Goal: Task Accomplishment & Management: Use online tool/utility

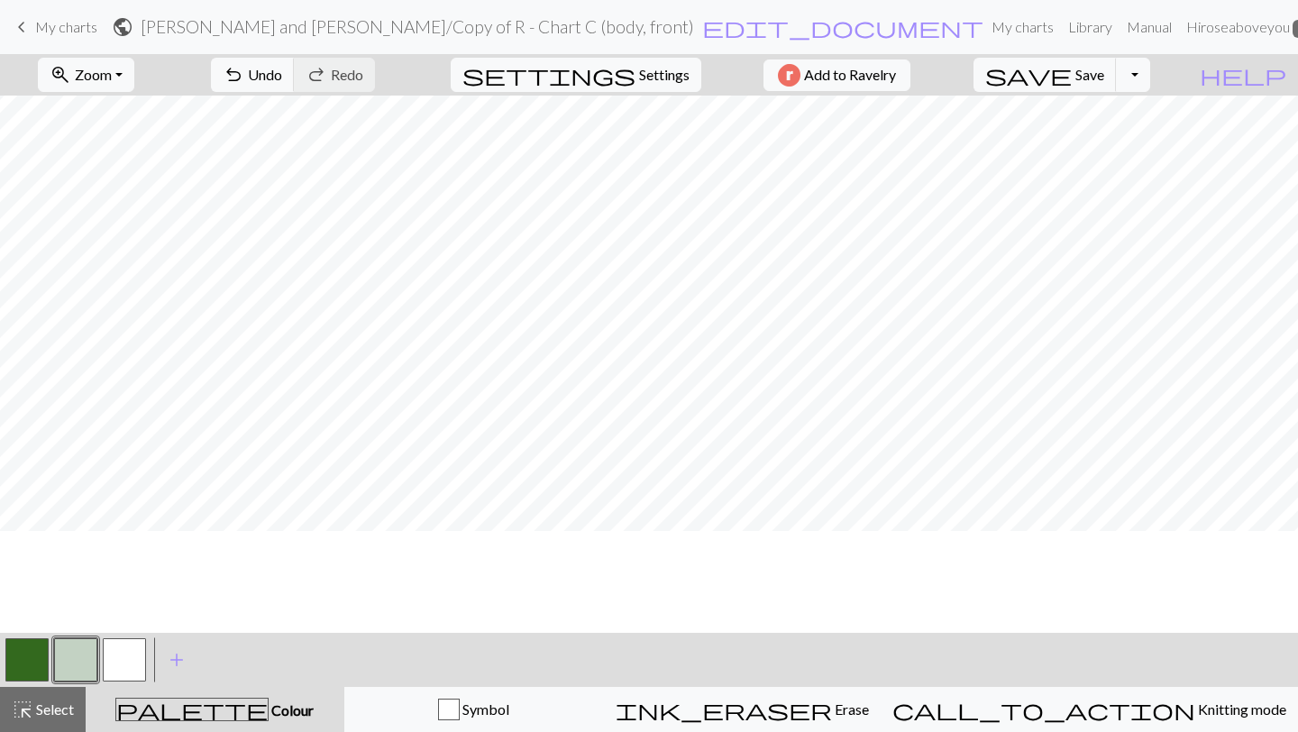
scroll to position [396, 0]
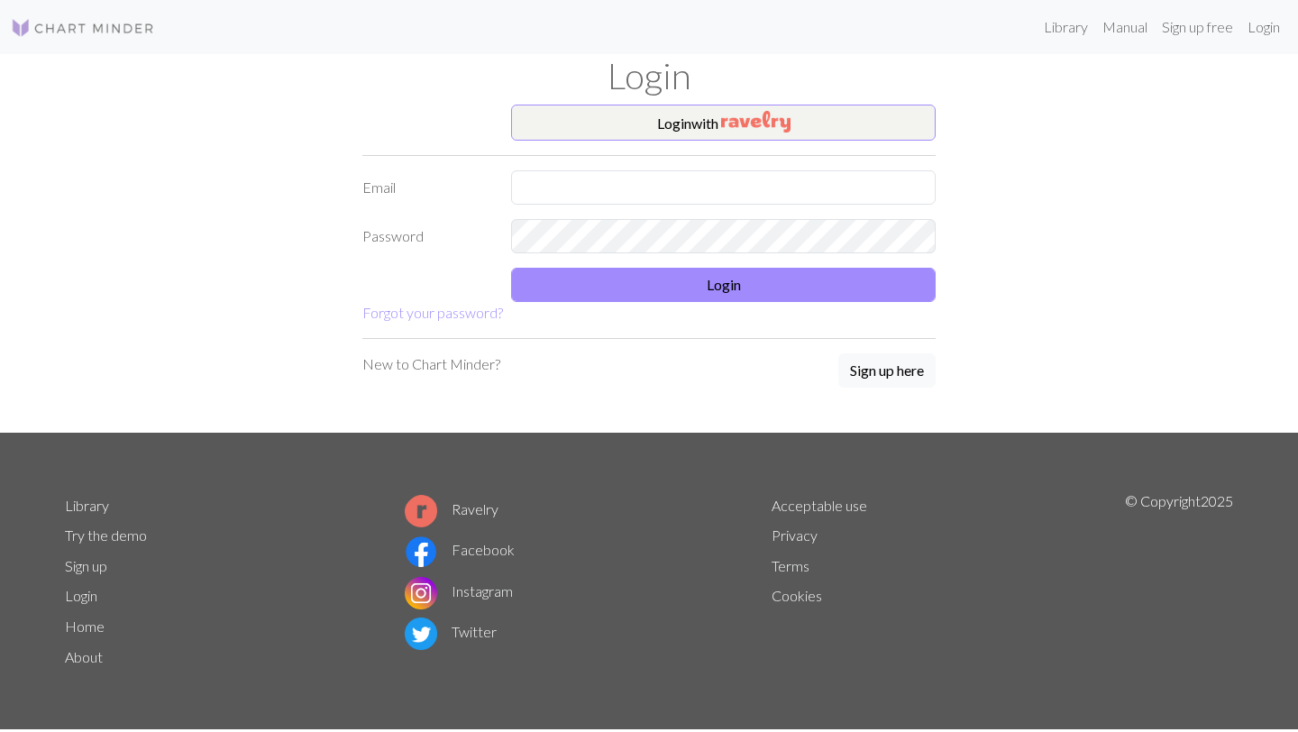
click at [699, 146] on form "Login with Email Password Login Forgot your password?" at bounding box center [648, 214] width 573 height 219
drag, startPoint x: 696, startPoint y: 120, endPoint x: 684, endPoint y: 120, distance: 11.7
click at [684, 120] on button "Login with" at bounding box center [723, 123] width 425 height 36
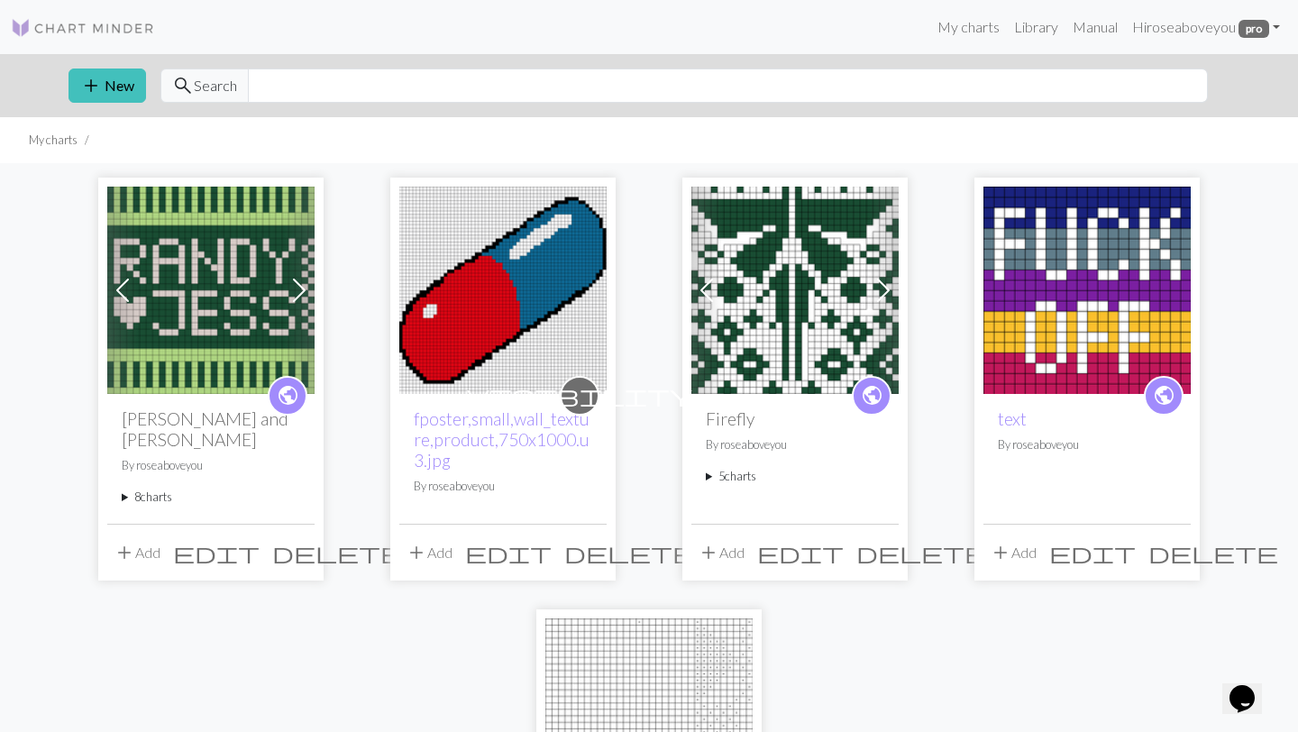
click at [252, 554] on button "edit" at bounding box center [216, 552] width 99 height 34
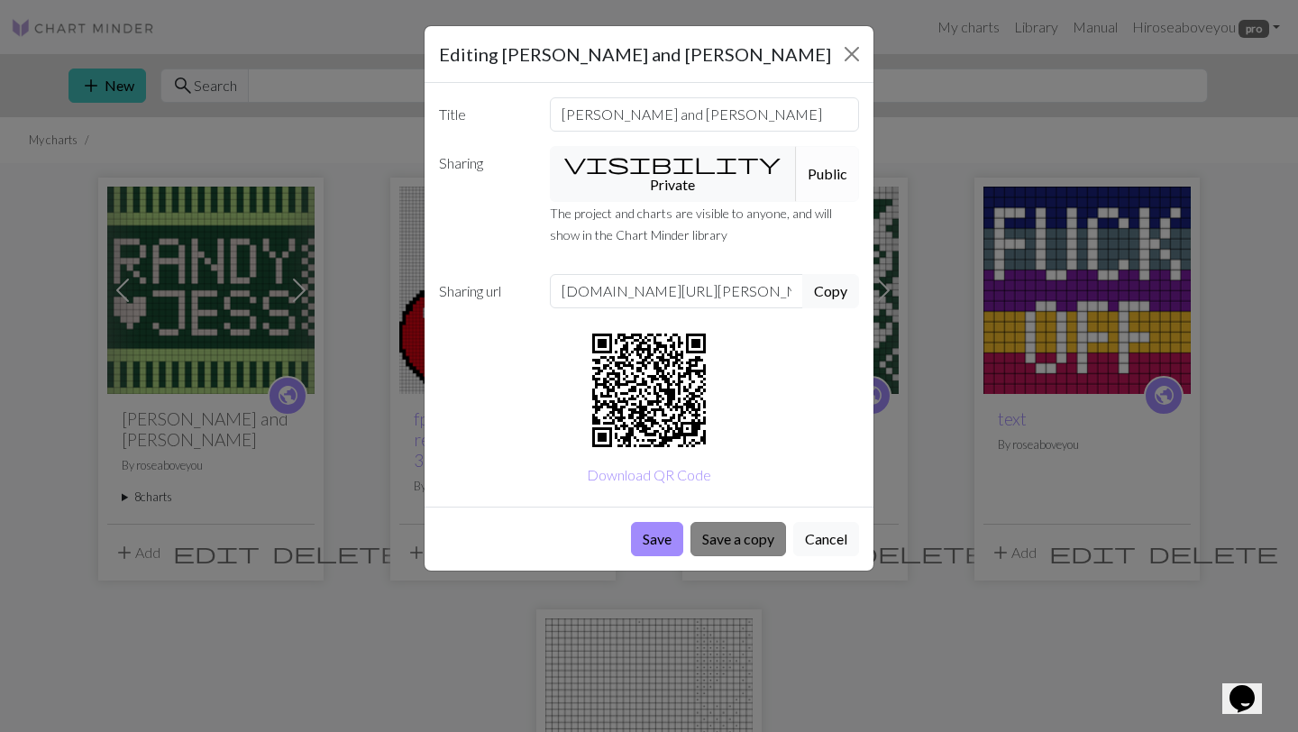
click at [734, 522] on button "Save a copy" at bounding box center [739, 539] width 96 height 34
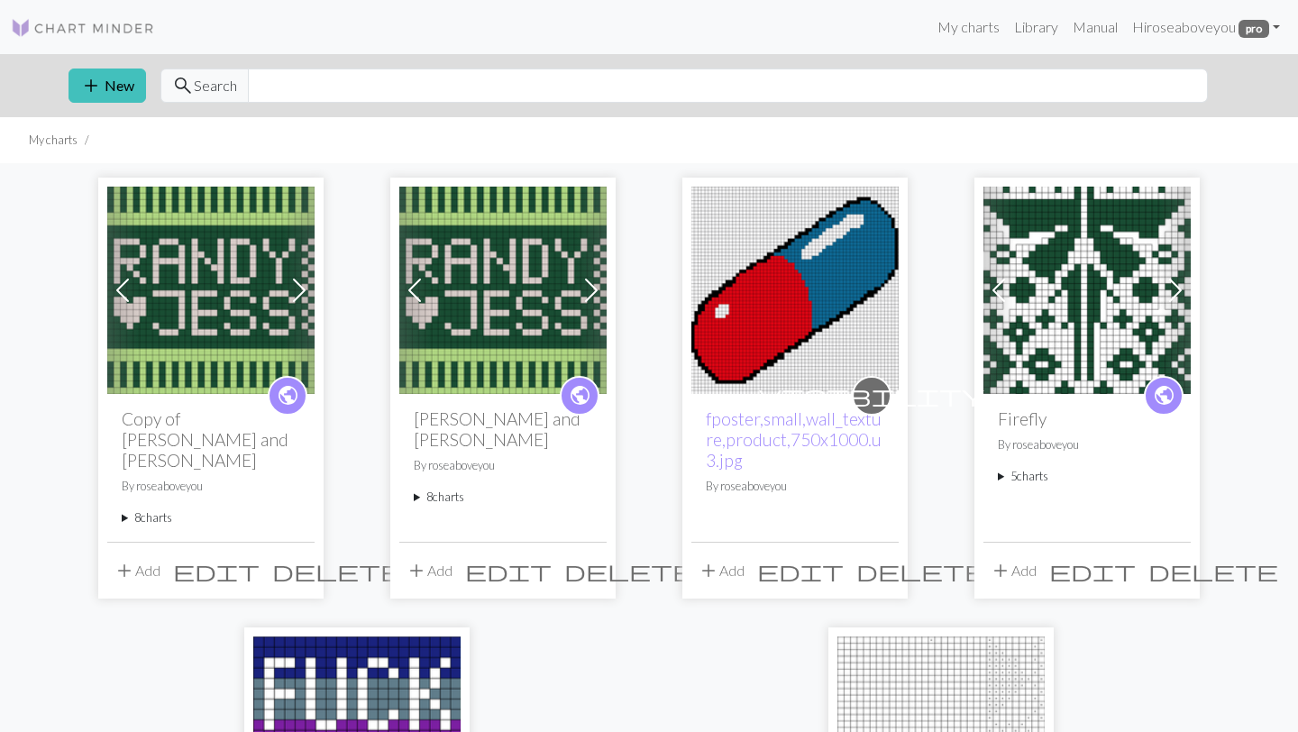
click at [162, 509] on summary "8 charts" at bounding box center [211, 517] width 178 height 17
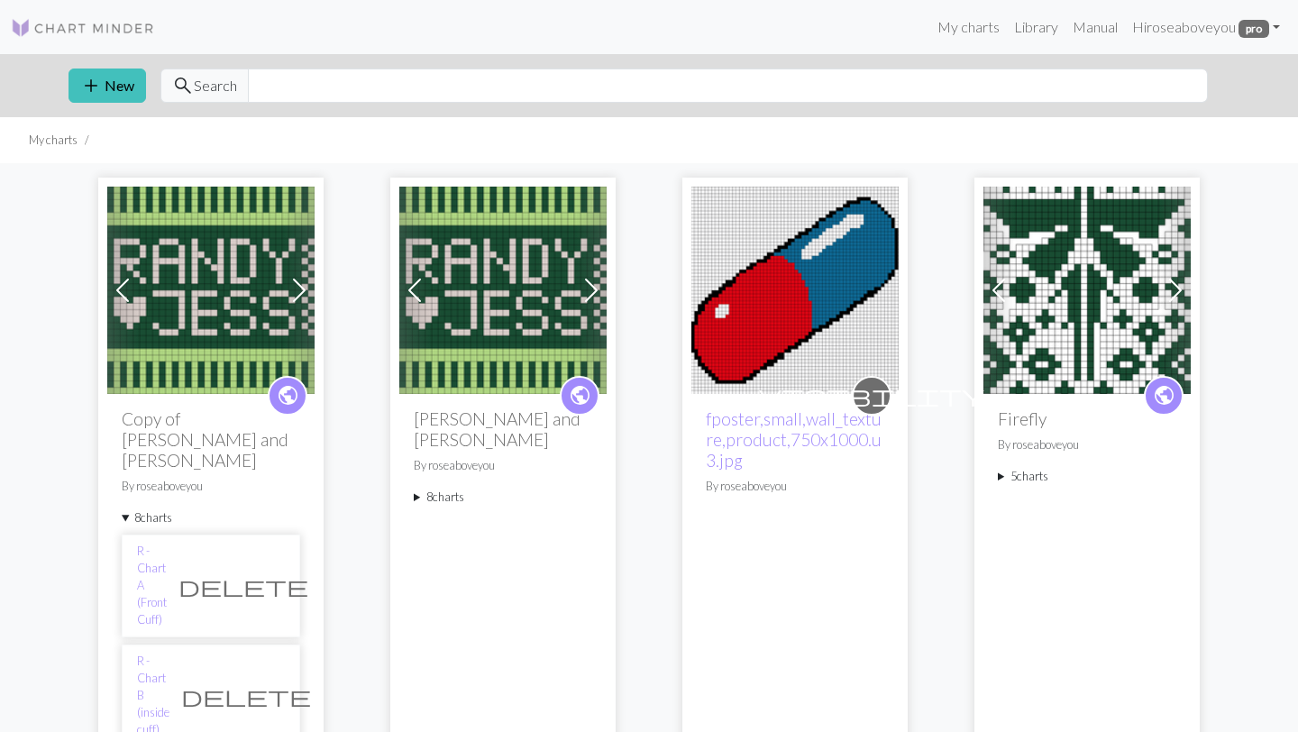
click at [446, 489] on summary "8 charts" at bounding box center [503, 497] width 178 height 17
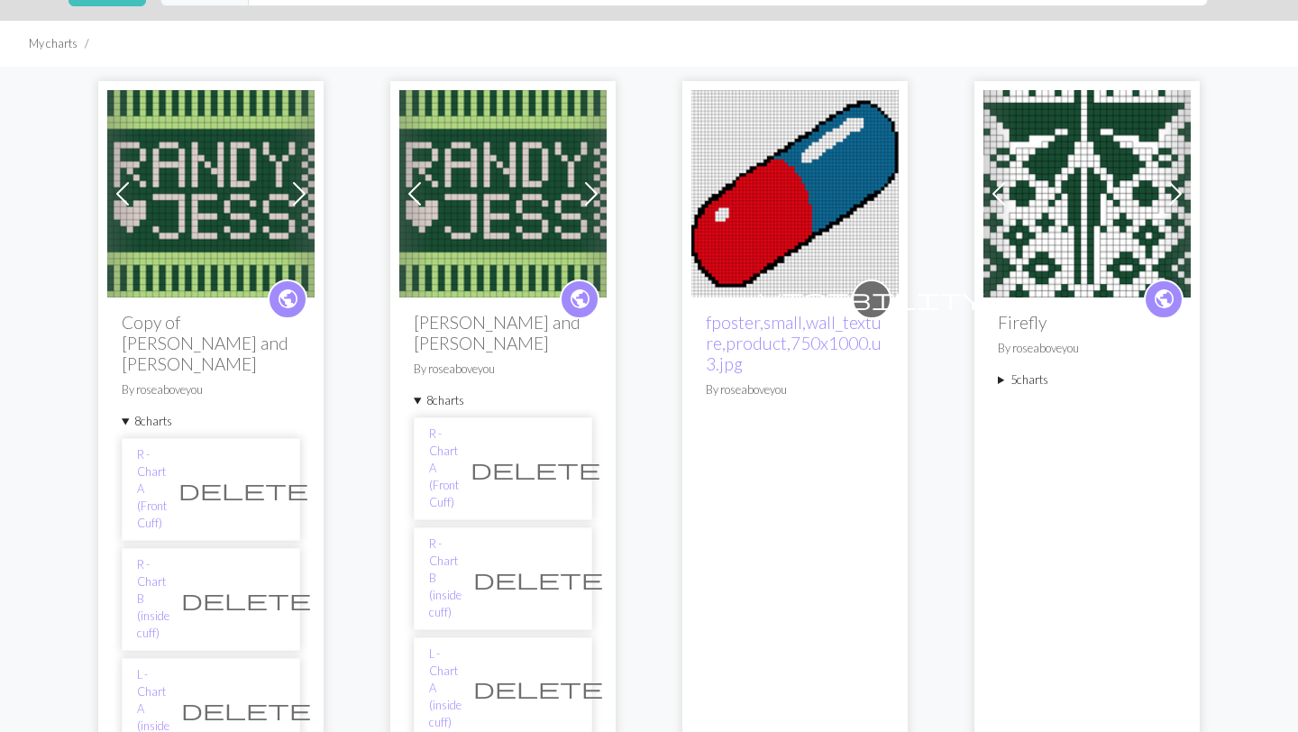
scroll to position [104, 0]
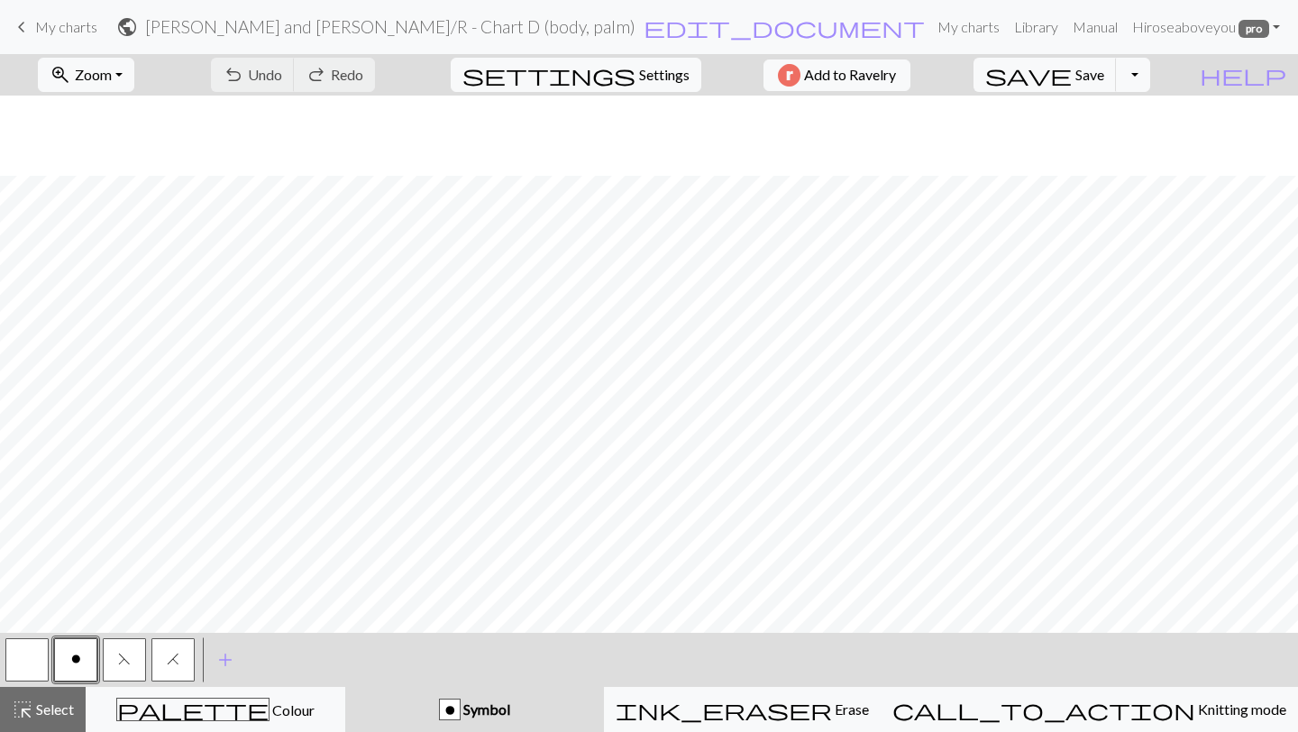
scroll to position [617, 0]
click at [77, 38] on link "keyboard_arrow_left My charts" at bounding box center [54, 27] width 87 height 31
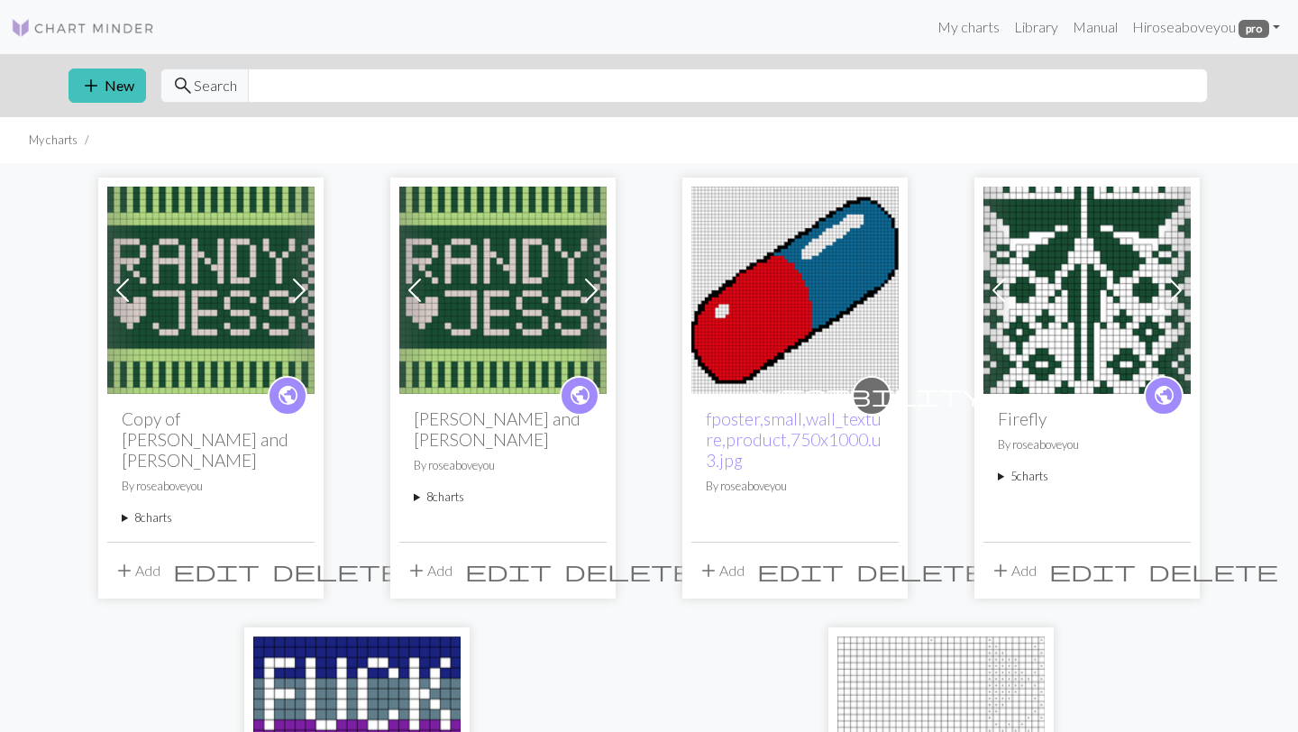
click at [458, 489] on summary "8 charts" at bounding box center [503, 497] width 178 height 17
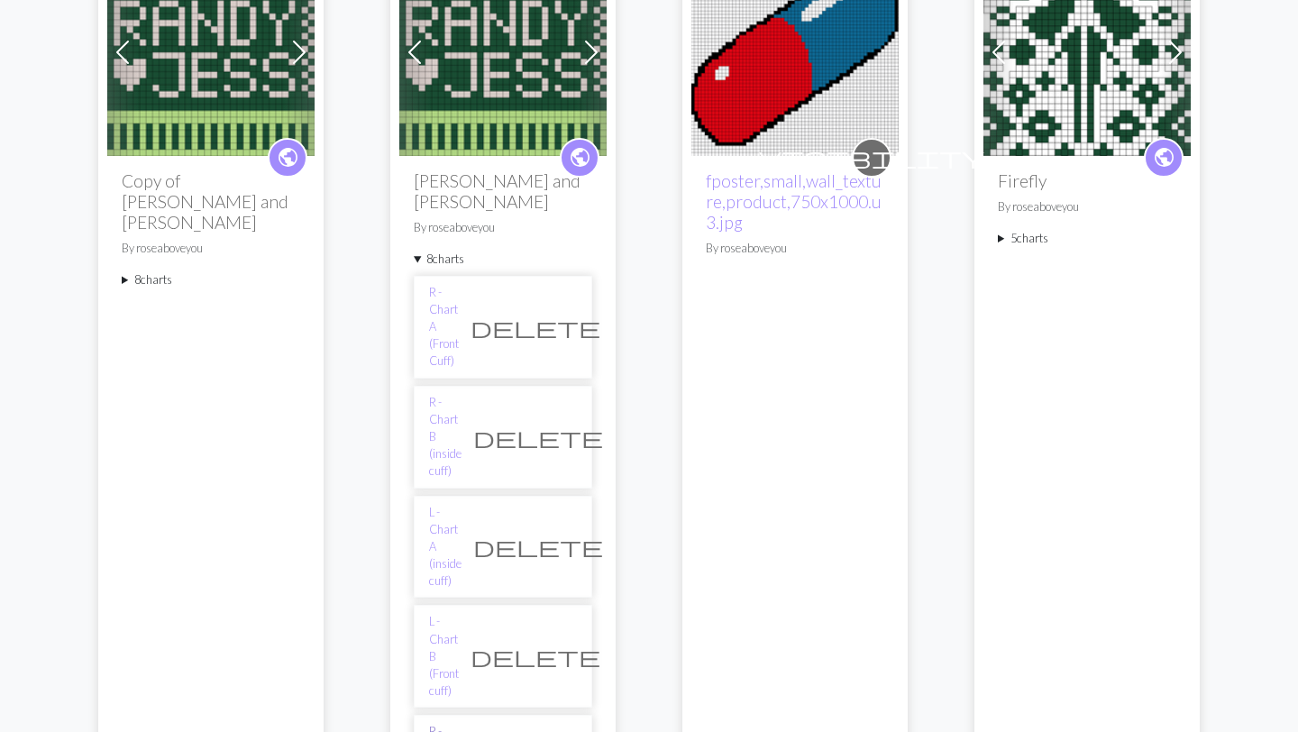
scroll to position [234, 0]
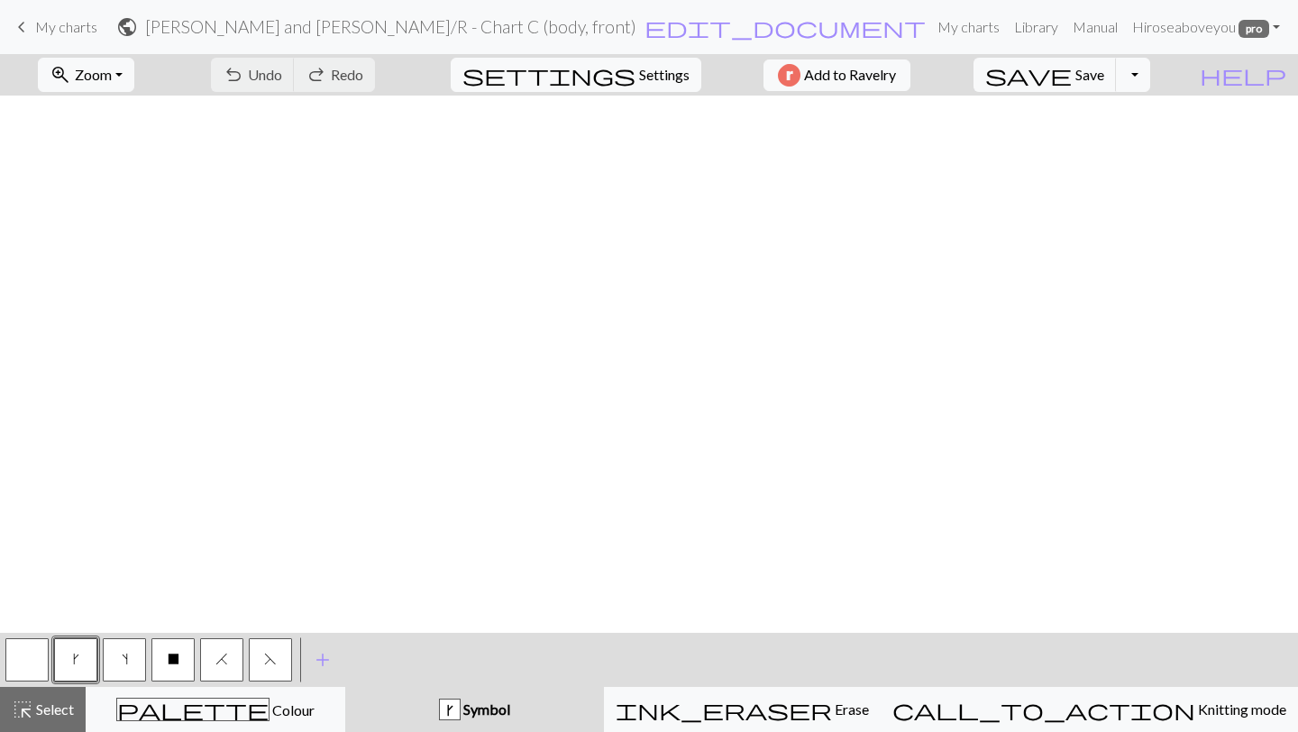
scroll to position [1112, 0]
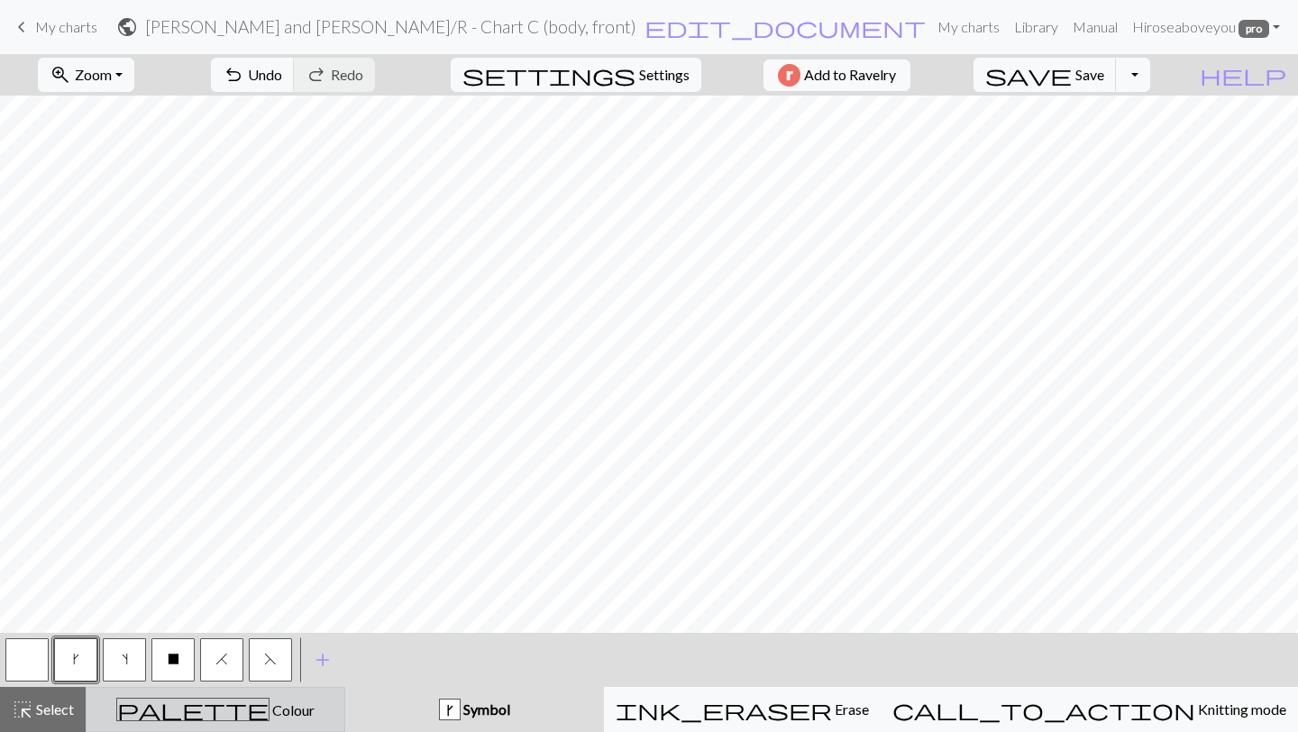
click at [205, 719] on span "palette" at bounding box center [192, 709] width 151 height 25
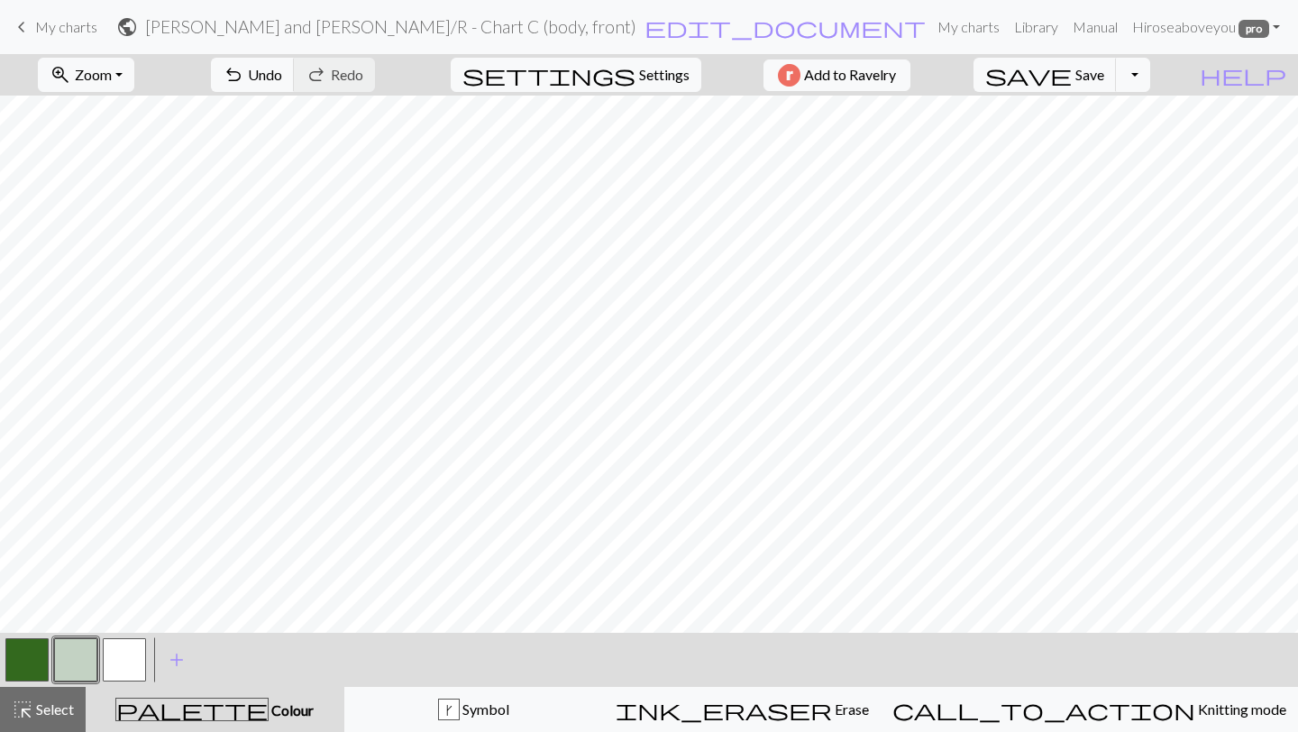
click at [80, 664] on button "button" at bounding box center [75, 659] width 43 height 43
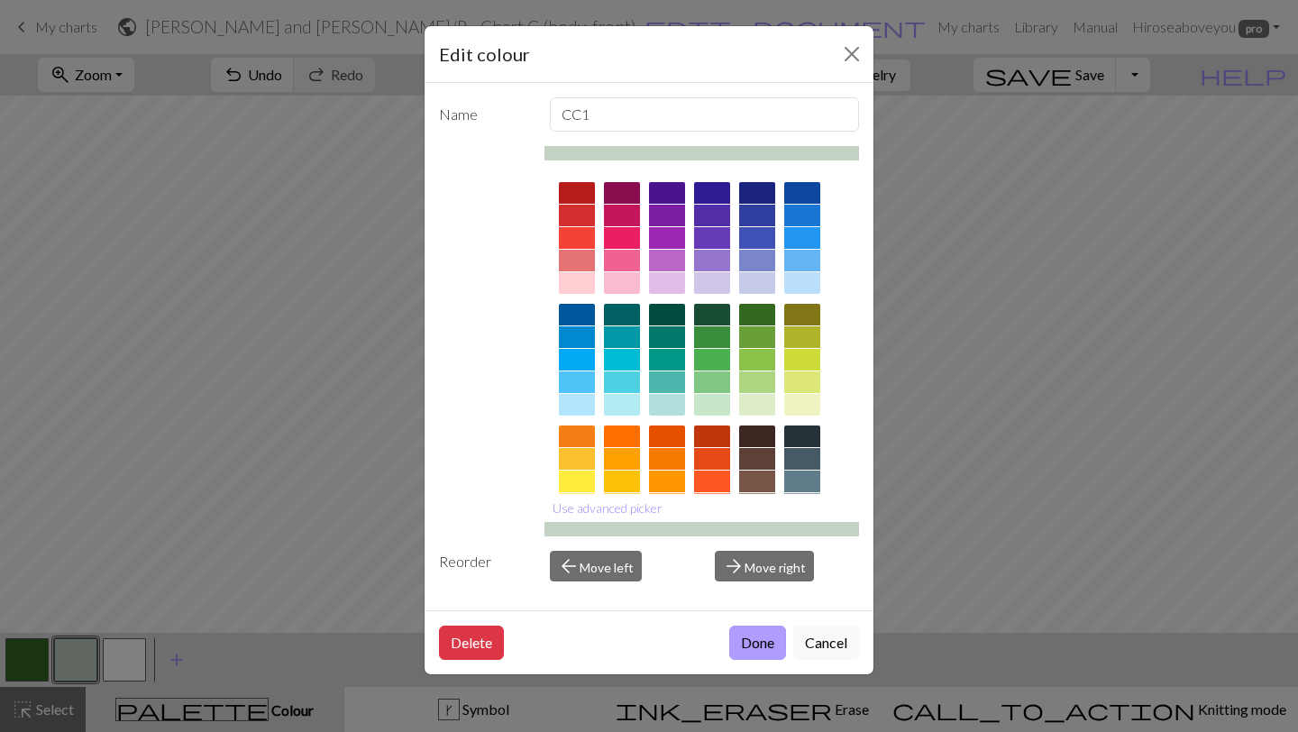
click at [742, 642] on button "Done" at bounding box center [757, 643] width 57 height 34
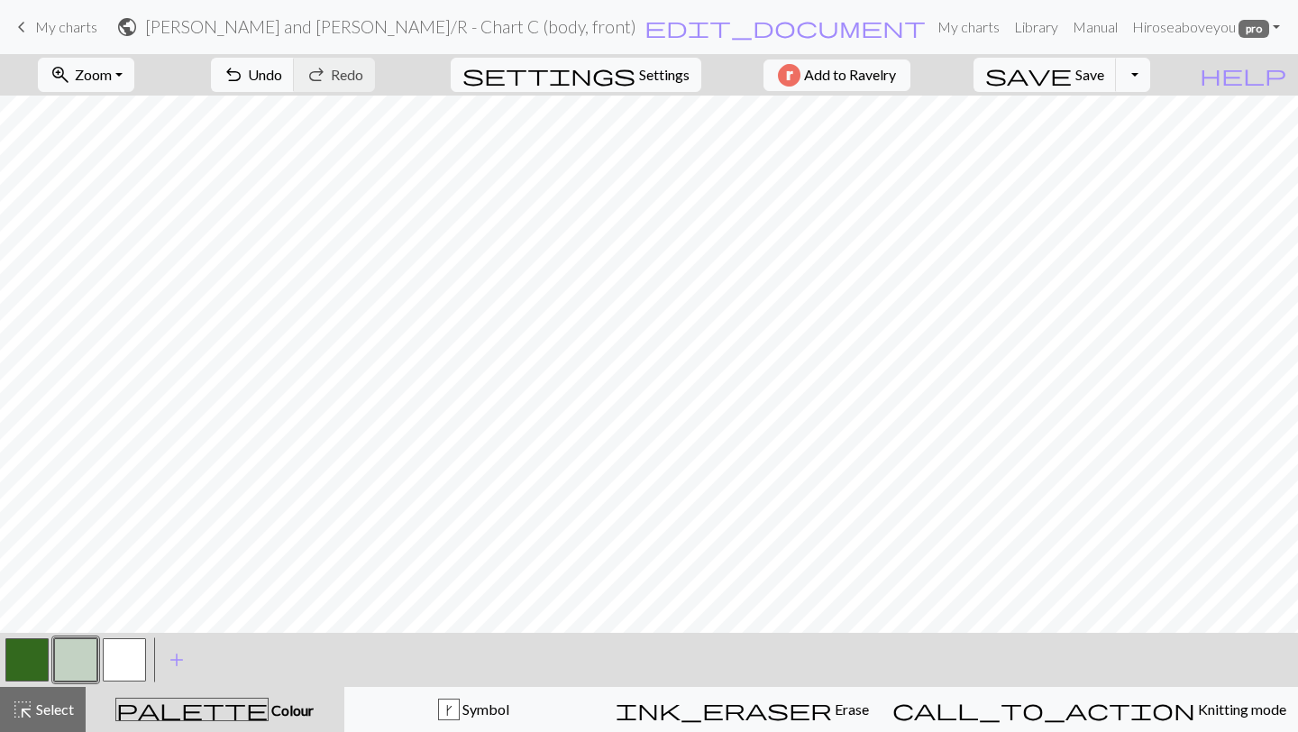
click at [24, 654] on button "button" at bounding box center [26, 659] width 43 height 43
click at [0, 671] on div "< > add Add a colour" at bounding box center [649, 660] width 1298 height 54
click at [30, 646] on button "button" at bounding box center [26, 659] width 43 height 43
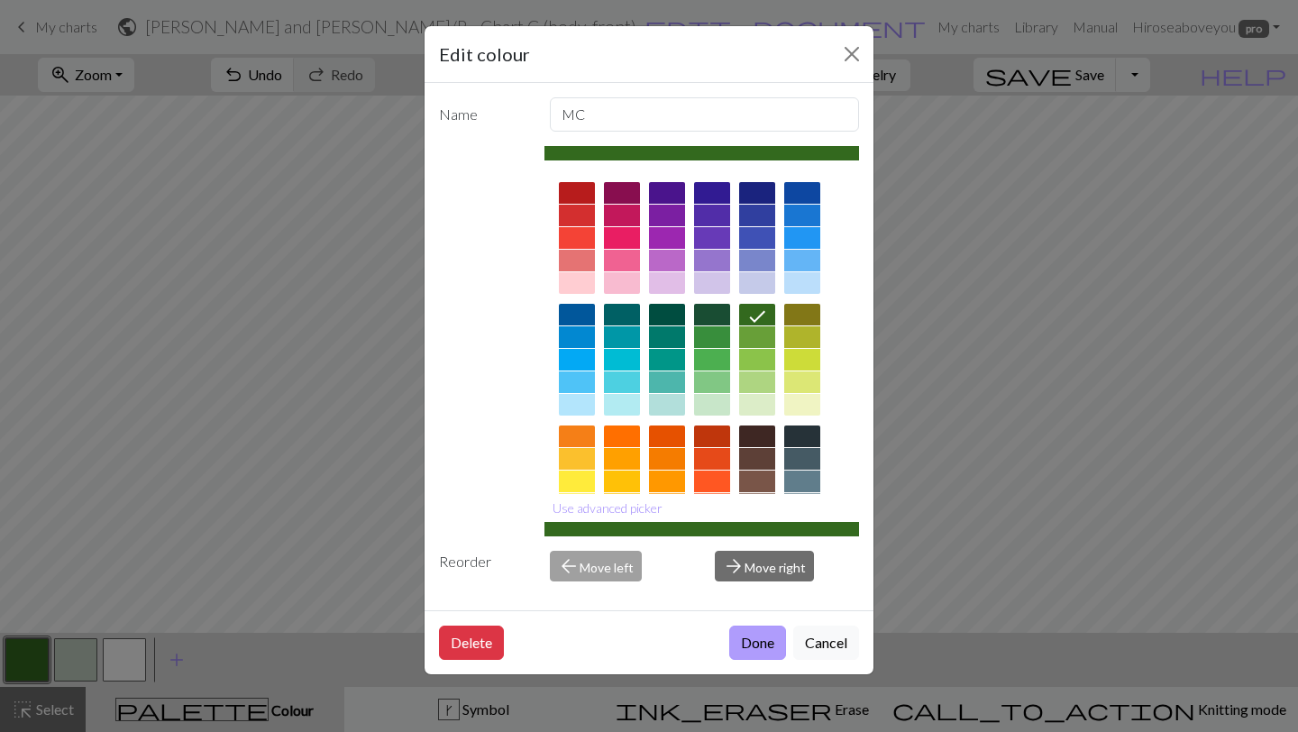
click at [747, 641] on button "Done" at bounding box center [757, 643] width 57 height 34
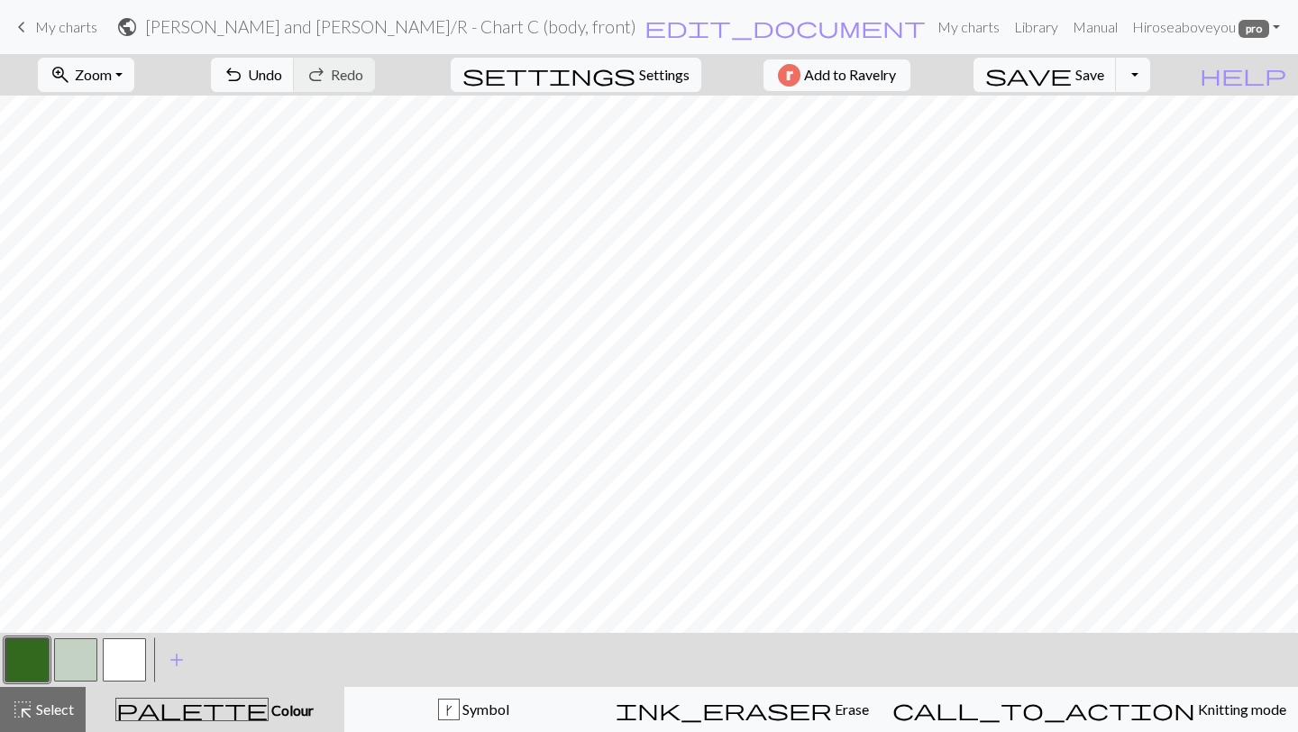
click at [52, 657] on div at bounding box center [75, 660] width 49 height 49
click at [75, 656] on button "button" at bounding box center [75, 659] width 43 height 43
click at [52, 713] on span "Select" at bounding box center [53, 708] width 41 height 17
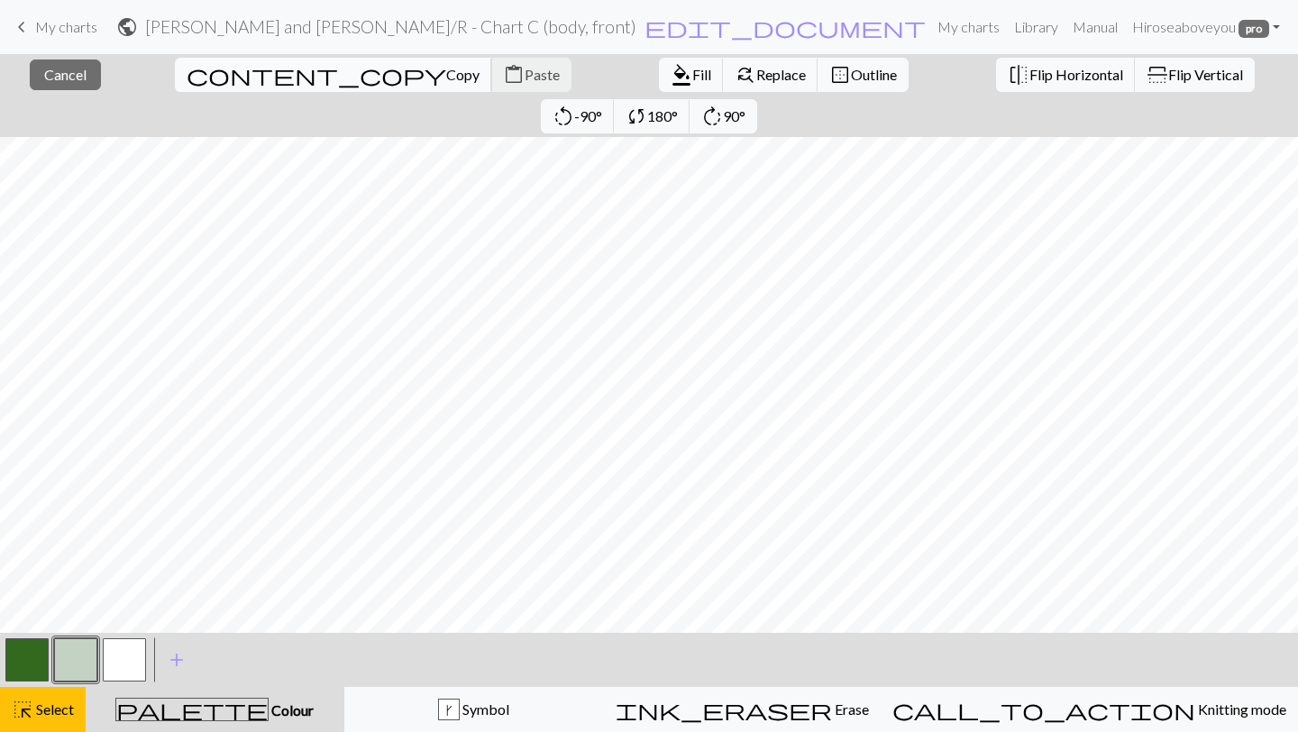
click at [187, 73] on span "content_copy" at bounding box center [317, 74] width 260 height 25
click at [503, 75] on span "content_paste" at bounding box center [514, 74] width 22 height 25
click at [491, 87] on button "content_paste Paste" at bounding box center [531, 75] width 80 height 34
drag, startPoint x: 279, startPoint y: 74, endPoint x: 289, endPoint y: 74, distance: 9.9
click at [491, 74] on button "content_paste Paste" at bounding box center [531, 75] width 80 height 34
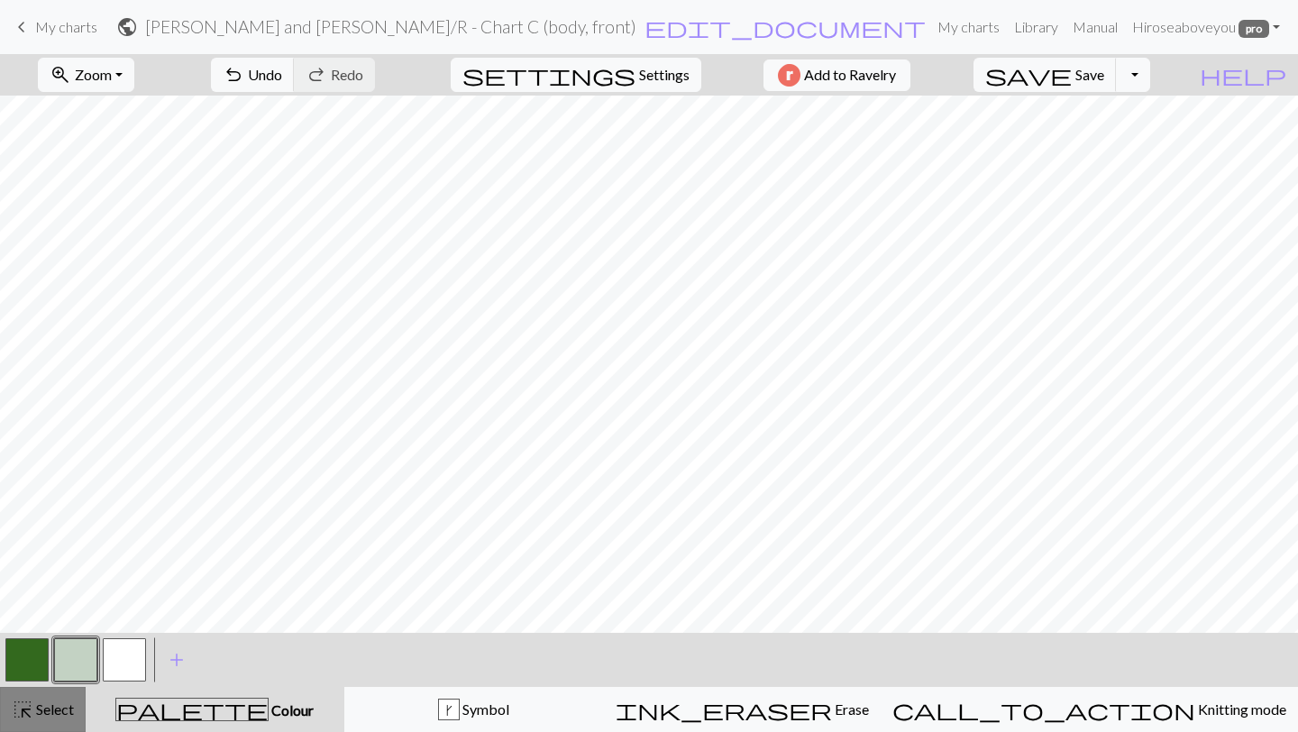
click at [69, 714] on span "Select" at bounding box center [53, 708] width 41 height 17
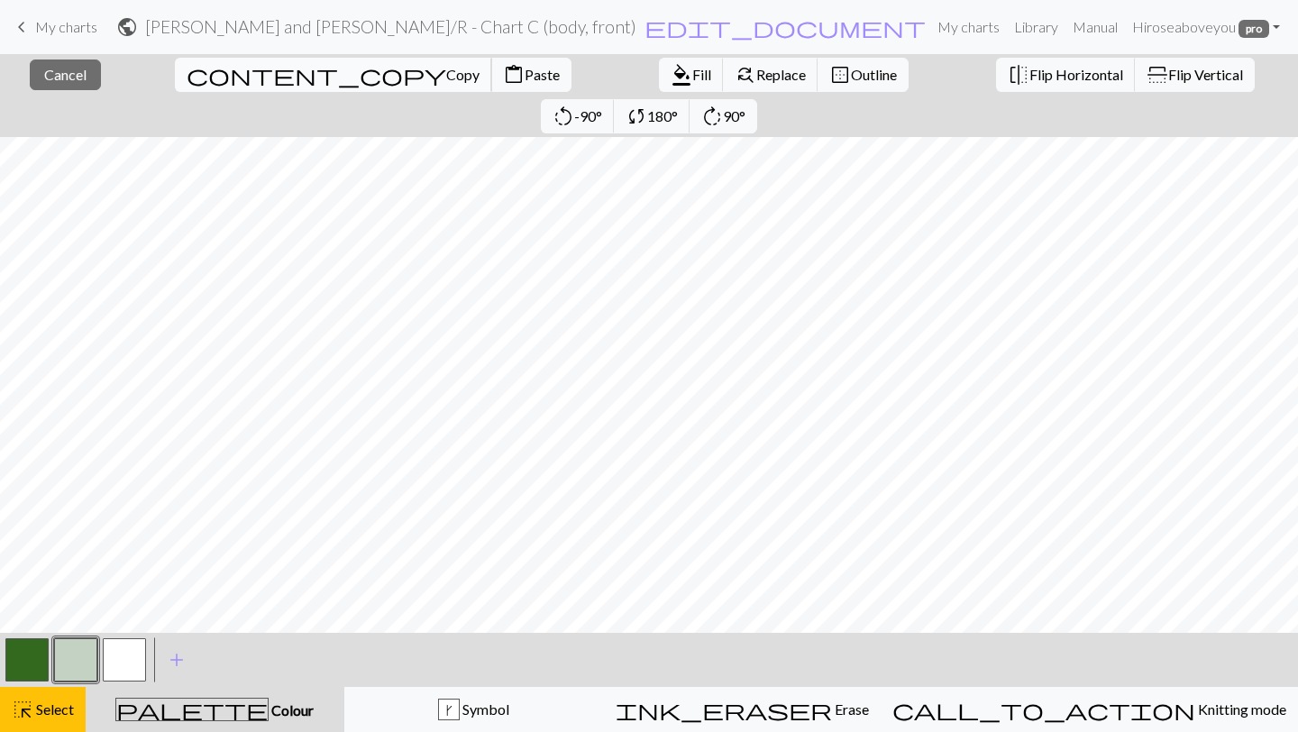
click at [189, 89] on button "content_copy Copy" at bounding box center [333, 75] width 317 height 34
click at [446, 78] on span "Copy" at bounding box center [462, 74] width 33 height 17
drag, startPoint x: 258, startPoint y: 78, endPoint x: 270, endPoint y: 79, distance: 11.8
click at [491, 78] on button "content_paste Paste" at bounding box center [531, 75] width 80 height 34
click at [41, 671] on button "button" at bounding box center [26, 659] width 43 height 43
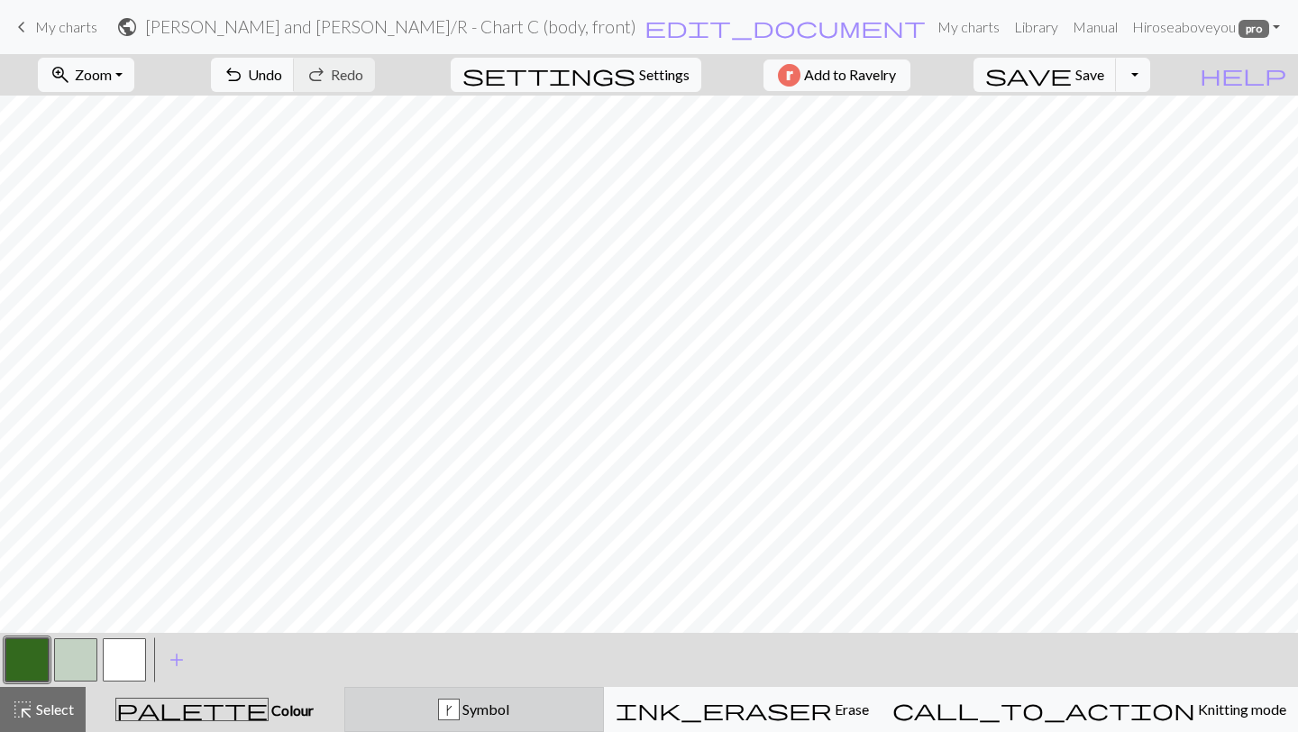
click at [493, 724] on button "k Symbol" at bounding box center [474, 709] width 260 height 45
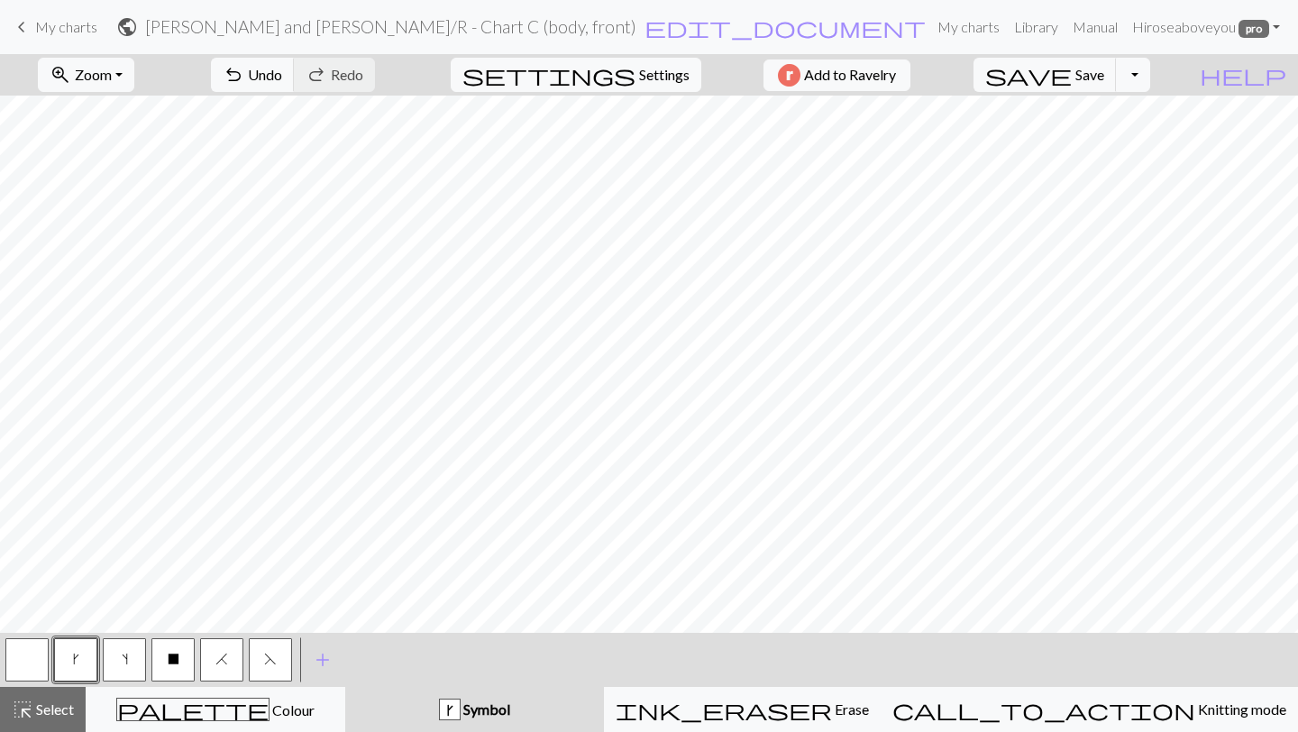
click at [34, 654] on button "button" at bounding box center [26, 659] width 43 height 43
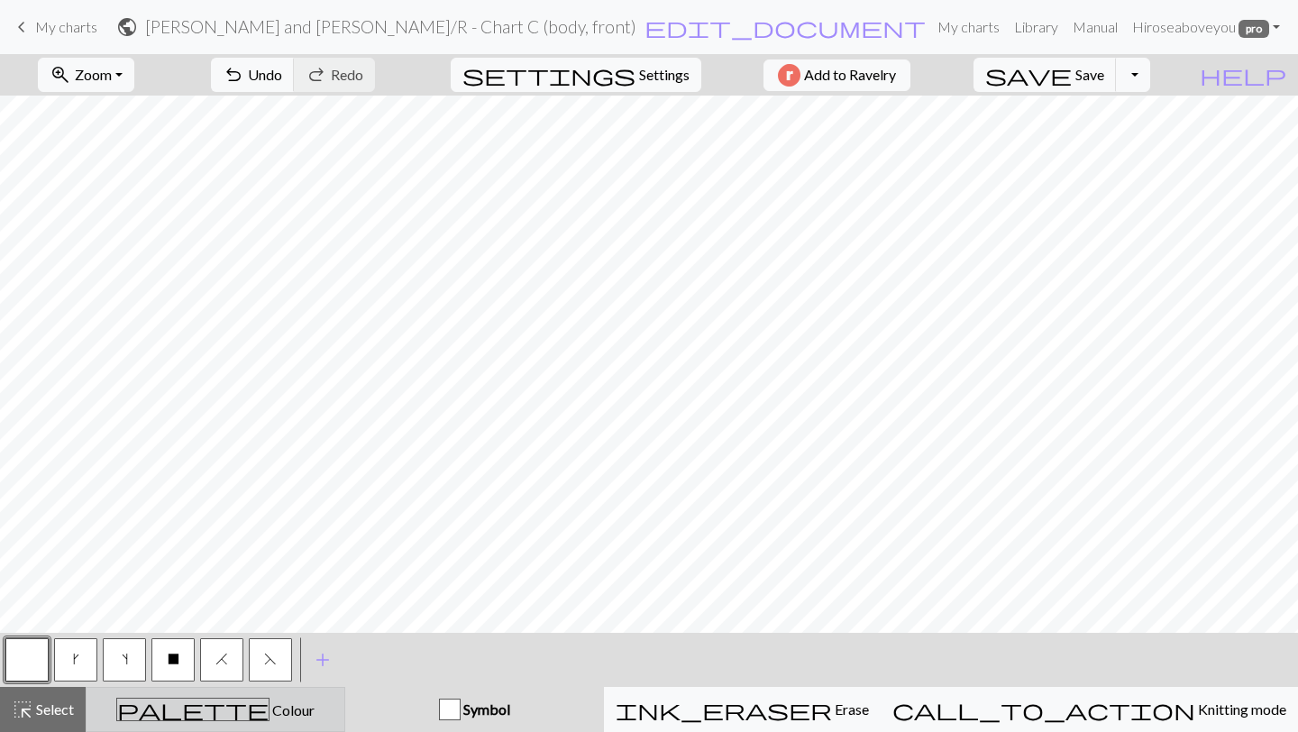
click at [152, 706] on div "palette Colour Colour" at bounding box center [215, 709] width 236 height 23
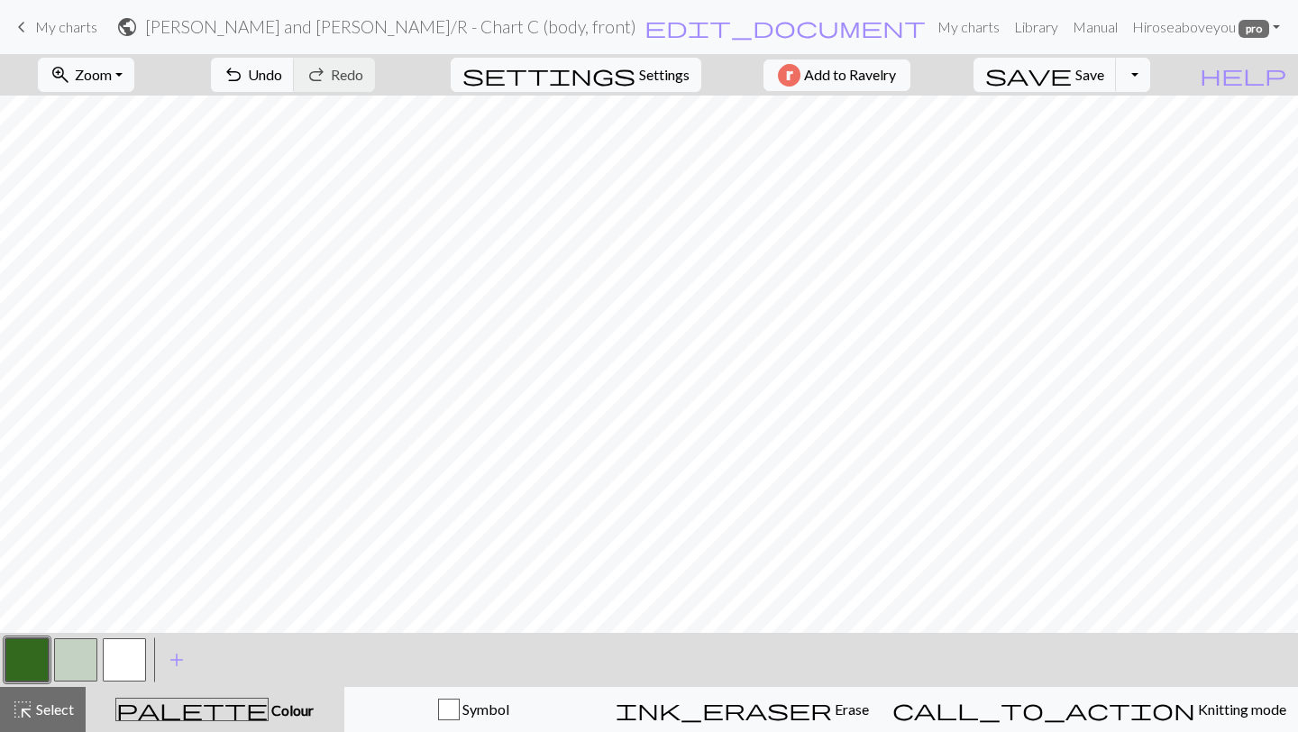
click at [78, 663] on button "button" at bounding box center [75, 659] width 43 height 43
click at [23, 660] on button "button" at bounding box center [26, 659] width 43 height 43
click at [129, 660] on button "button" at bounding box center [124, 659] width 43 height 43
click at [82, 663] on button "button" at bounding box center [75, 659] width 43 height 43
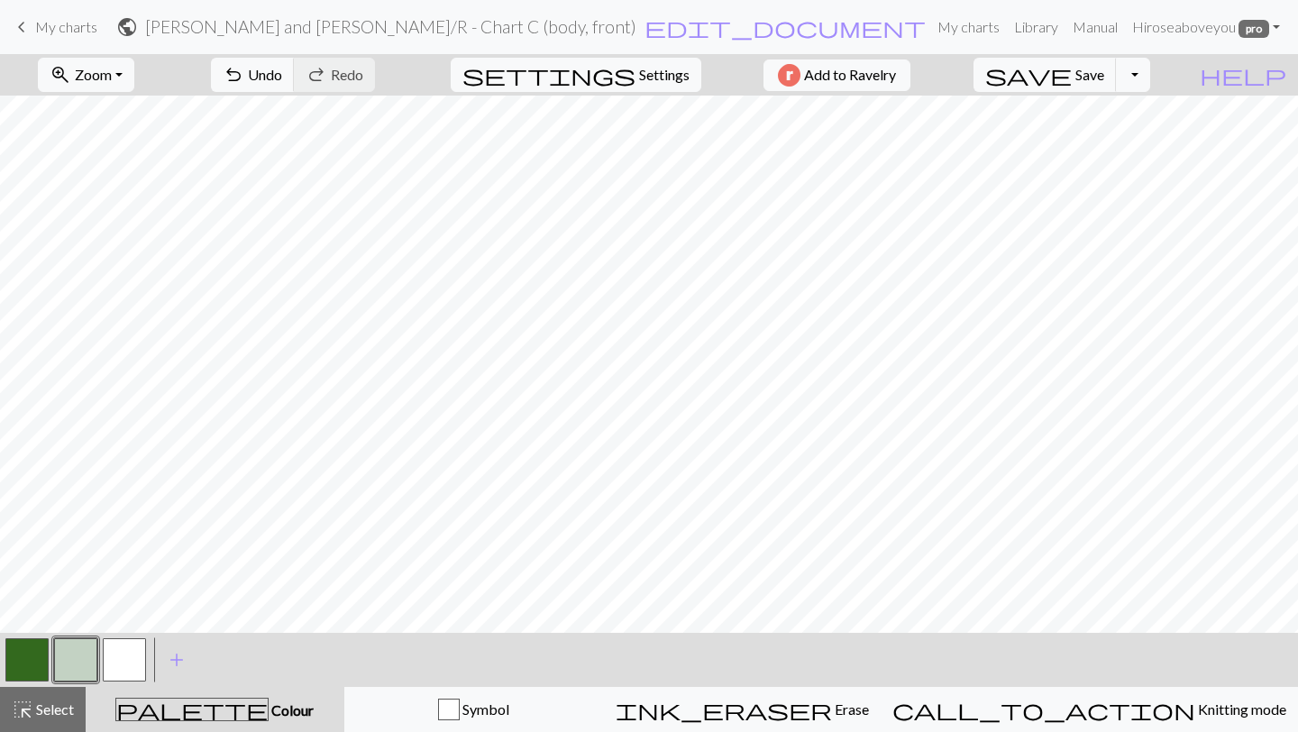
click at [75, 665] on button "button" at bounding box center [75, 659] width 43 height 43
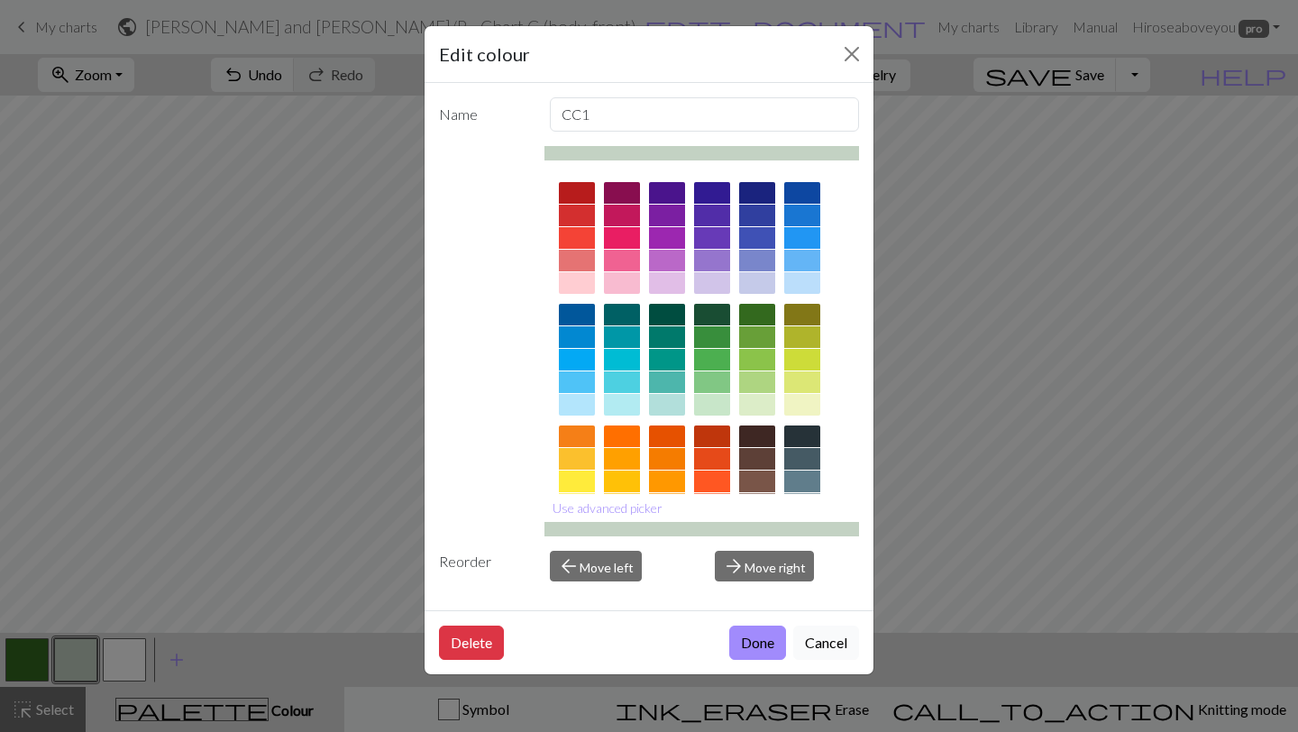
click at [823, 647] on button "Cancel" at bounding box center [826, 643] width 66 height 34
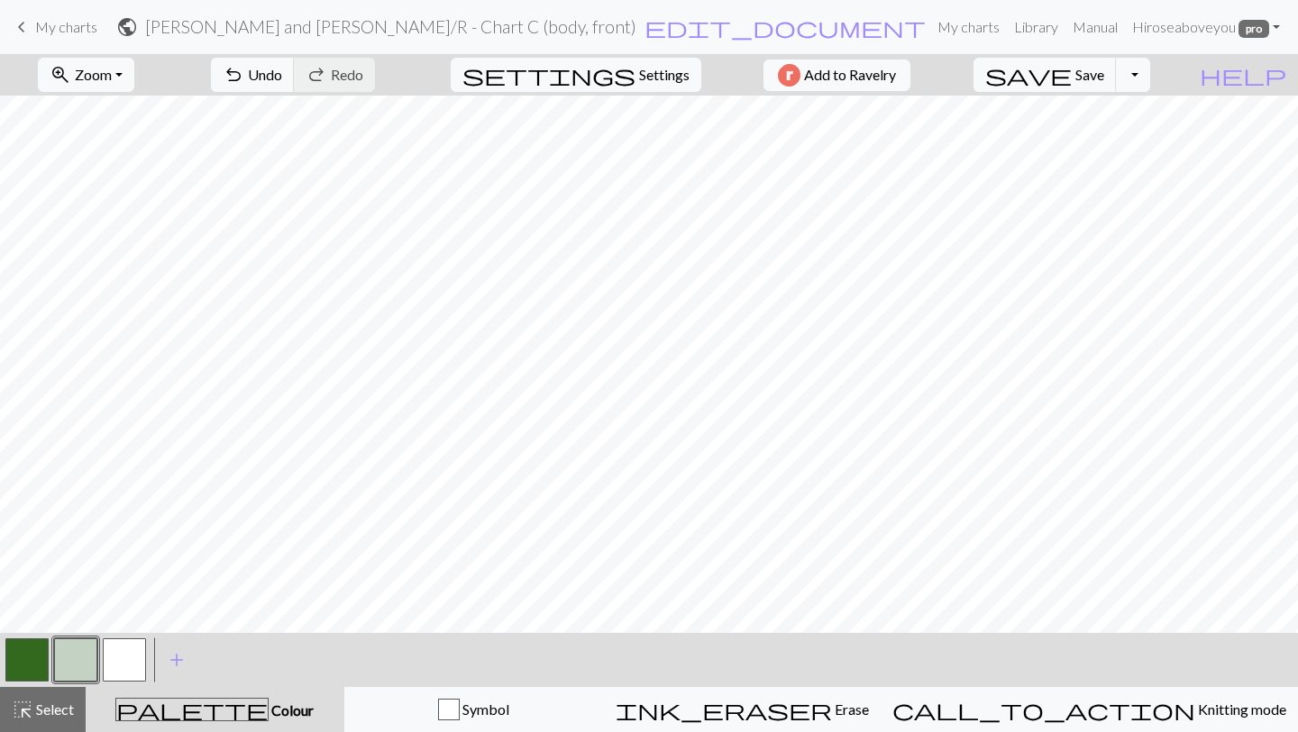
click at [22, 671] on button "button" at bounding box center [26, 659] width 43 height 43
click at [69, 662] on button "button" at bounding box center [75, 659] width 43 height 43
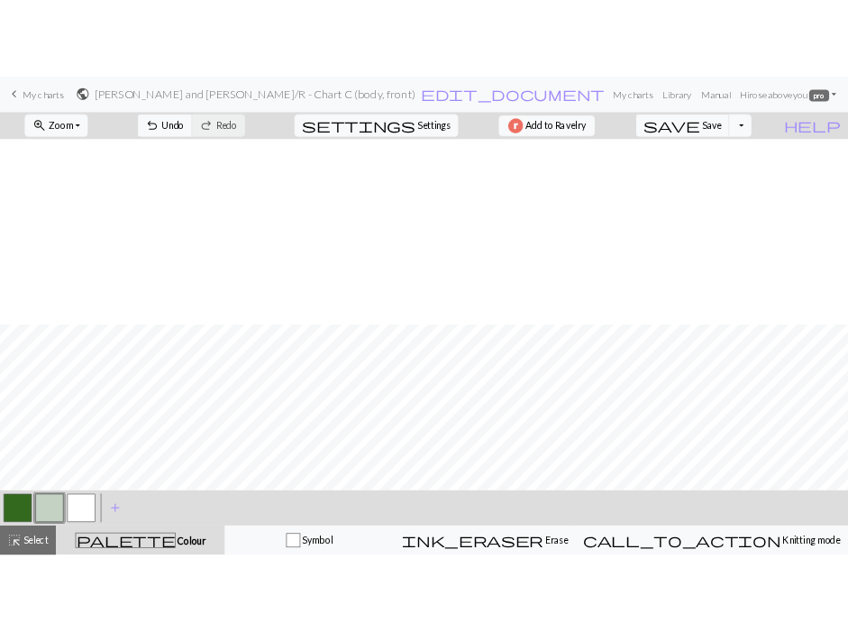
scroll to position [1112, 0]
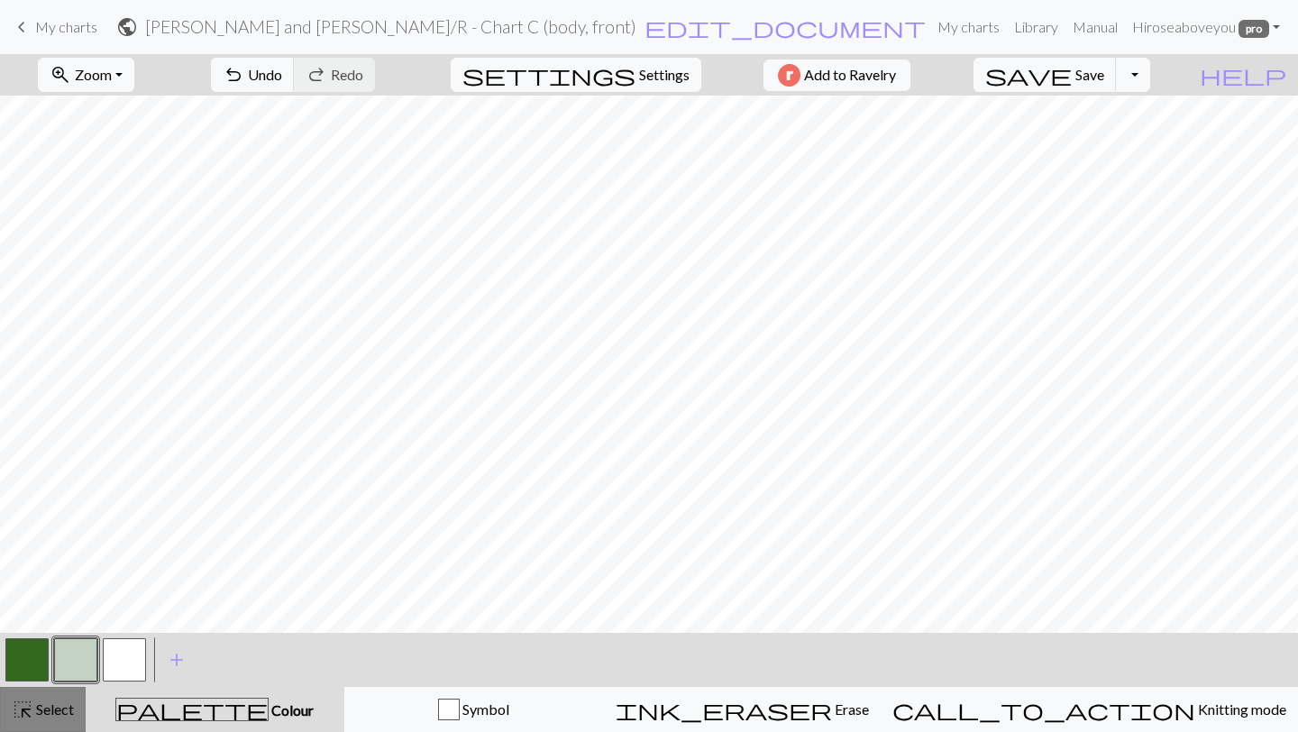
click at [74, 718] on div "highlight_alt Select Select" at bounding box center [43, 710] width 62 height 22
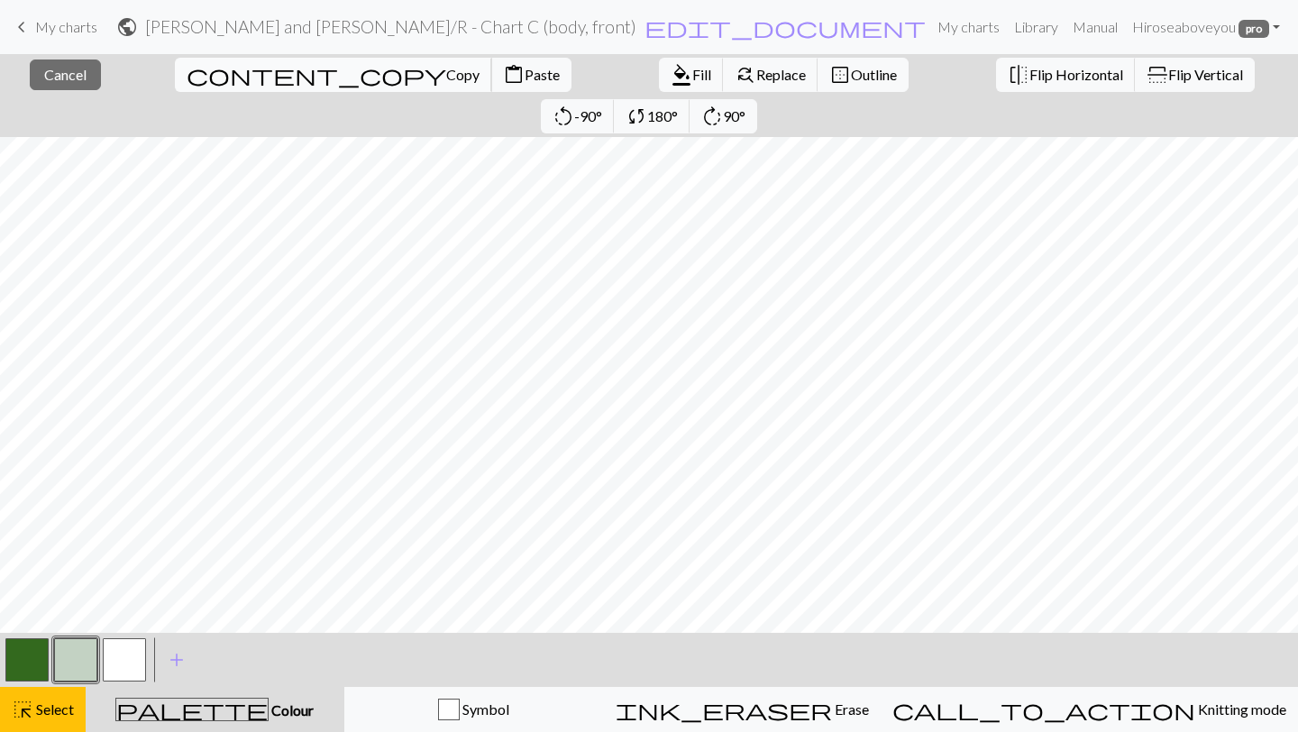
click at [446, 81] on span "Copy" at bounding box center [462, 74] width 33 height 17
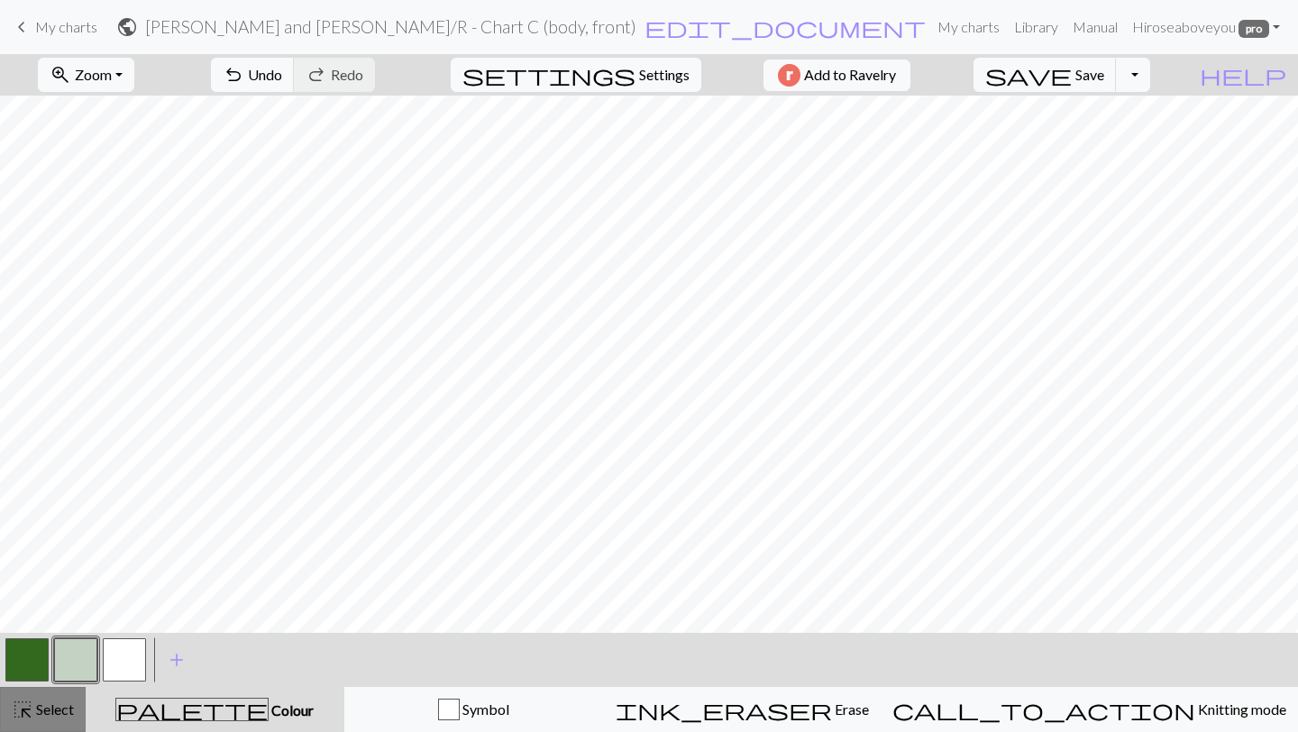
click at [73, 714] on span "Select" at bounding box center [53, 708] width 41 height 17
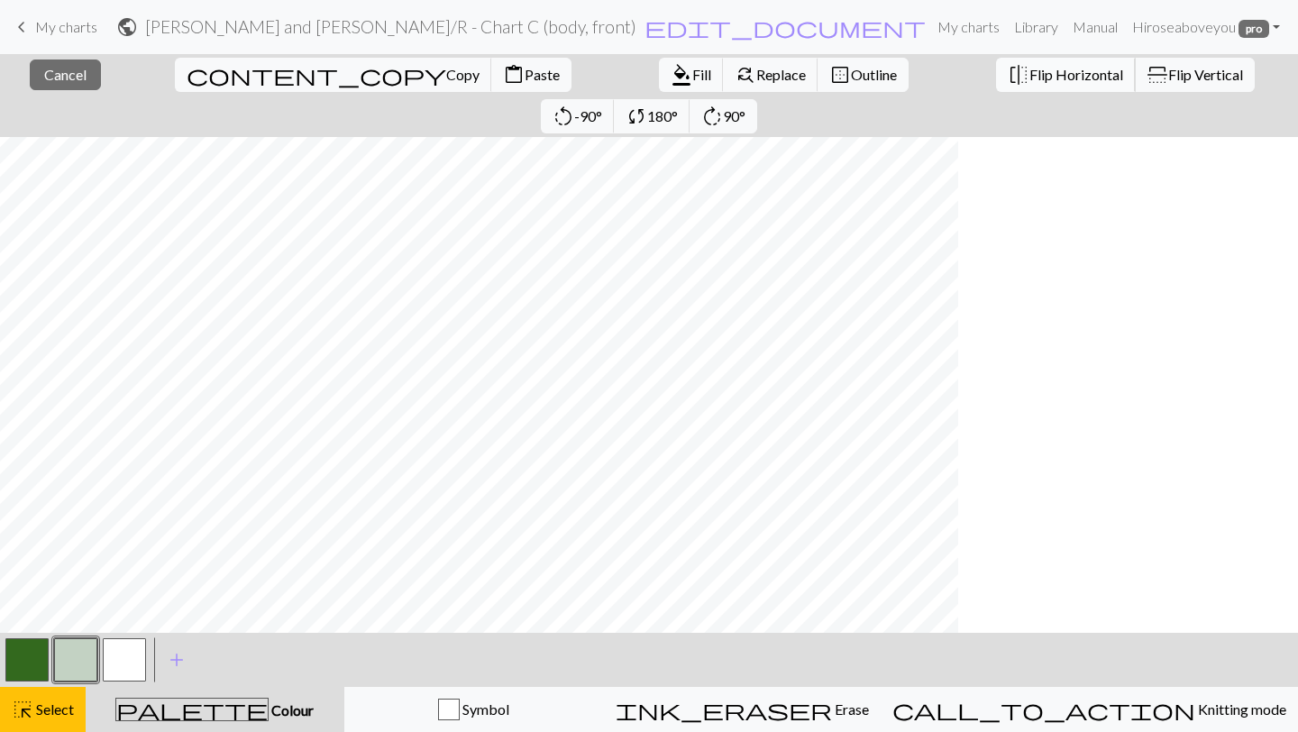
scroll to position [1033, 0]
click at [1029, 74] on span "Flip Horizontal" at bounding box center [1076, 74] width 94 height 17
click at [446, 74] on span "Copy" at bounding box center [462, 74] width 33 height 17
click at [525, 70] on span "Paste" at bounding box center [542, 74] width 35 height 17
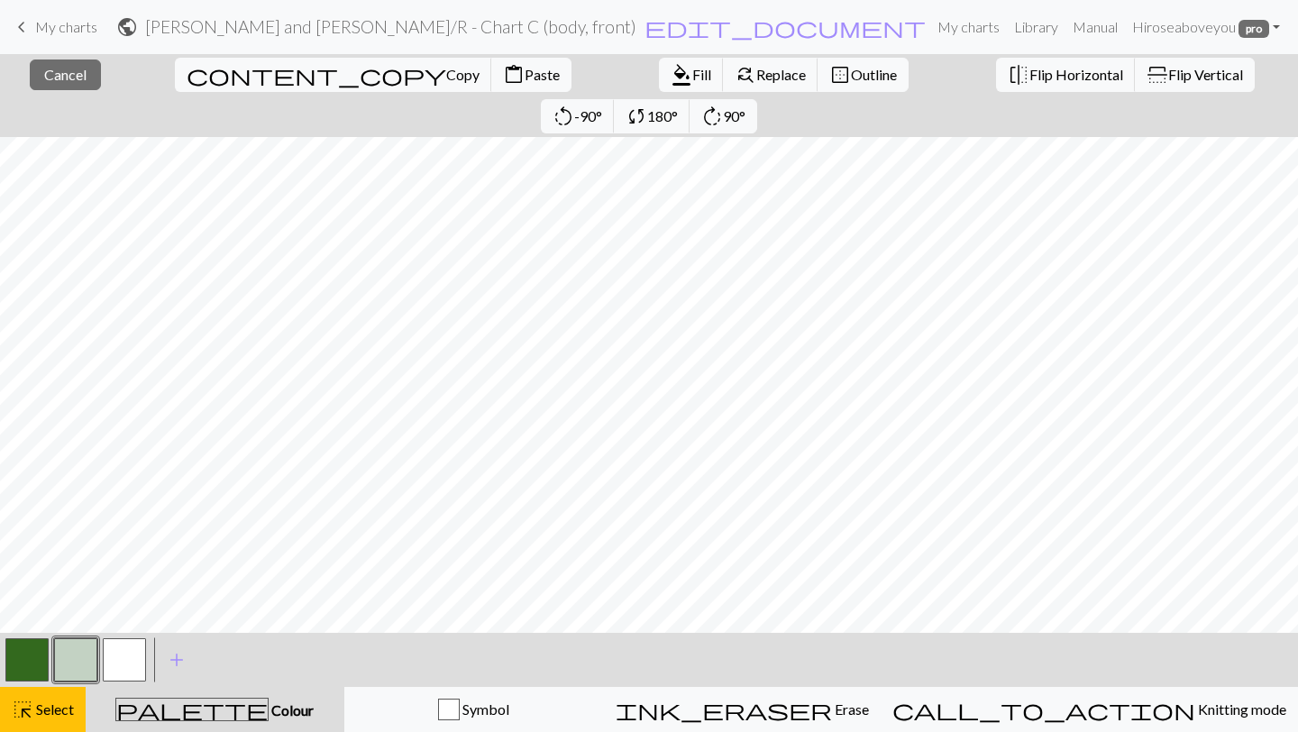
click at [27, 659] on button "button" at bounding box center [26, 659] width 43 height 43
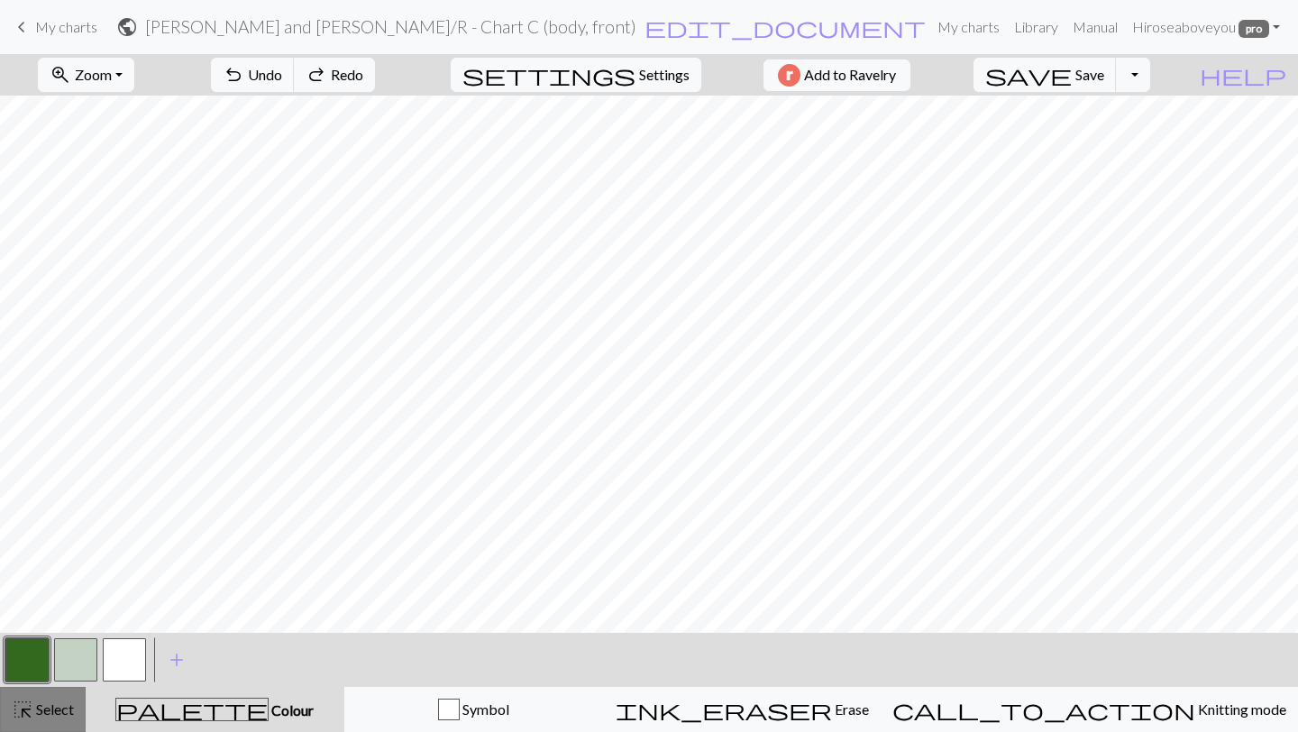
click at [44, 719] on div "highlight_alt Select Select" at bounding box center [43, 710] width 62 height 22
click at [57, 700] on div "highlight_alt Select Select" at bounding box center [43, 710] width 62 height 22
click at [44, 704] on span "Select" at bounding box center [53, 708] width 41 height 17
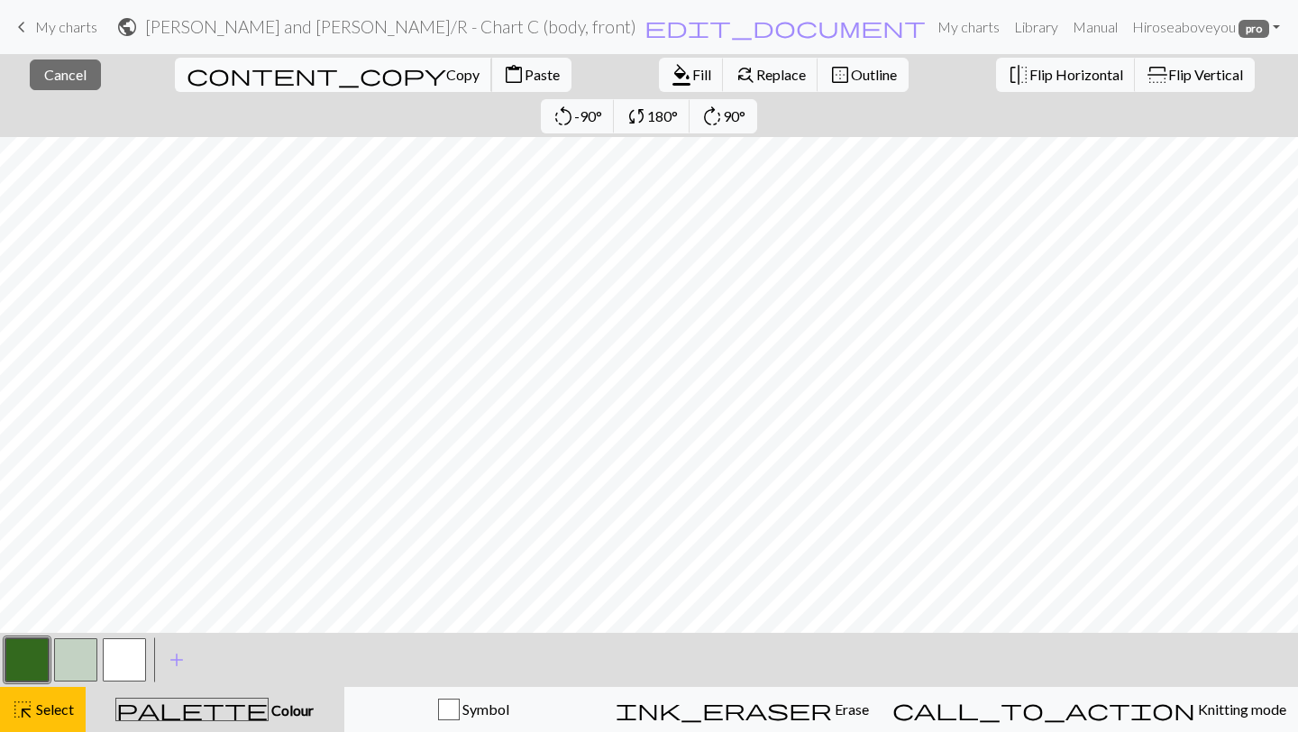
click at [446, 76] on span "Copy" at bounding box center [462, 74] width 33 height 17
click at [503, 79] on span "content_paste" at bounding box center [514, 74] width 22 height 25
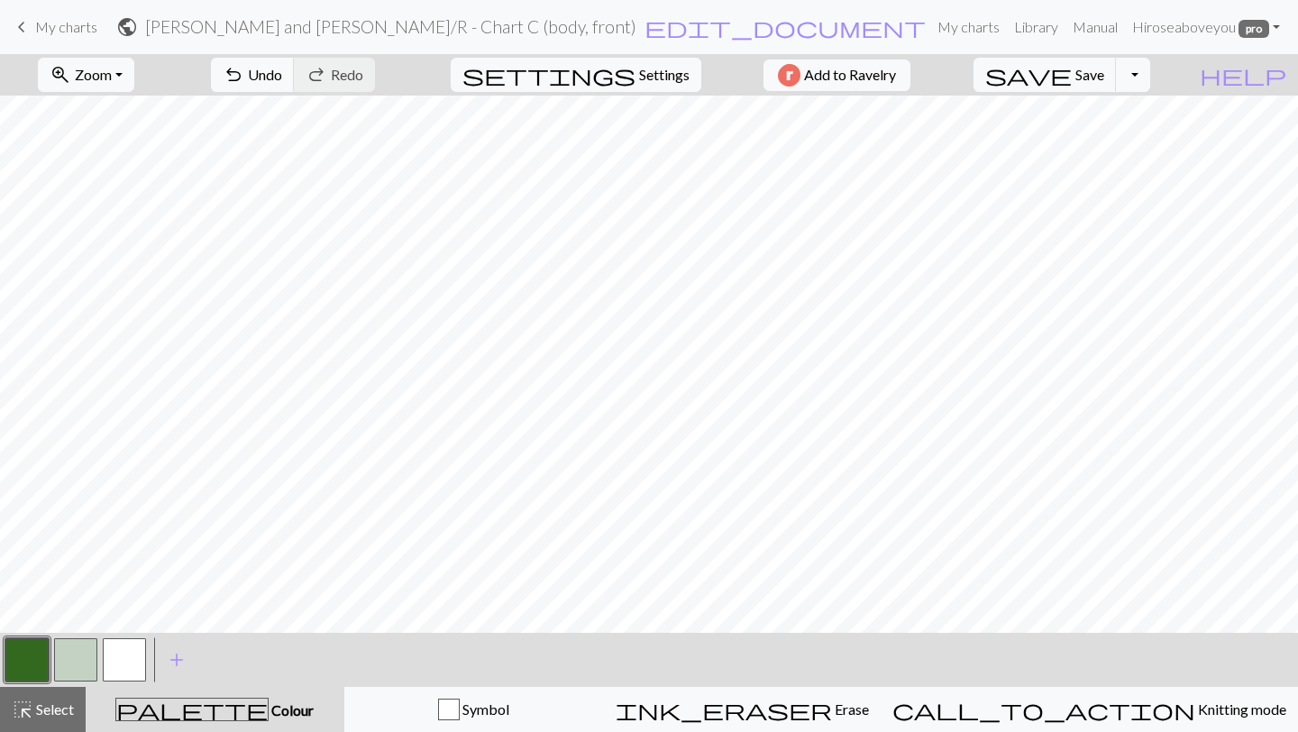
click at [67, 656] on button "button" at bounding box center [75, 659] width 43 height 43
click at [34, 670] on button "button" at bounding box center [26, 659] width 43 height 43
click at [87, 685] on div "< >" at bounding box center [76, 660] width 146 height 54
click at [83, 661] on button "button" at bounding box center [75, 659] width 43 height 43
click at [29, 654] on button "button" at bounding box center [26, 659] width 43 height 43
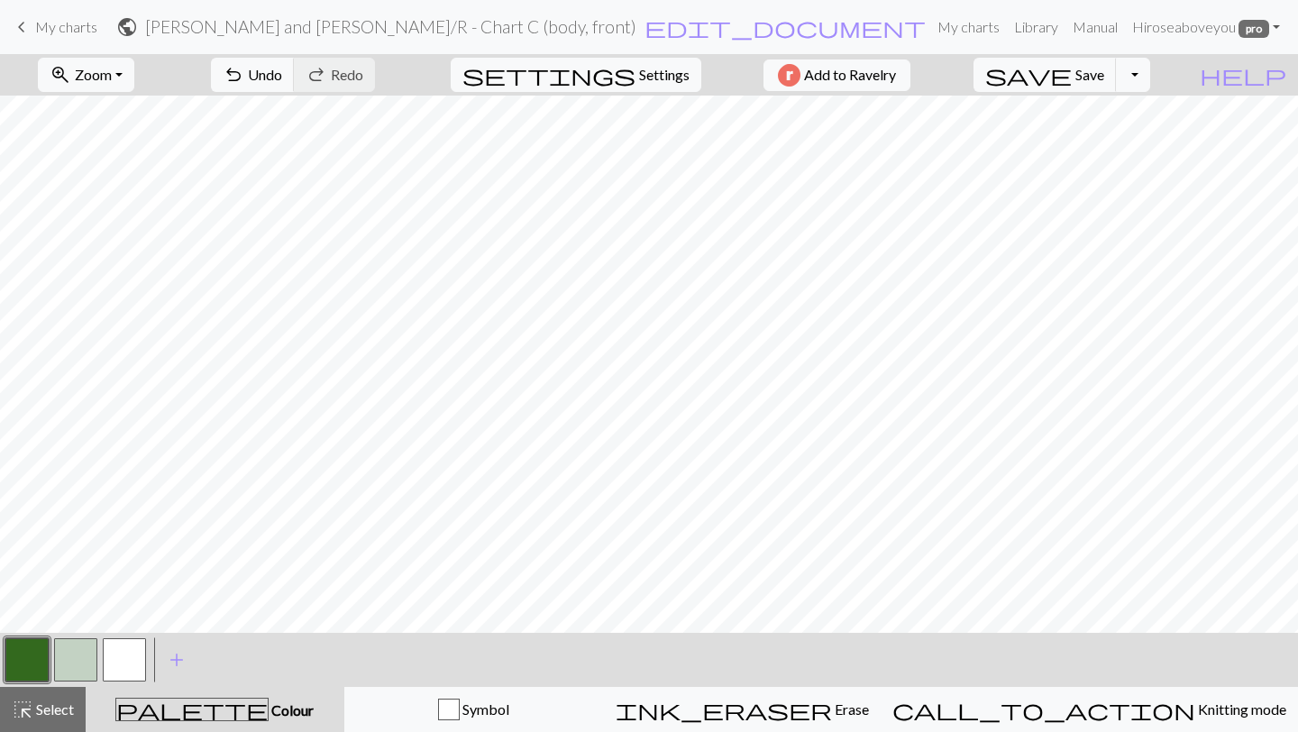
click at [30, 654] on button "button" at bounding box center [26, 659] width 43 height 43
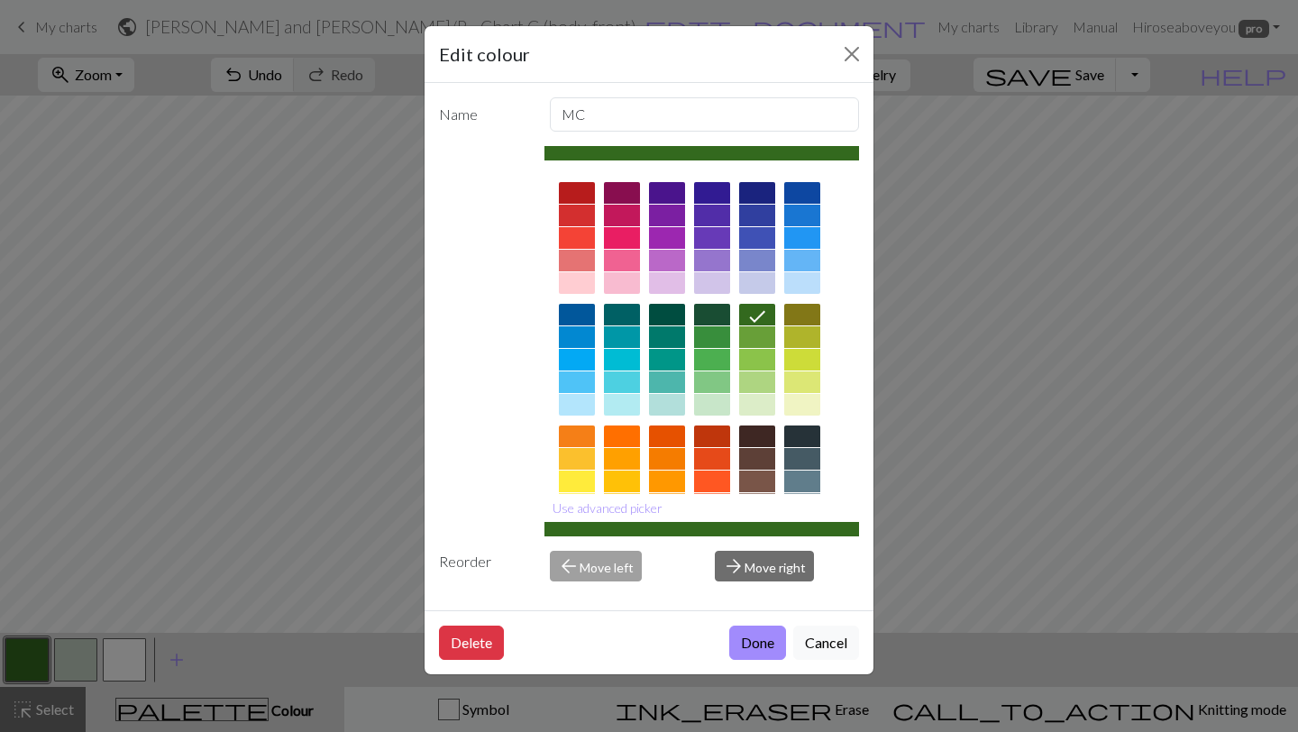
click at [175, 630] on div "Edit colour Name MC Use advanced picker Reorder arrow_back Move left arrow_forw…" at bounding box center [649, 366] width 1298 height 732
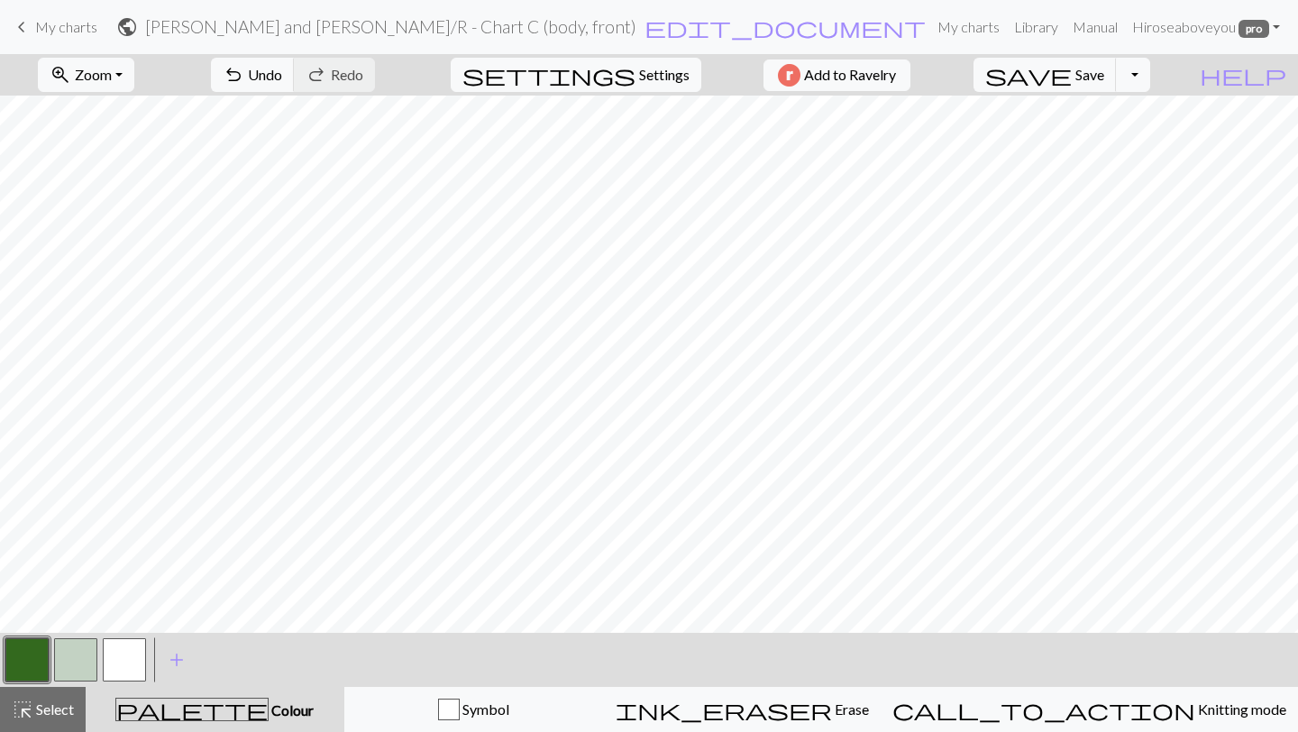
click at [72, 662] on button "button" at bounding box center [75, 659] width 43 height 43
click at [35, 703] on span "Select" at bounding box center [53, 708] width 41 height 17
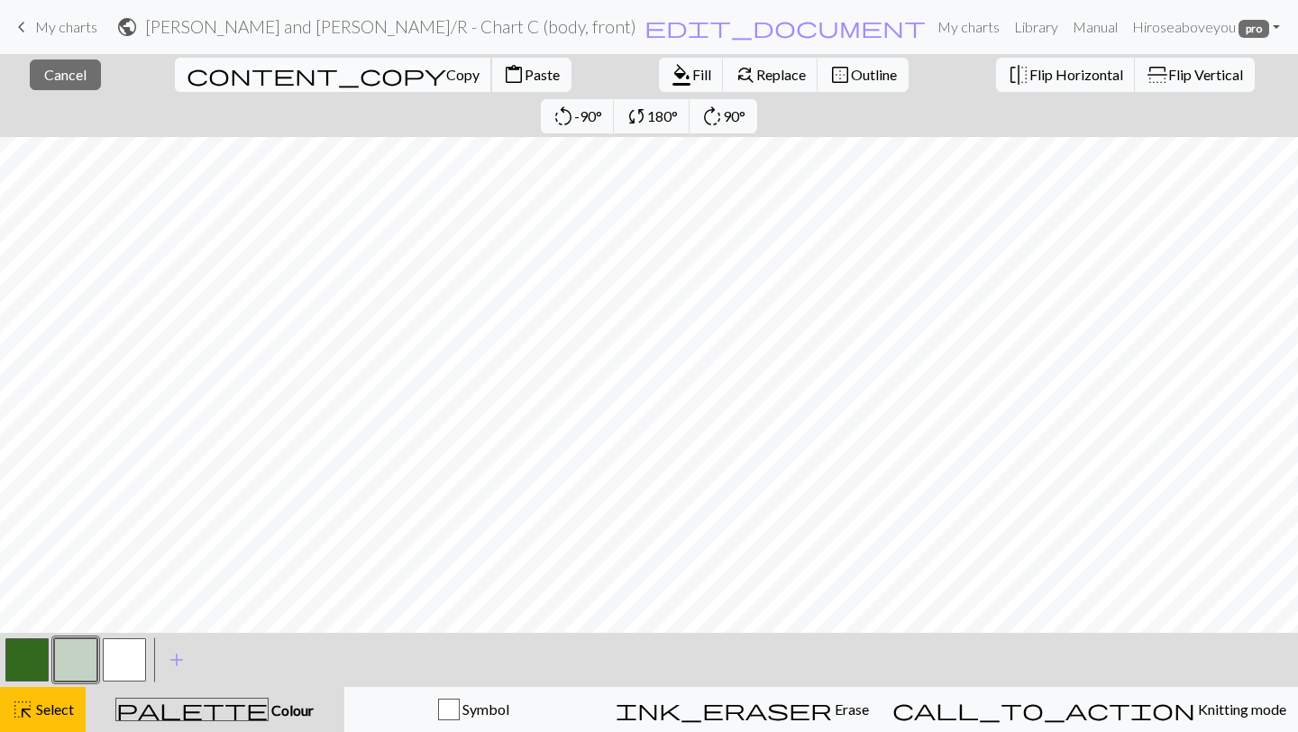
click at [446, 81] on span "Copy" at bounding box center [462, 74] width 33 height 17
click at [491, 84] on button "content_paste Paste" at bounding box center [531, 75] width 80 height 34
click at [17, 662] on button "button" at bounding box center [26, 659] width 43 height 43
click at [67, 654] on button "button" at bounding box center [75, 659] width 43 height 43
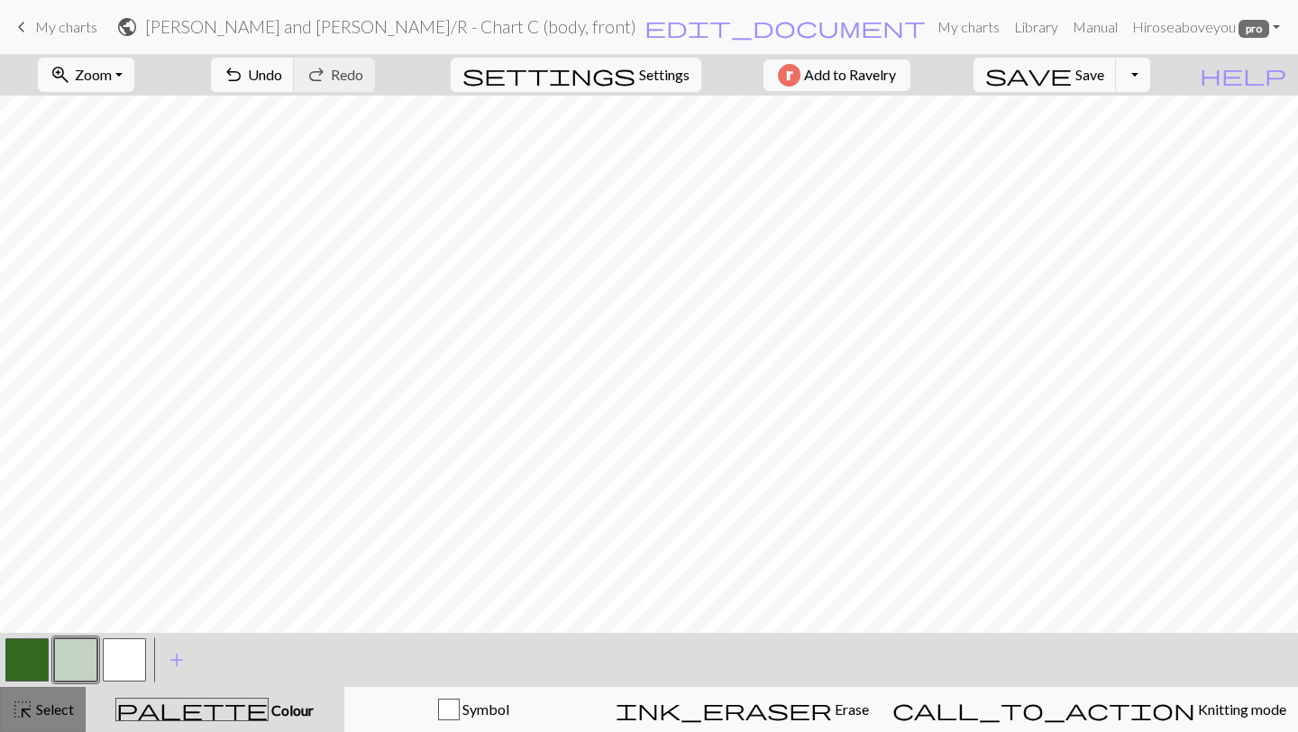
click at [50, 695] on button "highlight_alt Select Select" at bounding box center [43, 709] width 86 height 45
click at [13, 663] on button "button" at bounding box center [26, 659] width 43 height 43
click at [26, 707] on span "highlight_alt" at bounding box center [23, 709] width 22 height 25
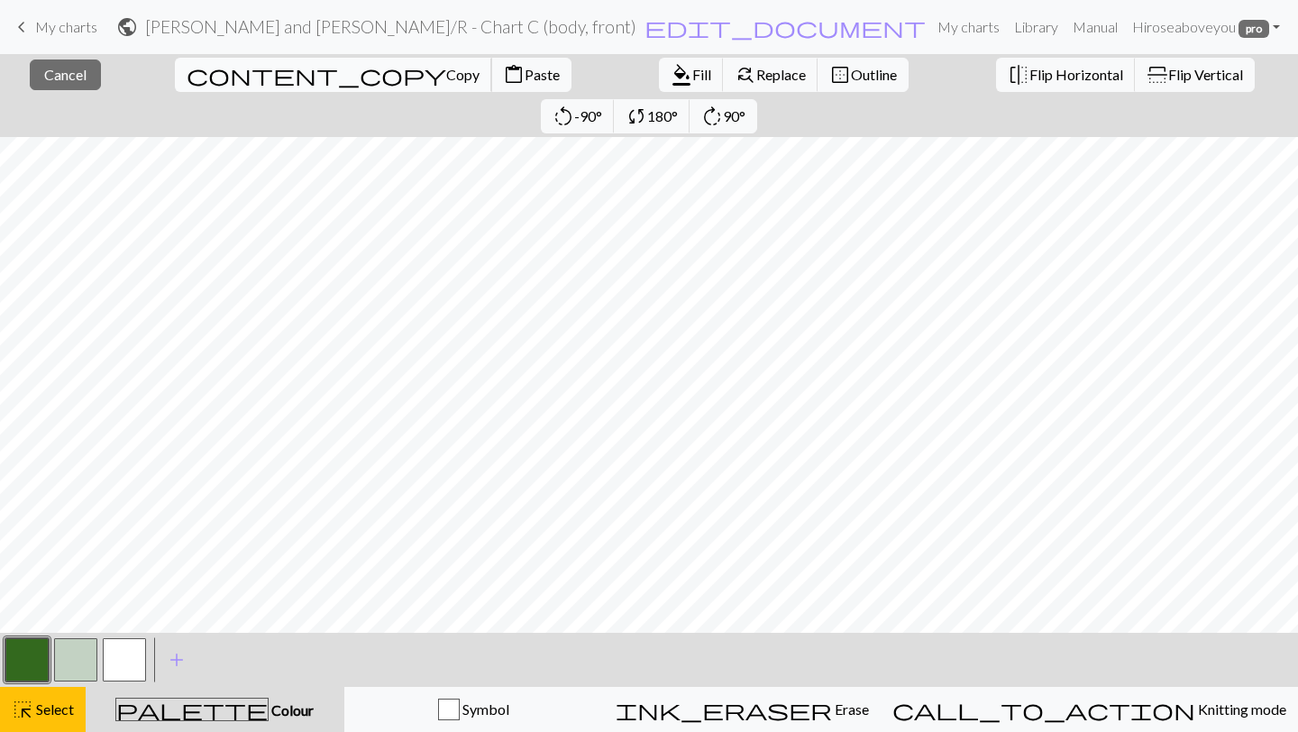
click at [446, 75] on span "Copy" at bounding box center [462, 74] width 33 height 17
click at [491, 91] on button "content_paste Paste" at bounding box center [531, 75] width 80 height 34
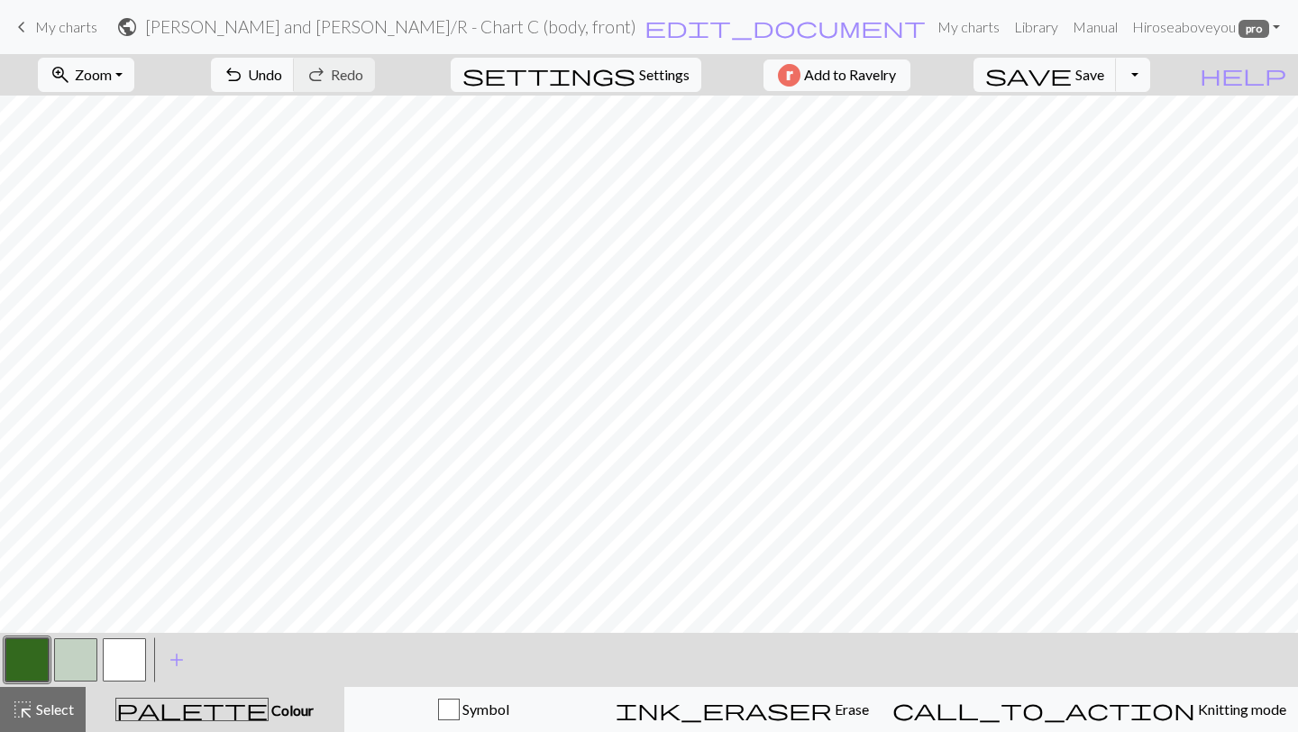
click at [61, 664] on button "button" at bounding box center [75, 659] width 43 height 43
click at [31, 673] on button "button" at bounding box center [26, 659] width 43 height 43
click at [82, 645] on button "button" at bounding box center [75, 659] width 43 height 43
click at [79, 670] on button "button" at bounding box center [75, 659] width 43 height 43
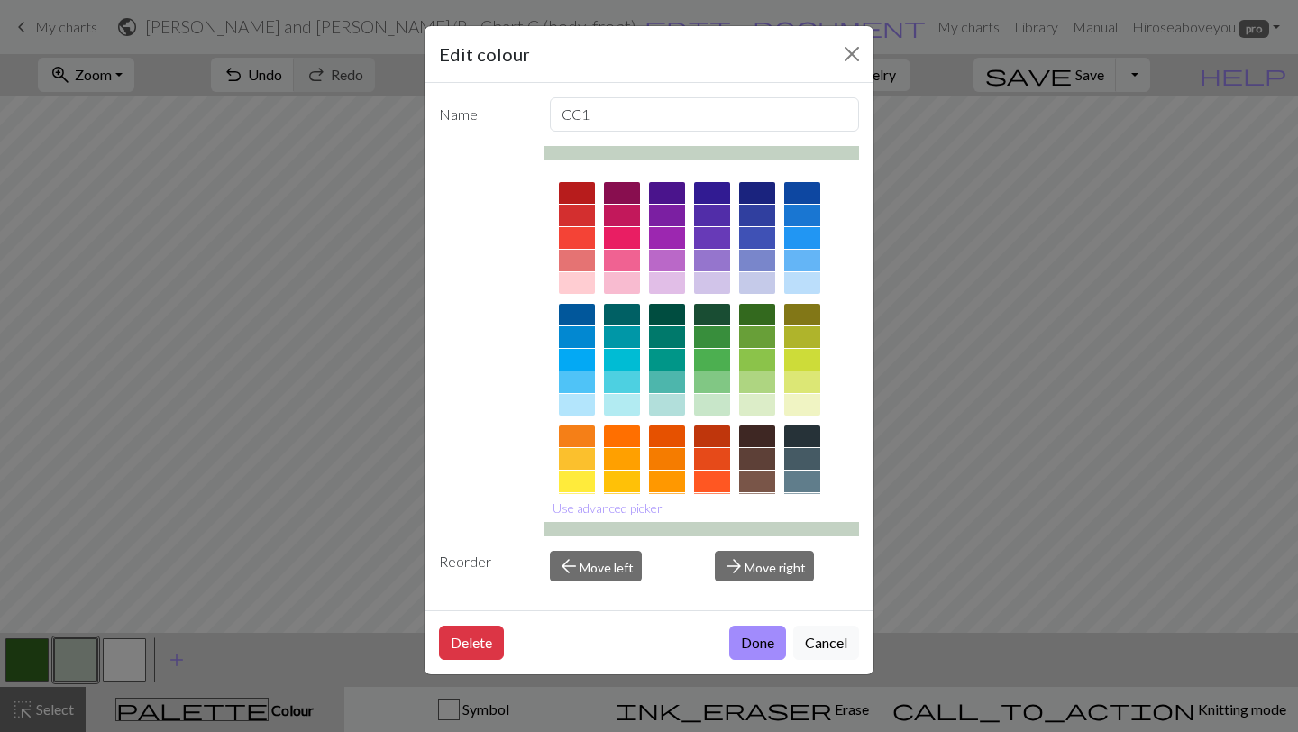
click at [773, 645] on button "Done" at bounding box center [757, 643] width 57 height 34
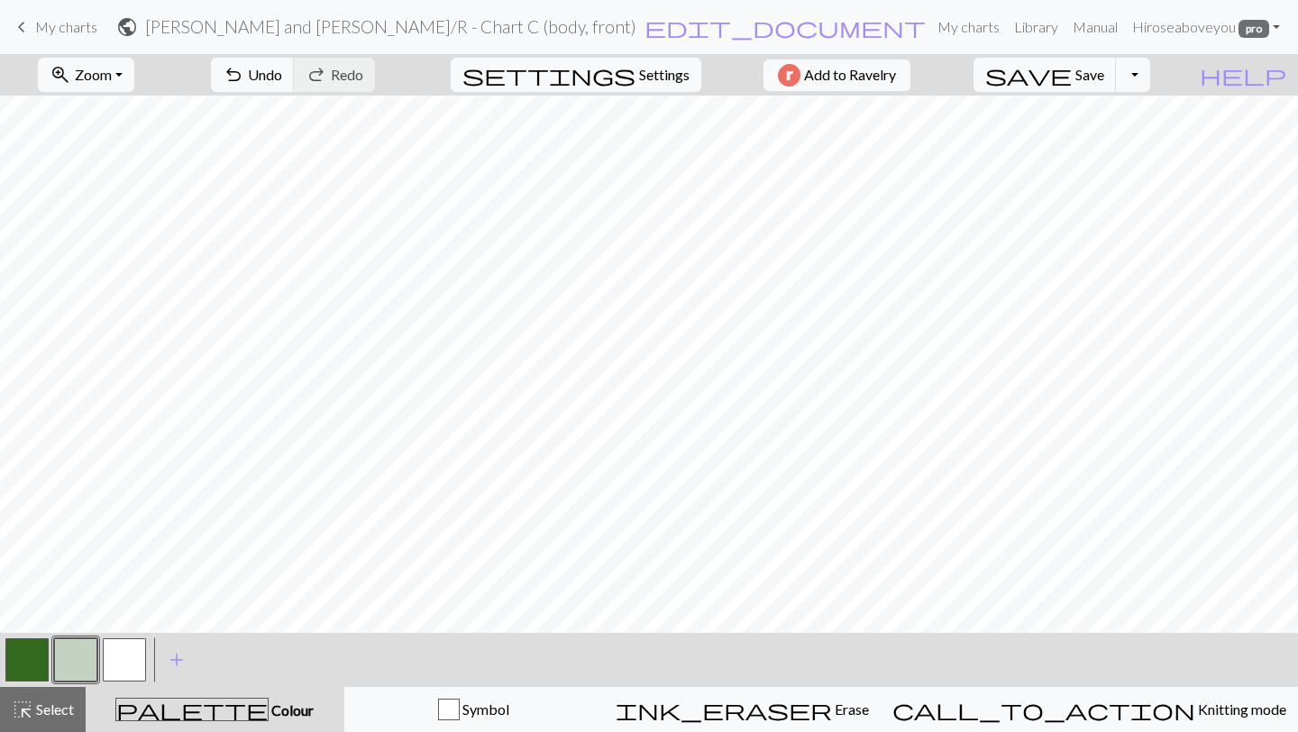
click at [33, 657] on button "button" at bounding box center [26, 659] width 43 height 43
click at [69, 650] on button "button" at bounding box center [75, 659] width 43 height 43
click at [17, 663] on button "button" at bounding box center [26, 659] width 43 height 43
click at [23, 661] on button "button" at bounding box center [26, 659] width 43 height 43
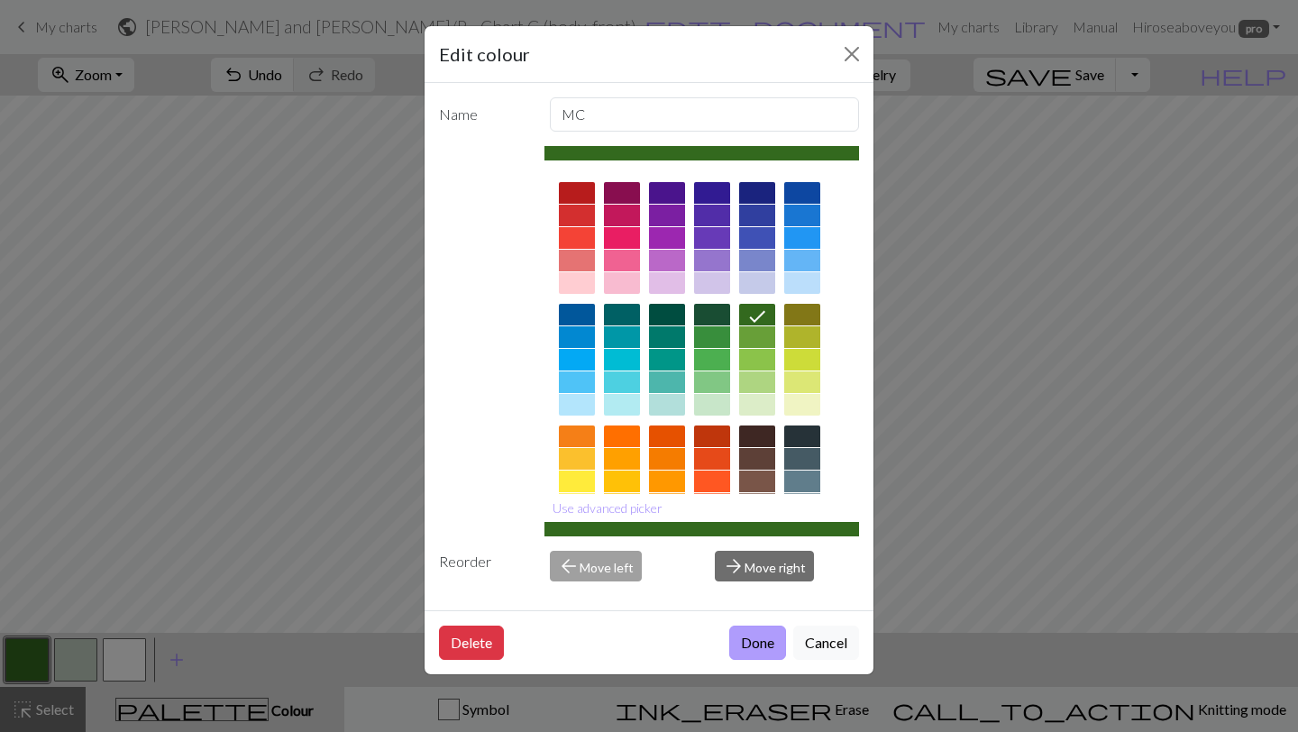
click at [768, 649] on button "Done" at bounding box center [757, 643] width 57 height 34
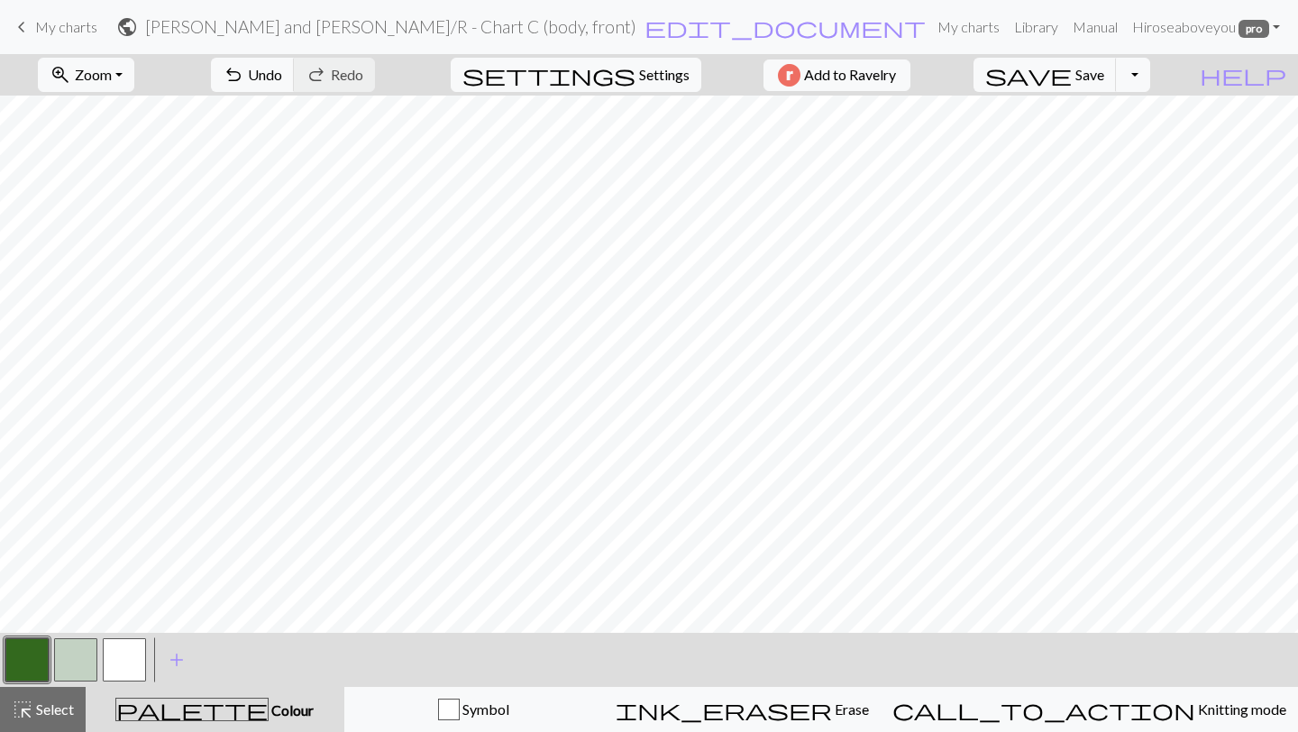
click at [84, 654] on button "button" at bounding box center [75, 659] width 43 height 43
click at [72, 660] on button "button" at bounding box center [75, 659] width 43 height 43
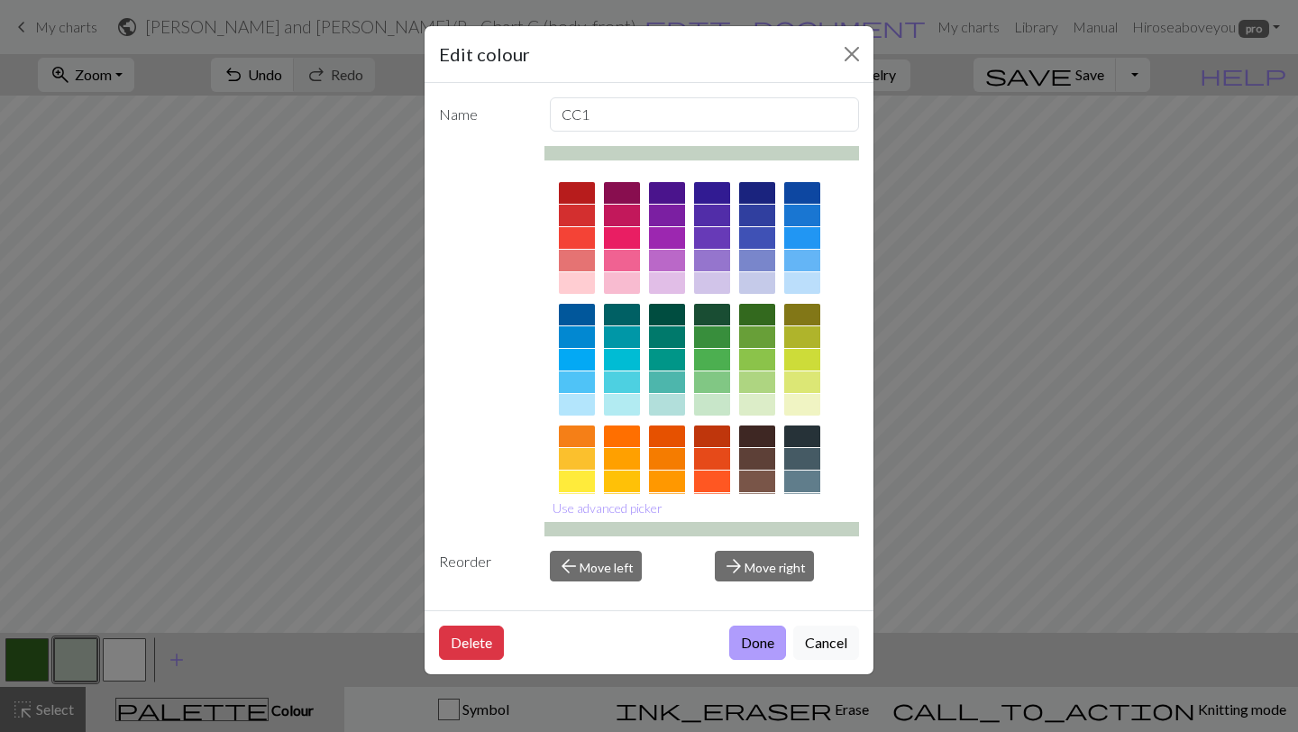
click at [745, 643] on button "Done" at bounding box center [757, 643] width 57 height 34
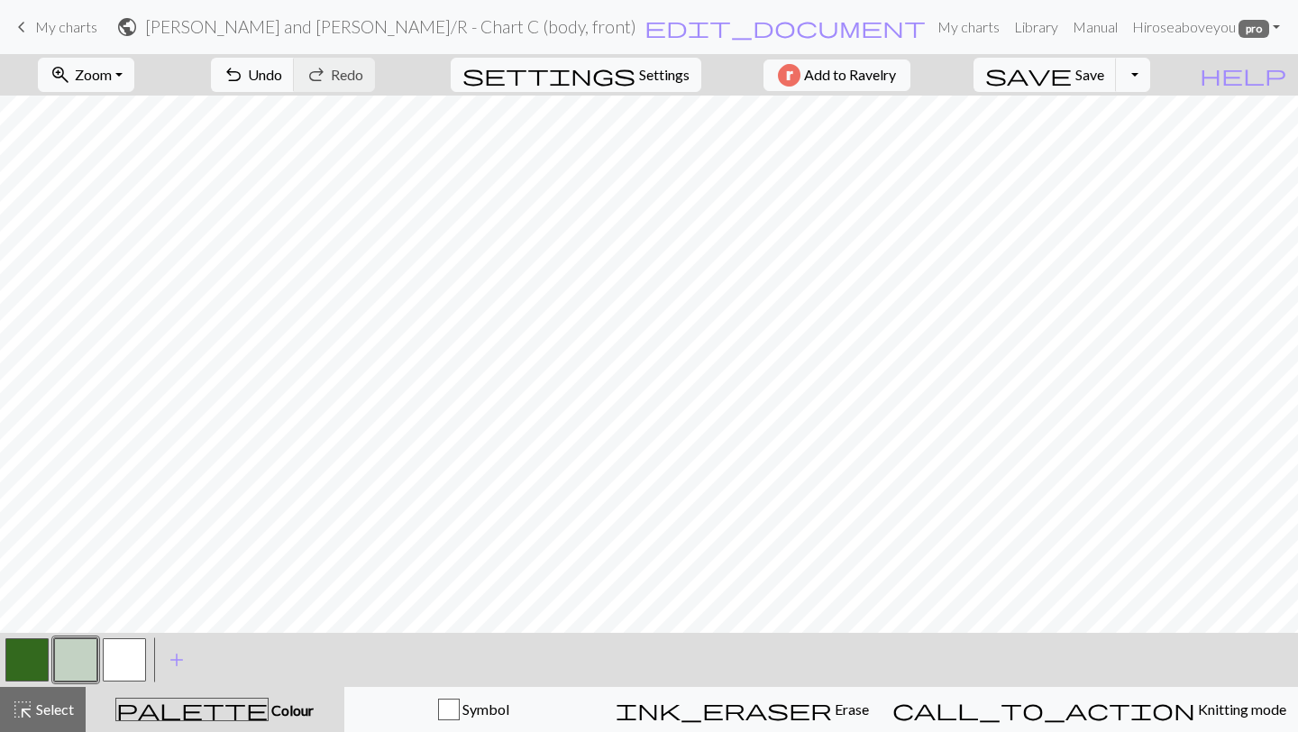
click at [14, 655] on button "button" at bounding box center [26, 659] width 43 height 43
click at [86, 665] on button "button" at bounding box center [75, 659] width 43 height 43
click at [78, 646] on button "button" at bounding box center [75, 659] width 43 height 43
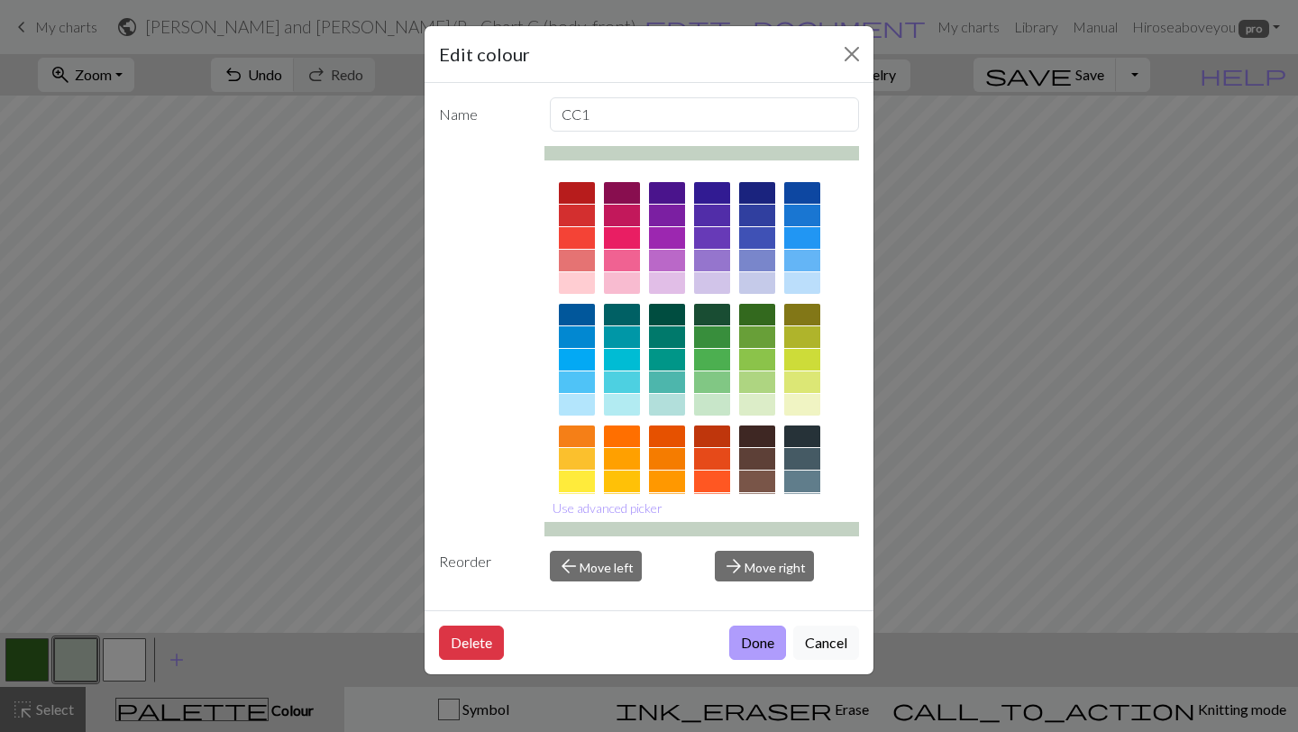
click at [774, 646] on button "Done" at bounding box center [757, 643] width 57 height 34
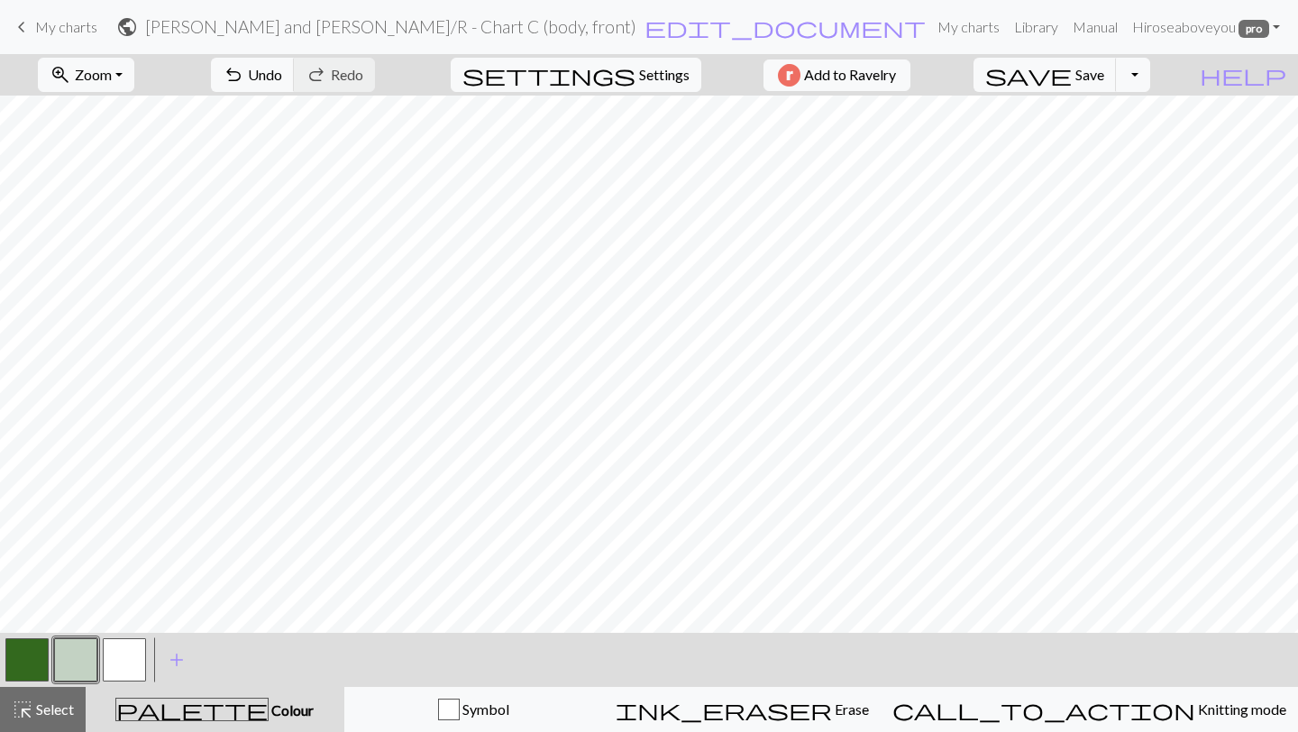
click at [25, 661] on button "button" at bounding box center [26, 659] width 43 height 43
click at [72, 653] on button "button" at bounding box center [75, 659] width 43 height 43
click at [6, 682] on div at bounding box center [27, 660] width 49 height 49
click at [17, 634] on div "< >" at bounding box center [76, 660] width 146 height 54
click at [26, 651] on button "button" at bounding box center [26, 659] width 43 height 43
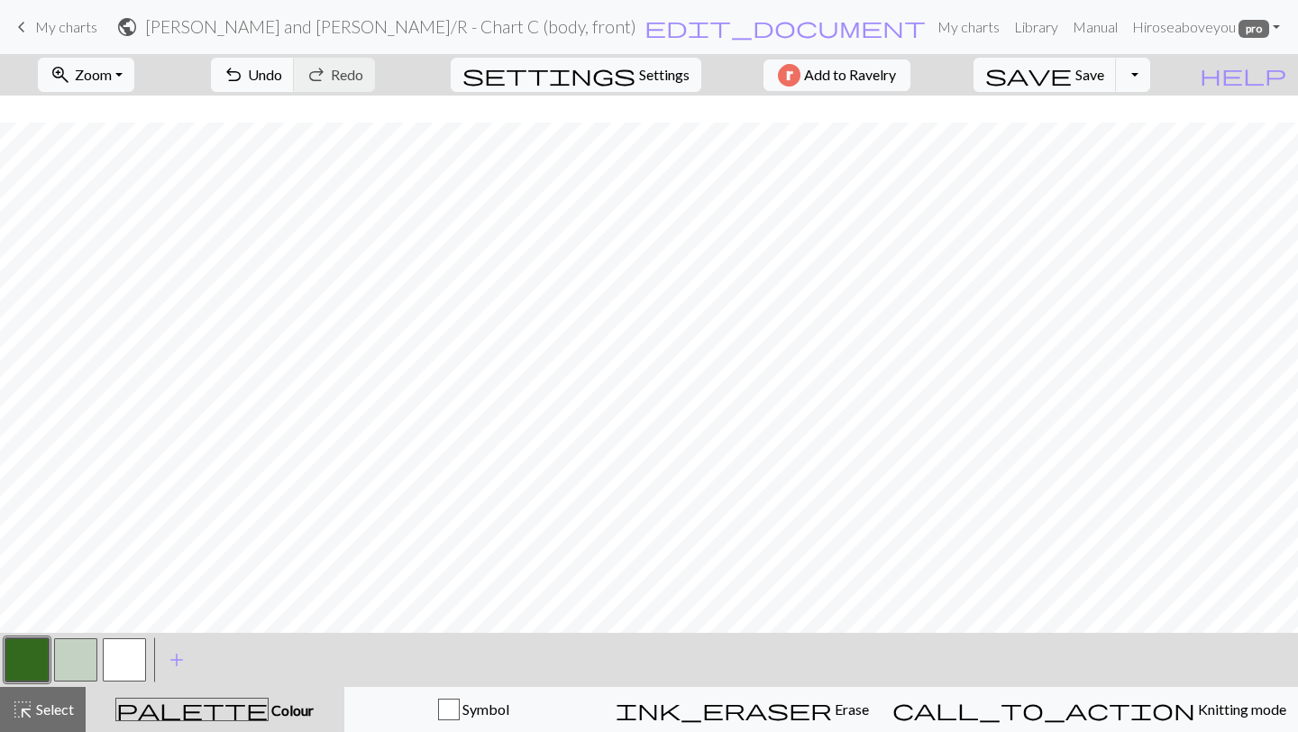
scroll to position [1056, 0]
click at [30, 657] on button "button" at bounding box center [26, 659] width 43 height 43
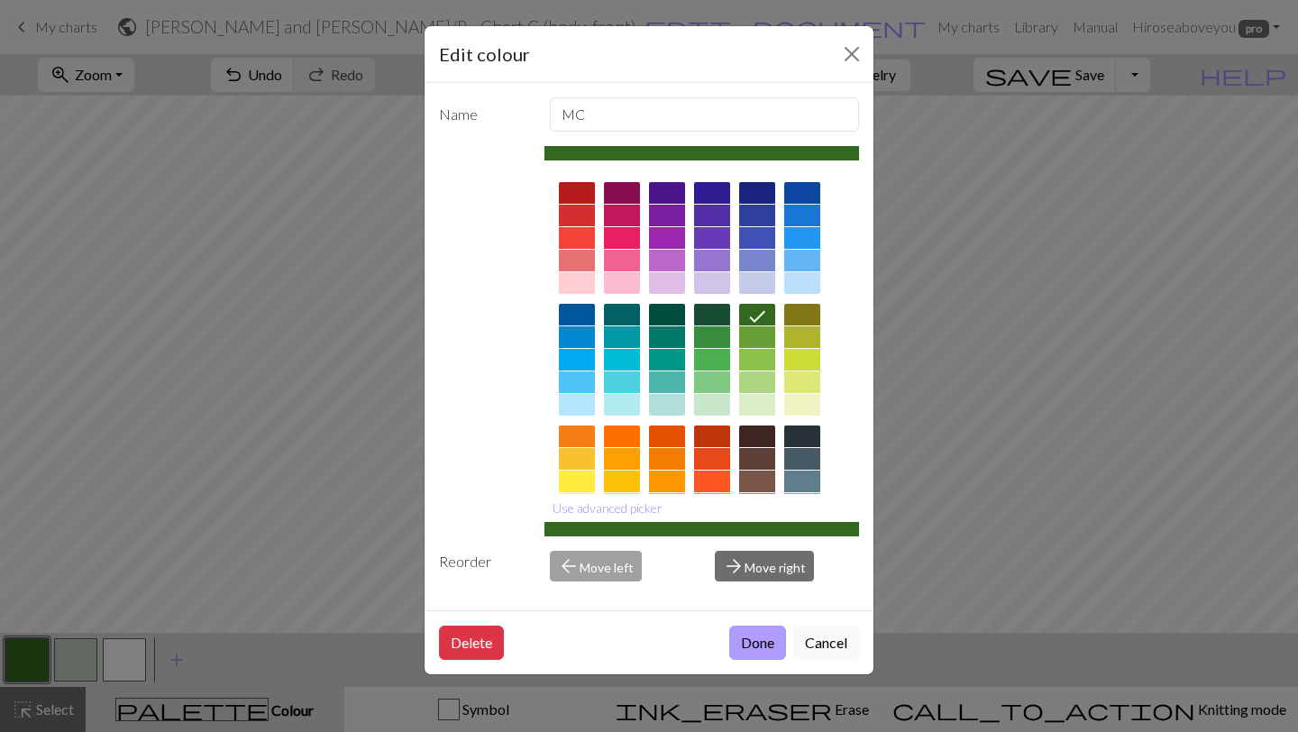
click at [742, 631] on button "Done" at bounding box center [757, 643] width 57 height 34
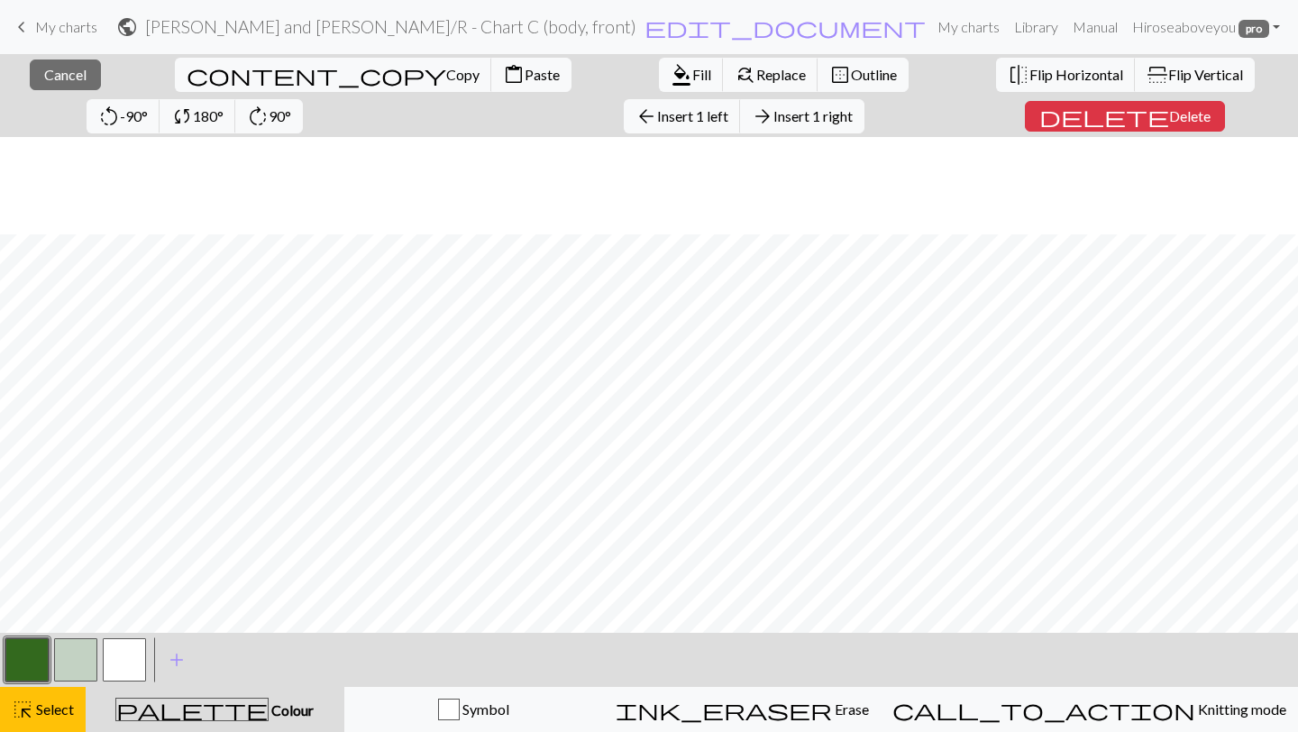
scroll to position [1154, 0]
click at [70, 657] on button "button" at bounding box center [75, 659] width 43 height 43
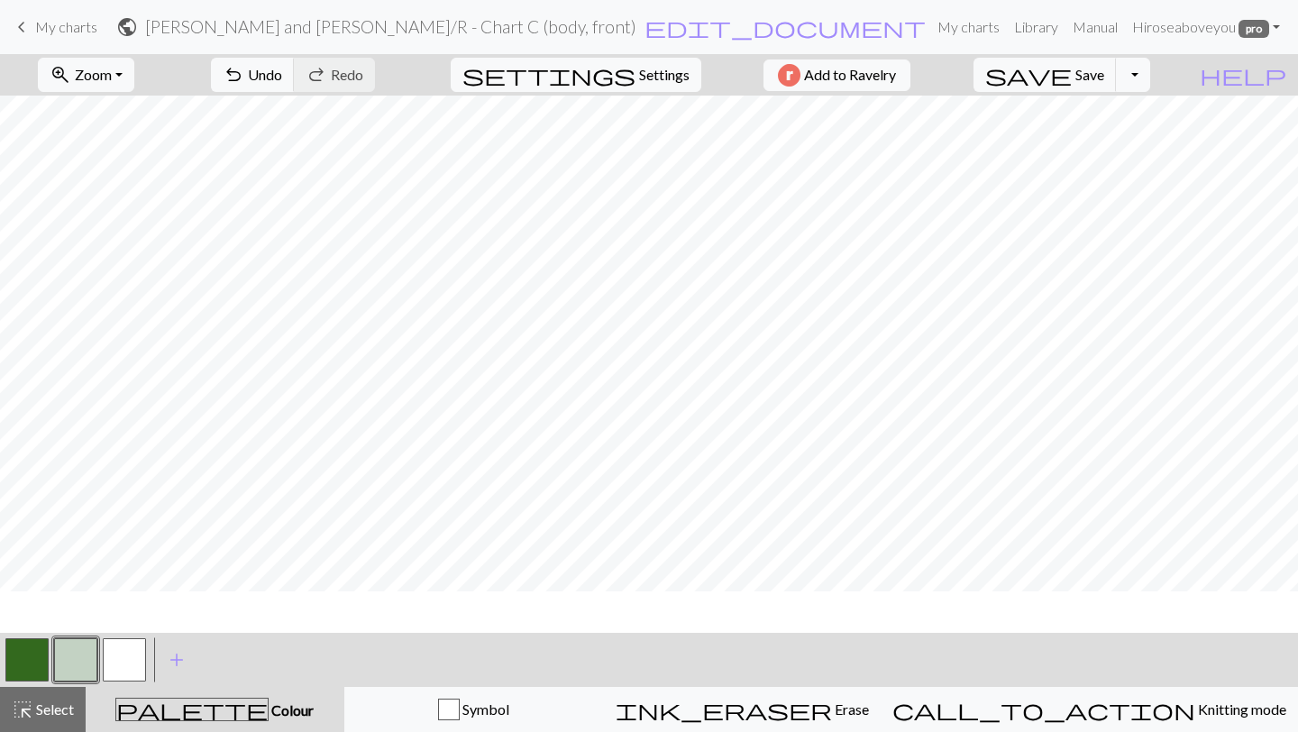
scroll to position [1112, 0]
click at [9, 671] on button "button" at bounding box center [26, 659] width 43 height 43
click at [32, 656] on button "button" at bounding box center [26, 659] width 43 height 43
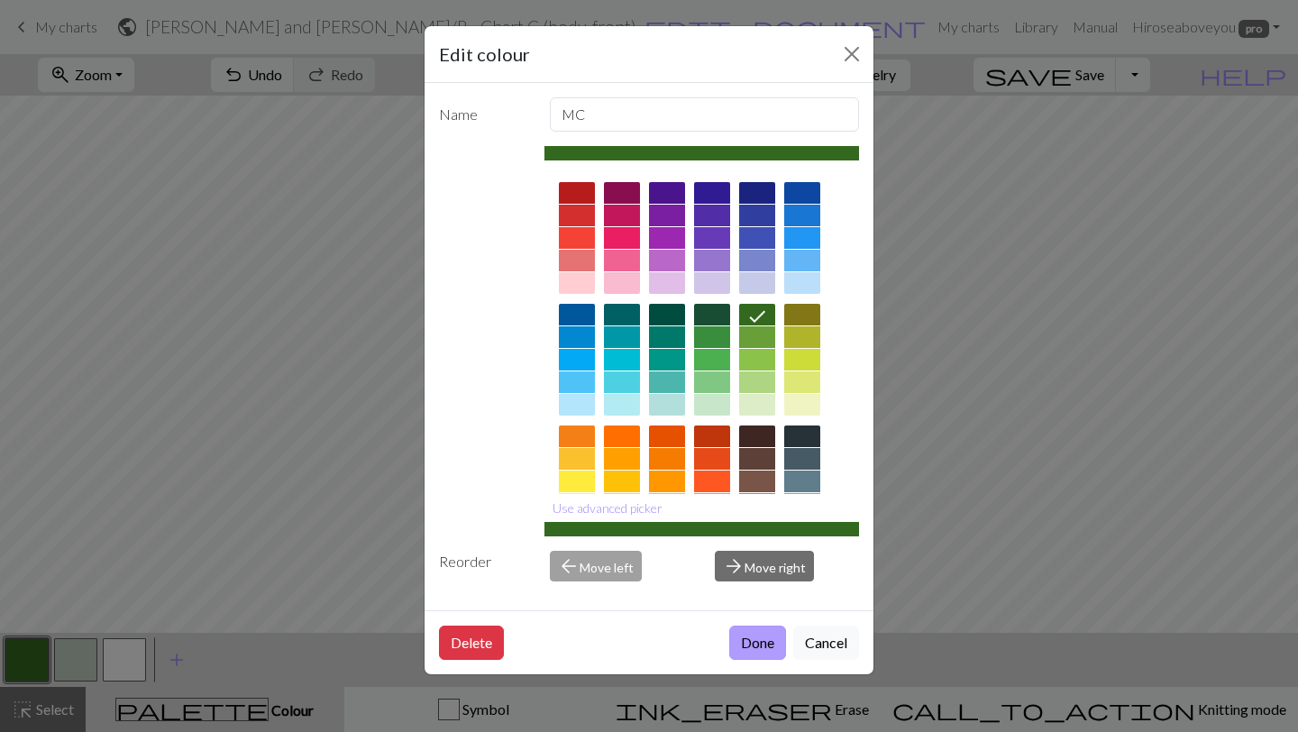
click at [739, 638] on button "Done" at bounding box center [757, 643] width 57 height 34
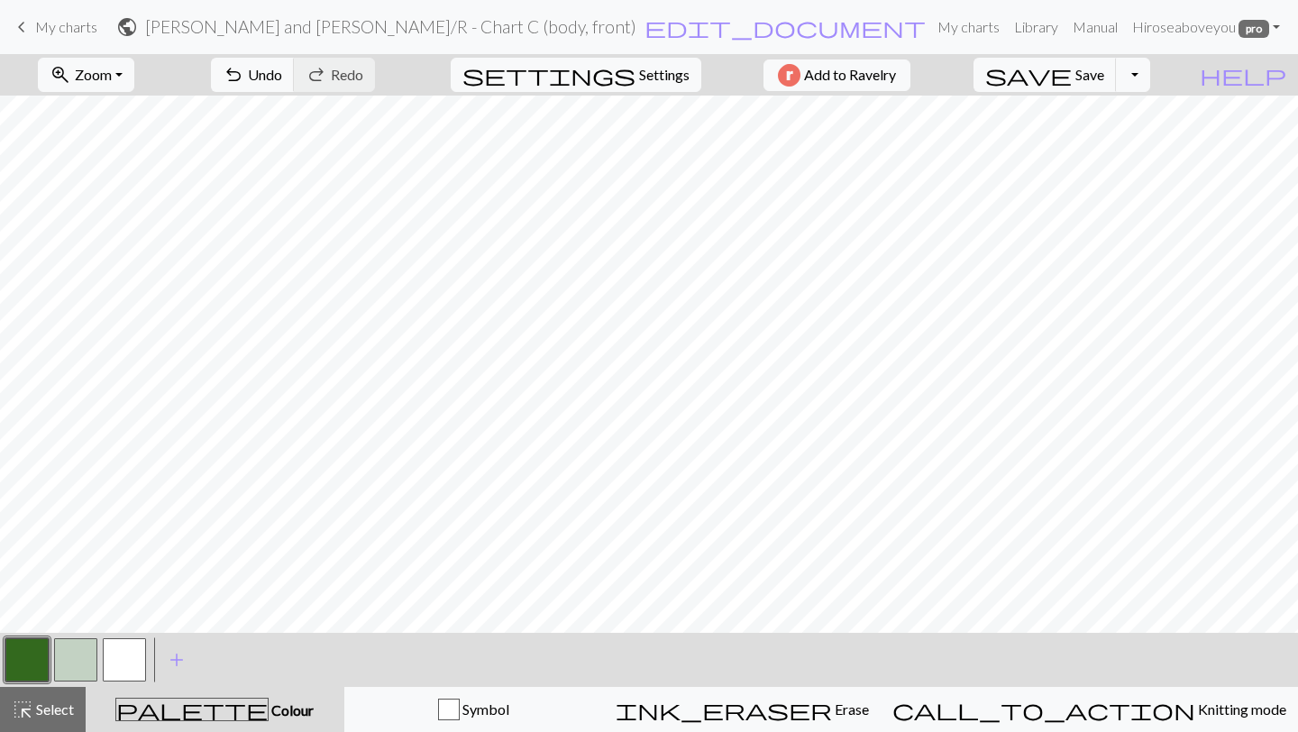
click at [63, 654] on button "button" at bounding box center [75, 659] width 43 height 43
click at [35, 662] on button "button" at bounding box center [26, 659] width 43 height 43
click at [1072, 78] on span "save" at bounding box center [1028, 74] width 87 height 25
click at [82, 656] on button "button" at bounding box center [75, 659] width 43 height 43
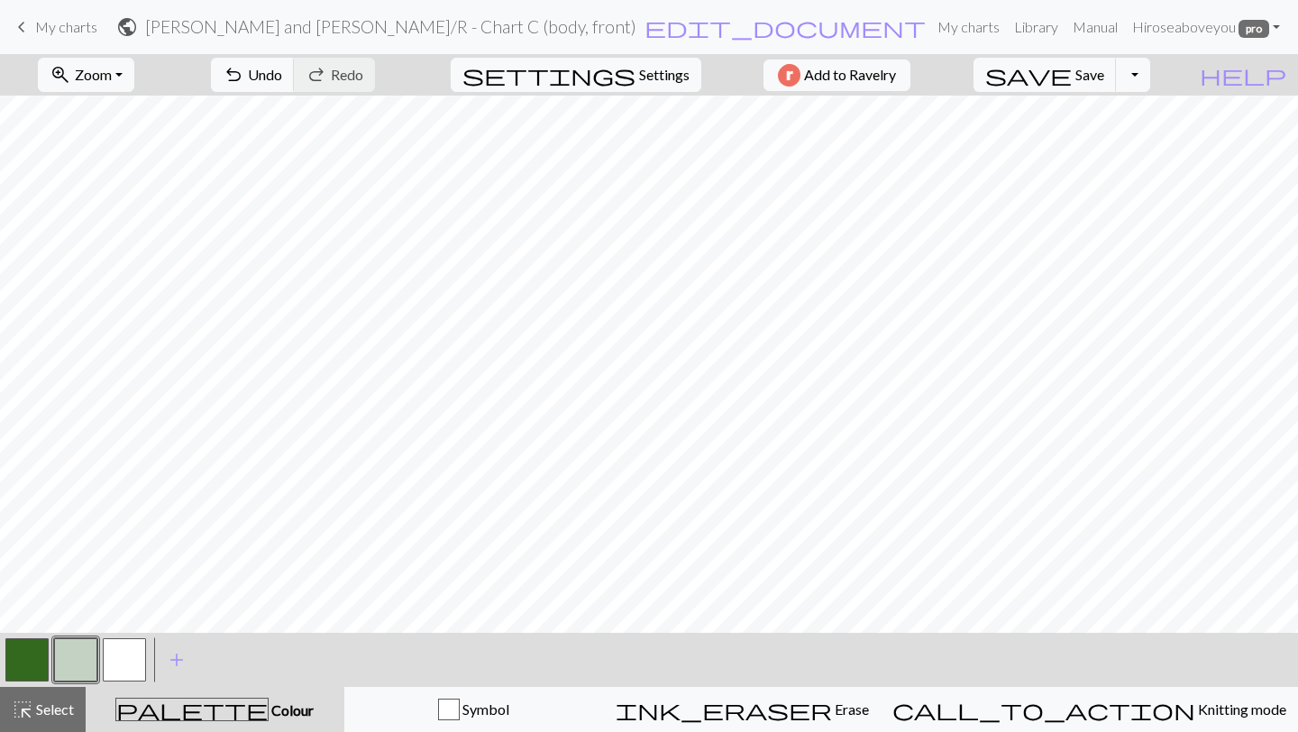
click at [40, 638] on button "button" at bounding box center [26, 659] width 43 height 43
click at [63, 650] on button "button" at bounding box center [75, 659] width 43 height 43
click at [86, 659] on button "button" at bounding box center [75, 659] width 43 height 43
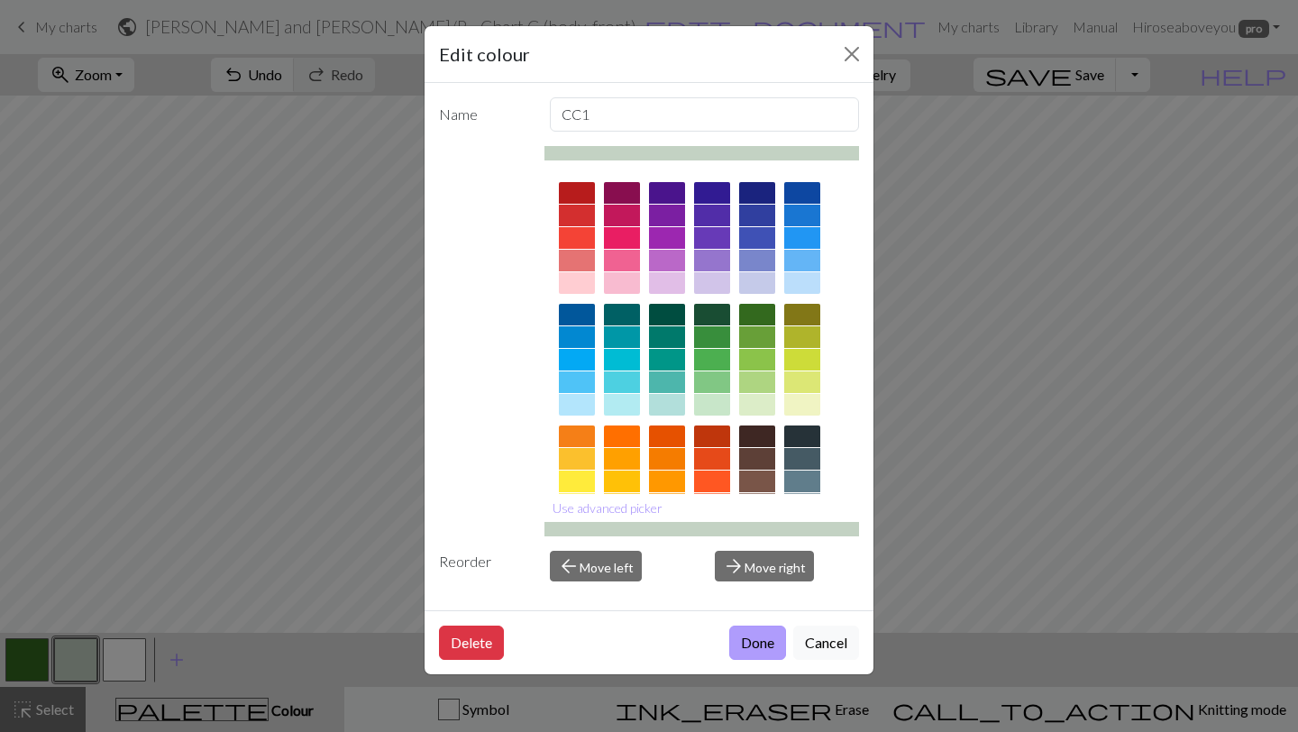
click at [770, 652] on button "Done" at bounding box center [757, 643] width 57 height 34
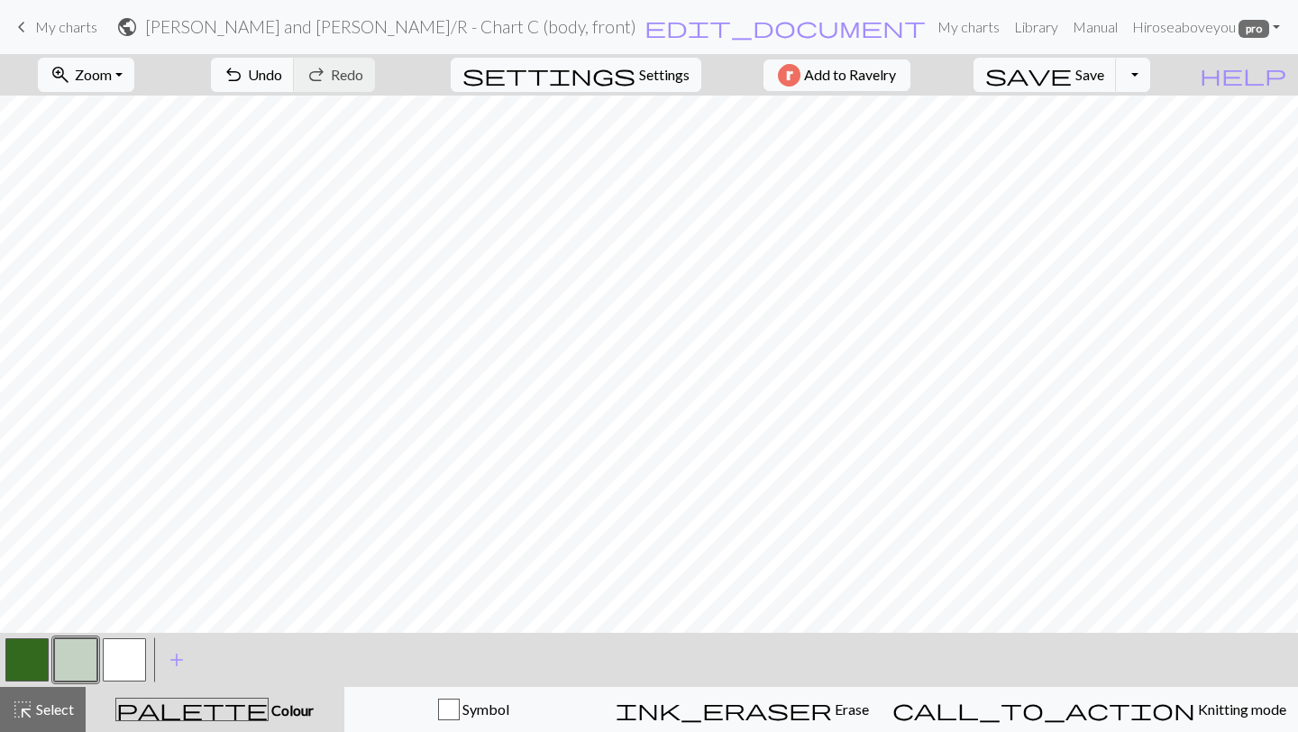
click at [62, 662] on button "button" at bounding box center [75, 659] width 43 height 43
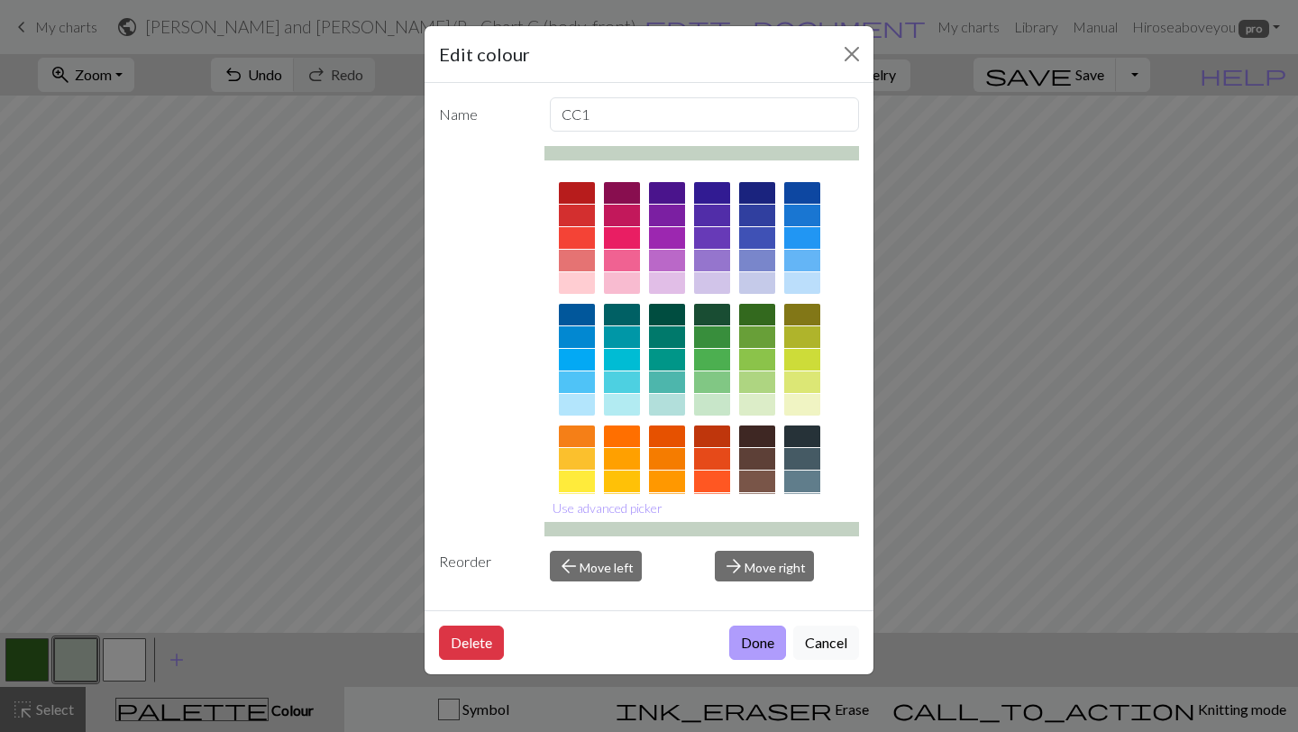
click at [735, 649] on button "Done" at bounding box center [757, 643] width 57 height 34
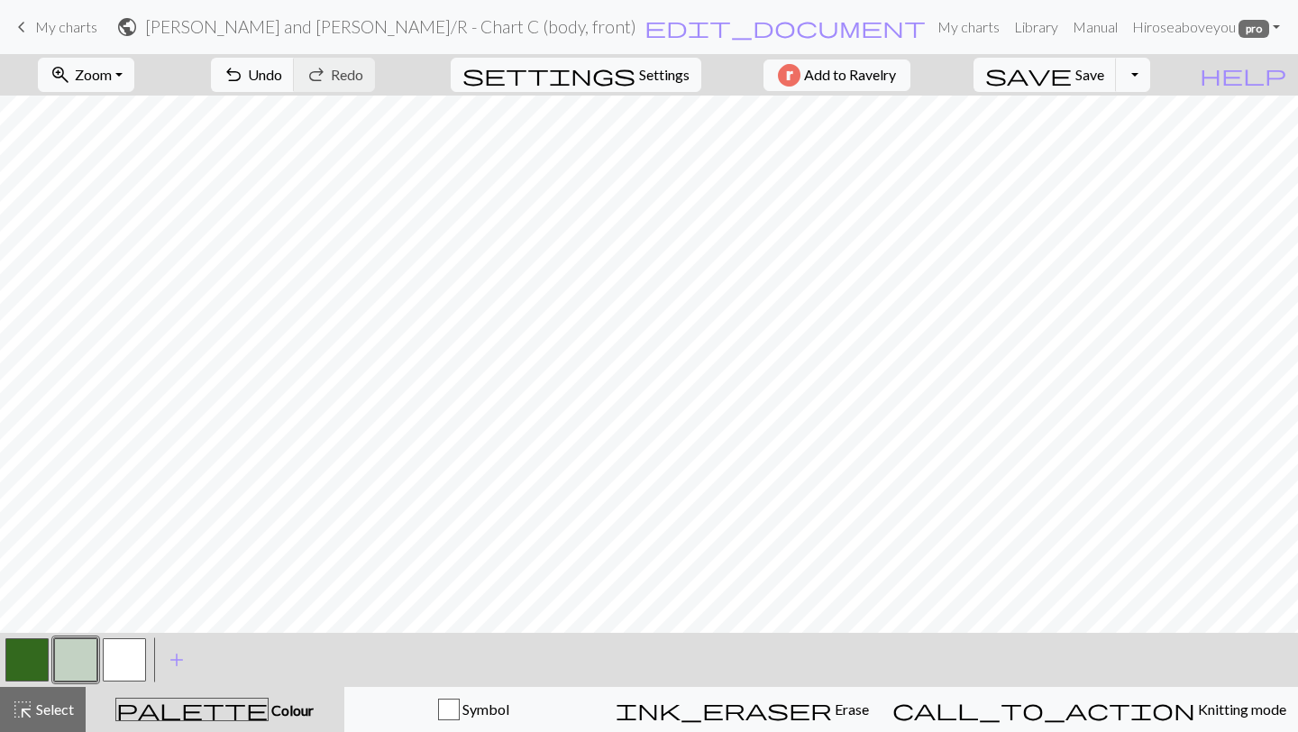
click at [20, 645] on button "button" at bounding box center [26, 659] width 43 height 43
click at [119, 648] on button "button" at bounding box center [124, 659] width 43 height 43
click at [78, 666] on button "button" at bounding box center [75, 659] width 43 height 43
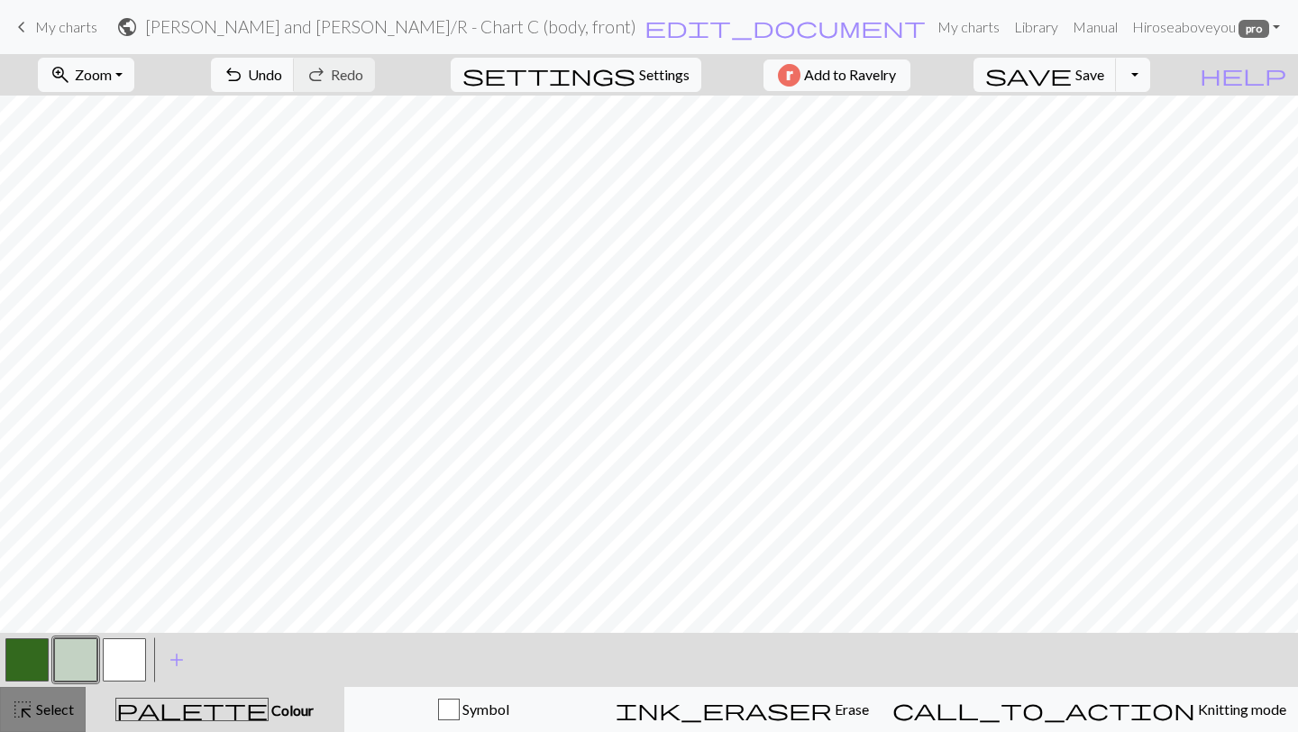
click at [69, 727] on button "highlight_alt Select Select" at bounding box center [43, 709] width 86 height 45
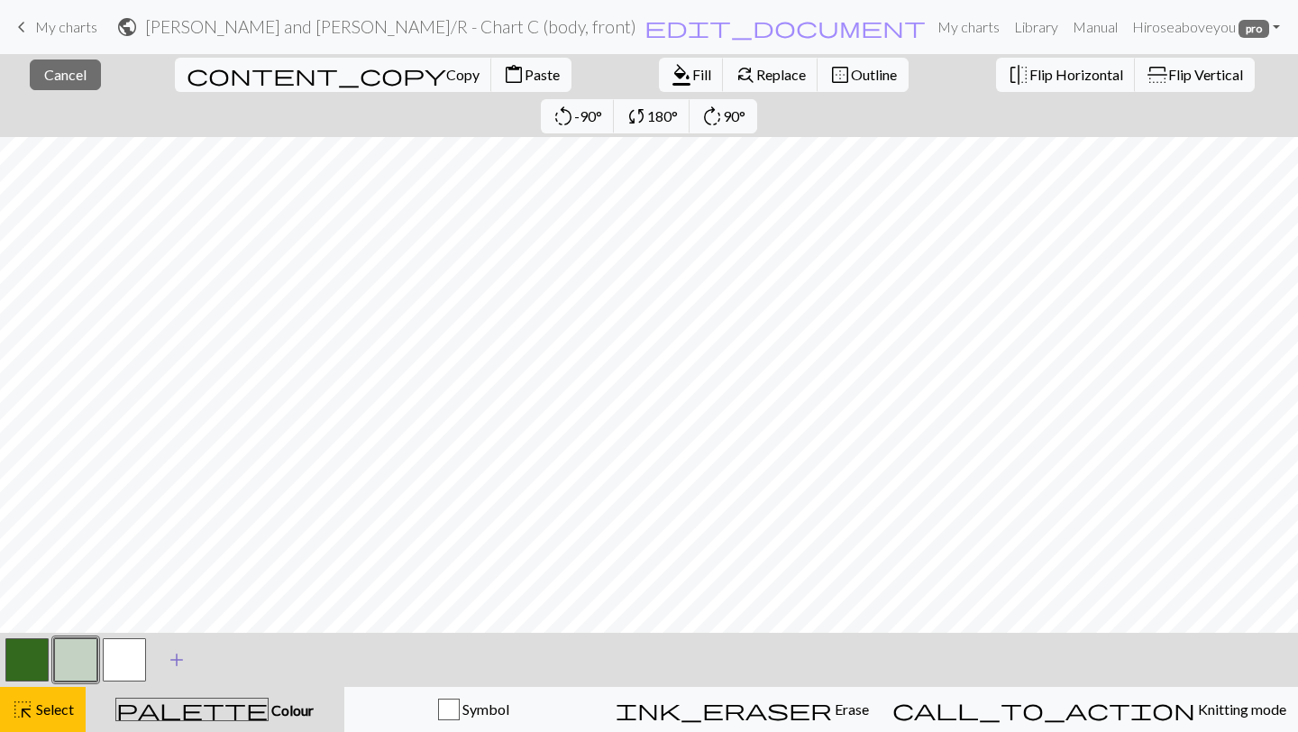
scroll to position [544, 0]
click at [446, 69] on span "Copy" at bounding box center [462, 74] width 33 height 17
click at [525, 67] on span "Paste" at bounding box center [542, 74] width 35 height 17
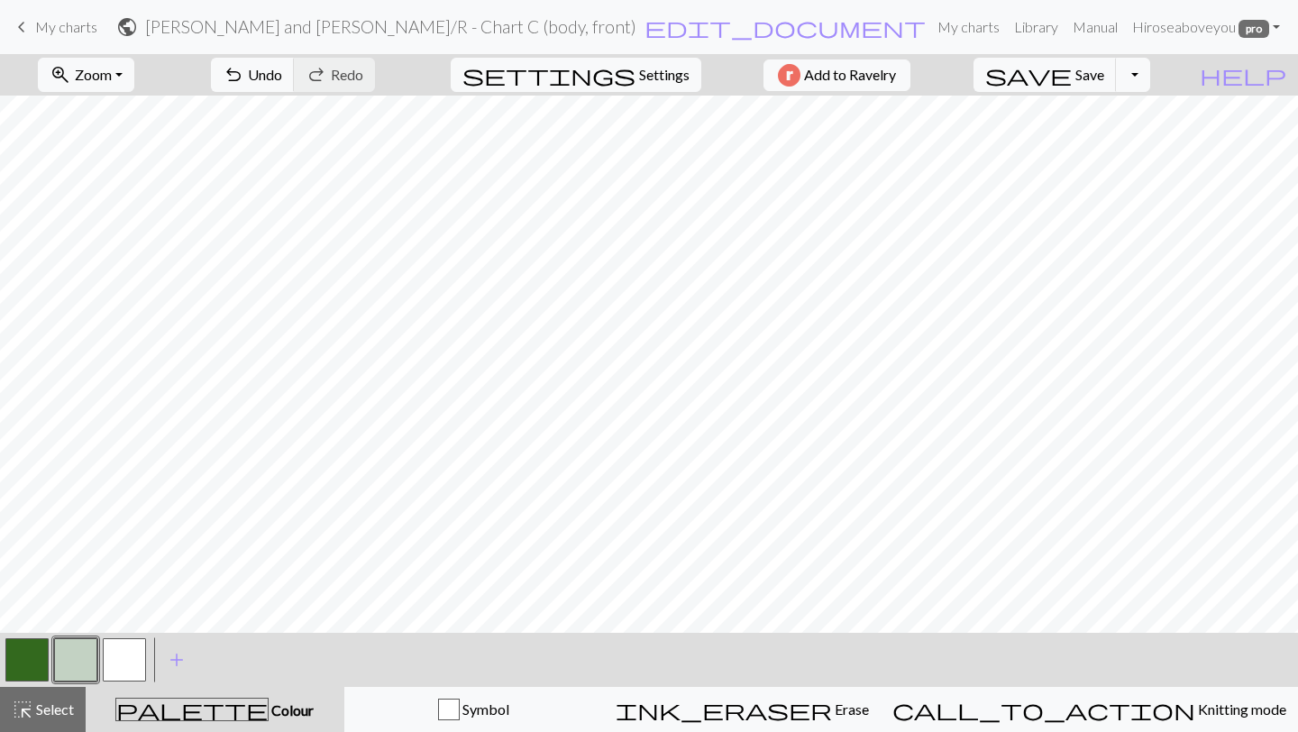
click at [1, 666] on div "< > add Add a colour" at bounding box center [649, 660] width 1298 height 54
click at [36, 654] on button "button" at bounding box center [26, 659] width 43 height 43
click at [82, 656] on button "button" at bounding box center [75, 659] width 43 height 43
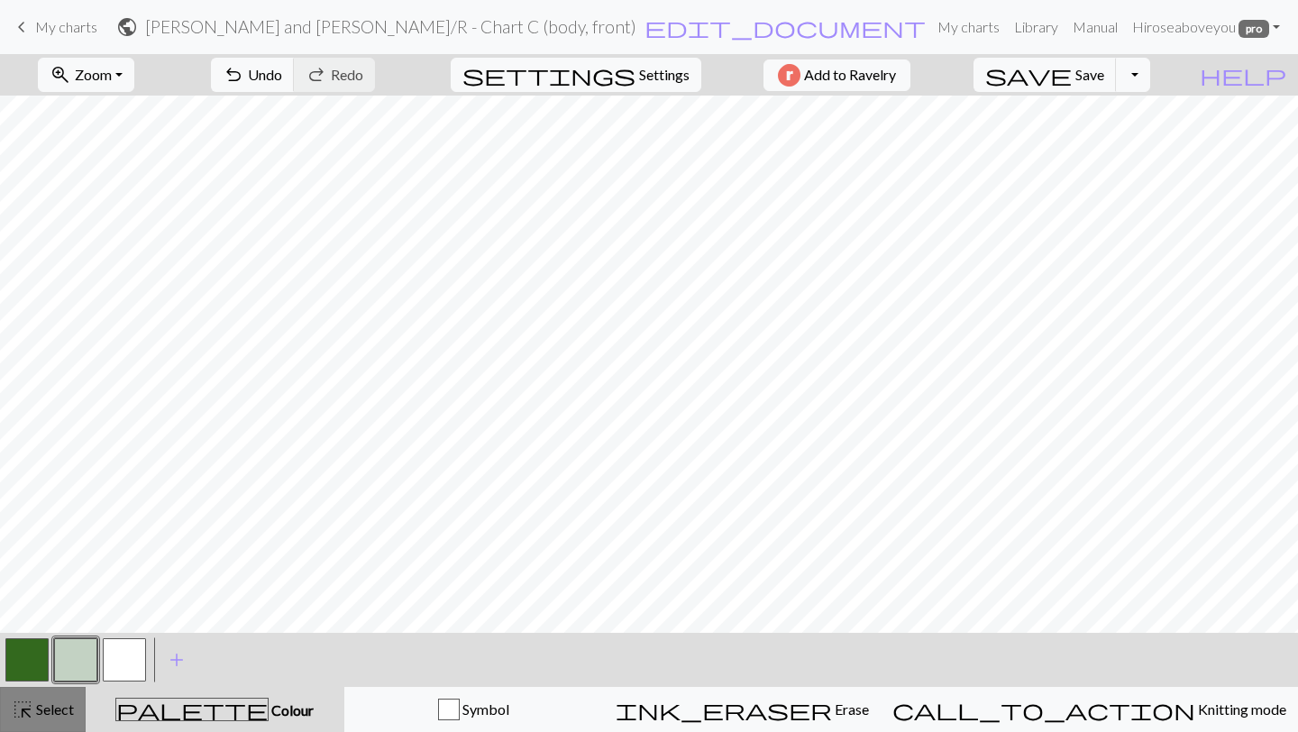
click at [41, 690] on button "highlight_alt Select Select" at bounding box center [43, 709] width 86 height 45
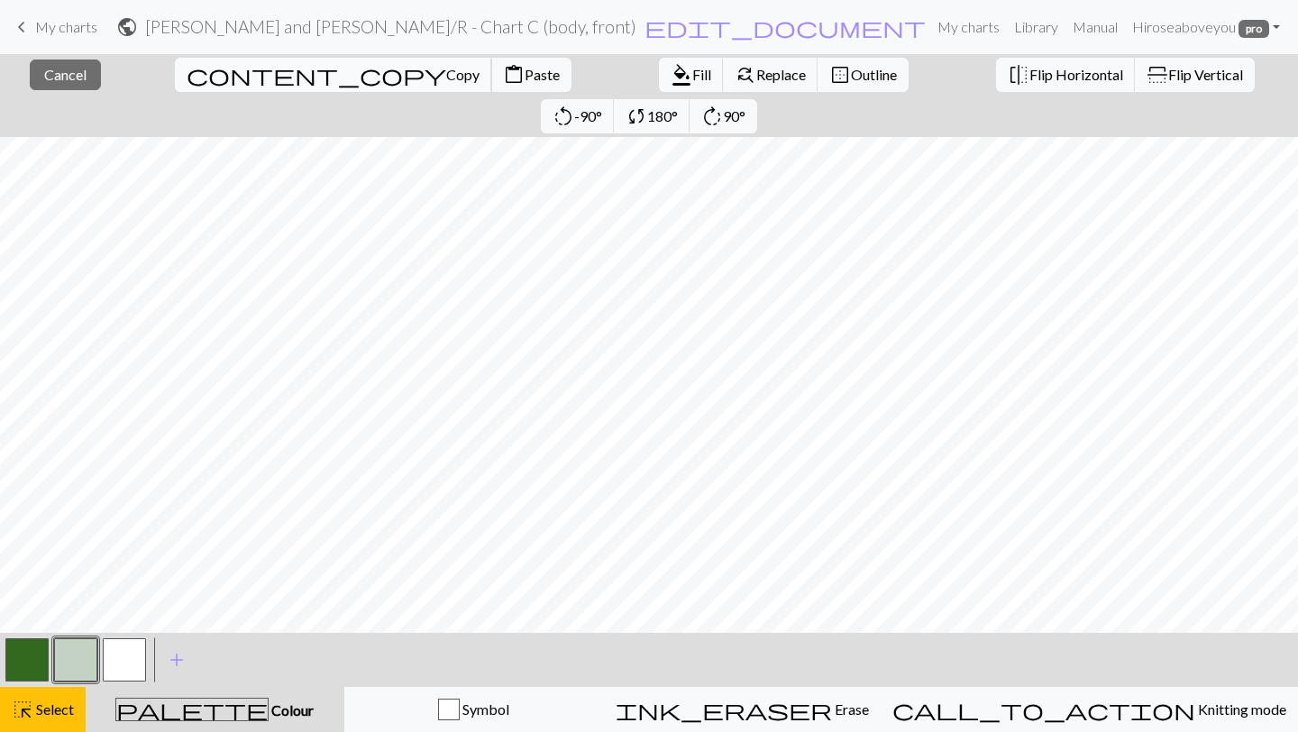
click at [446, 72] on span "Copy" at bounding box center [462, 74] width 33 height 17
click at [1029, 81] on span "Flip Horizontal" at bounding box center [1076, 74] width 94 height 17
click at [446, 70] on span "Copy" at bounding box center [462, 74] width 33 height 17
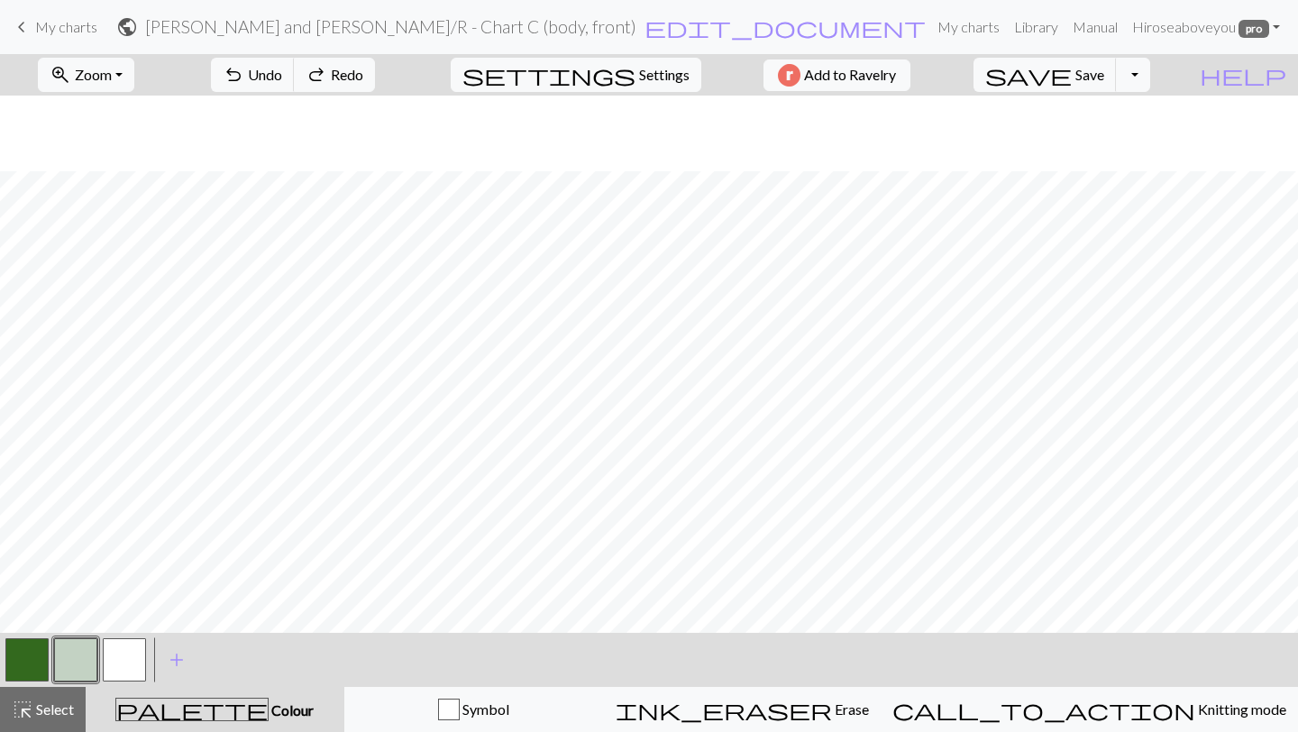
scroll to position [1078, 0]
click at [46, 718] on div "highlight_alt Select Select" at bounding box center [43, 710] width 62 height 22
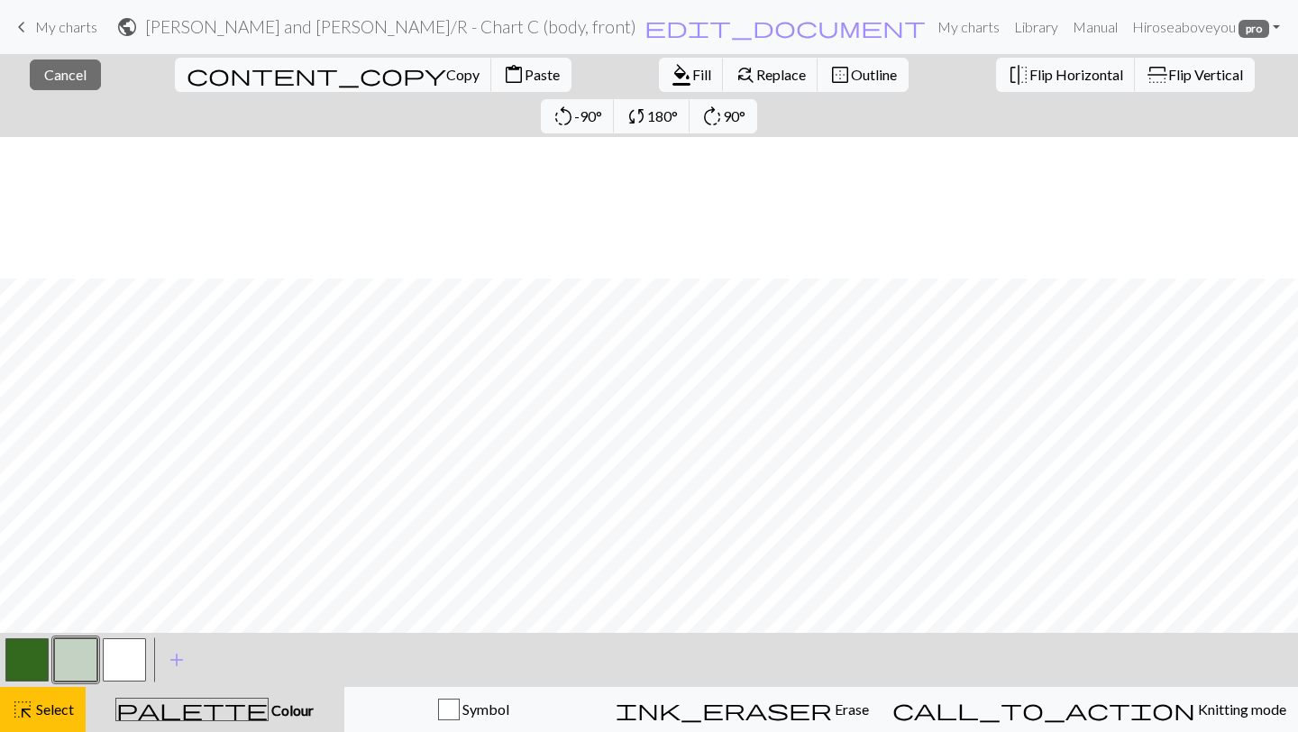
scroll to position [1112, 0]
click at [1029, 76] on span "Flip Horizontal" at bounding box center [1076, 74] width 94 height 17
click at [39, 645] on button "button" at bounding box center [26, 659] width 43 height 43
click at [78, 673] on button "button" at bounding box center [75, 659] width 43 height 43
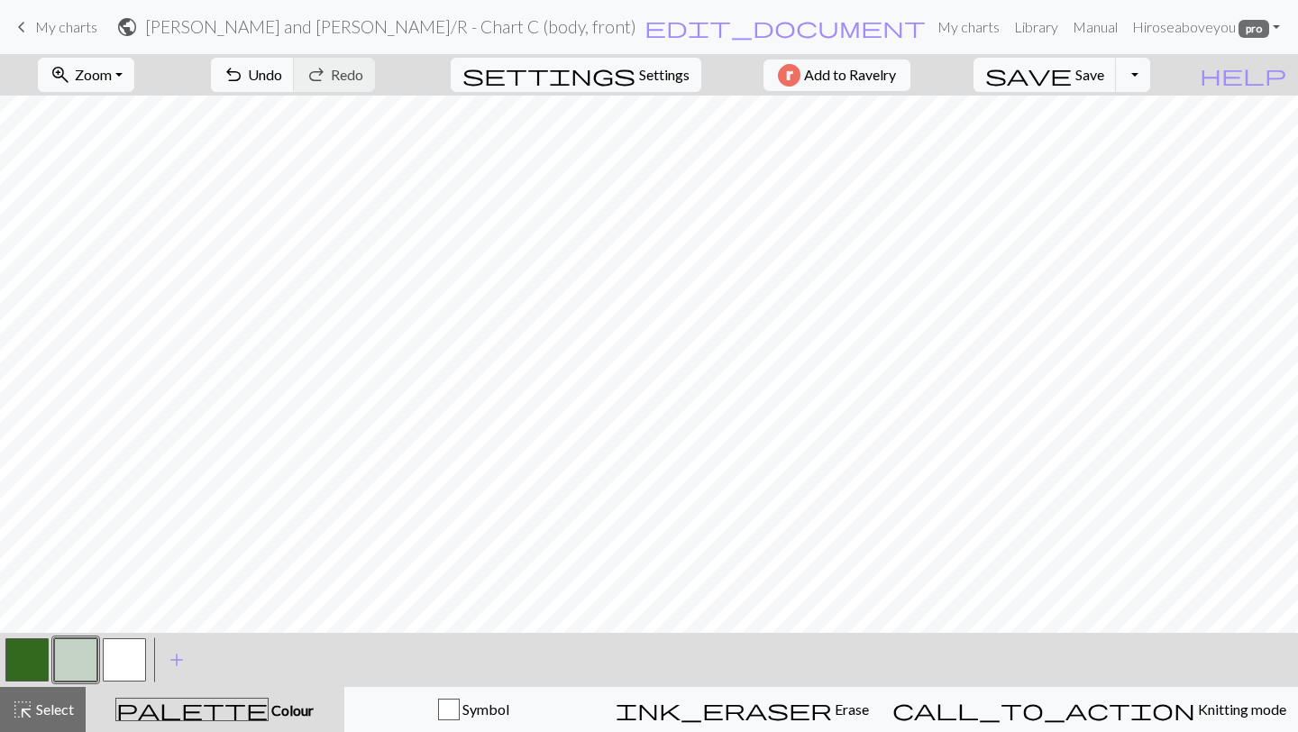
click at [74, 643] on button "button" at bounding box center [75, 659] width 43 height 43
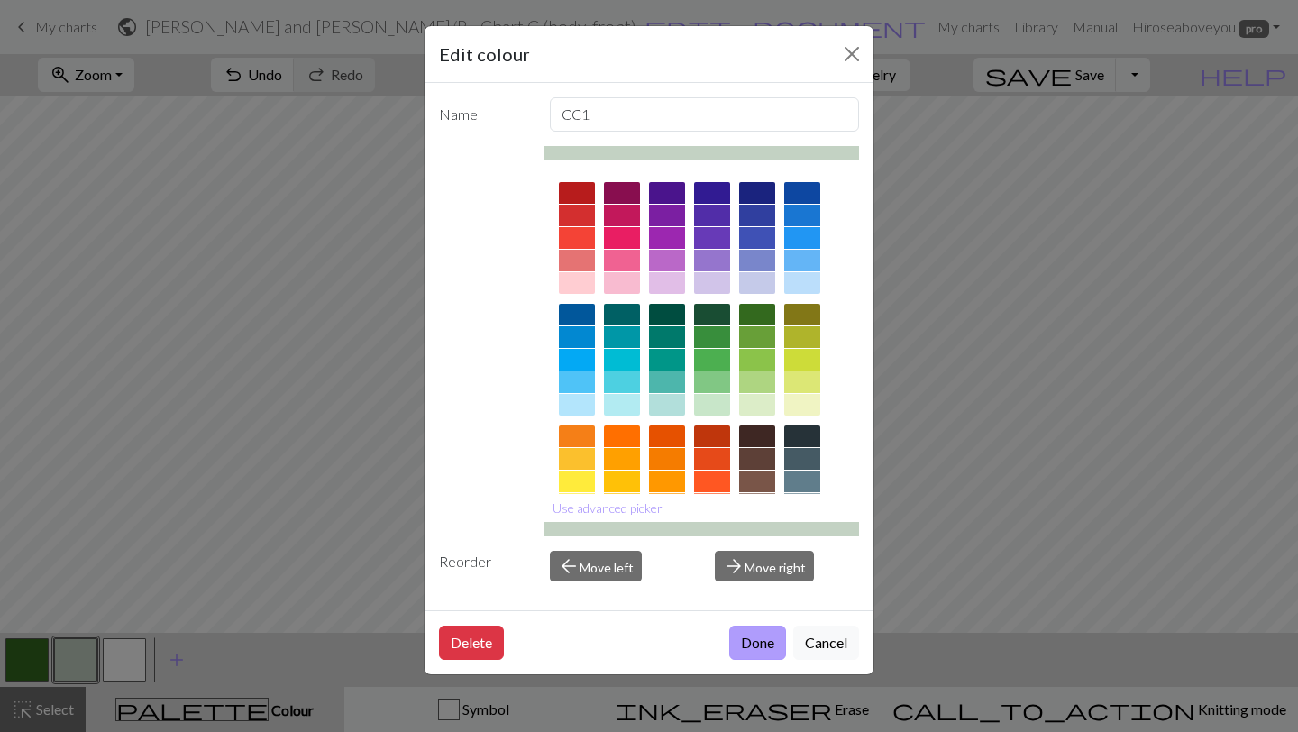
click at [755, 633] on button "Done" at bounding box center [757, 643] width 57 height 34
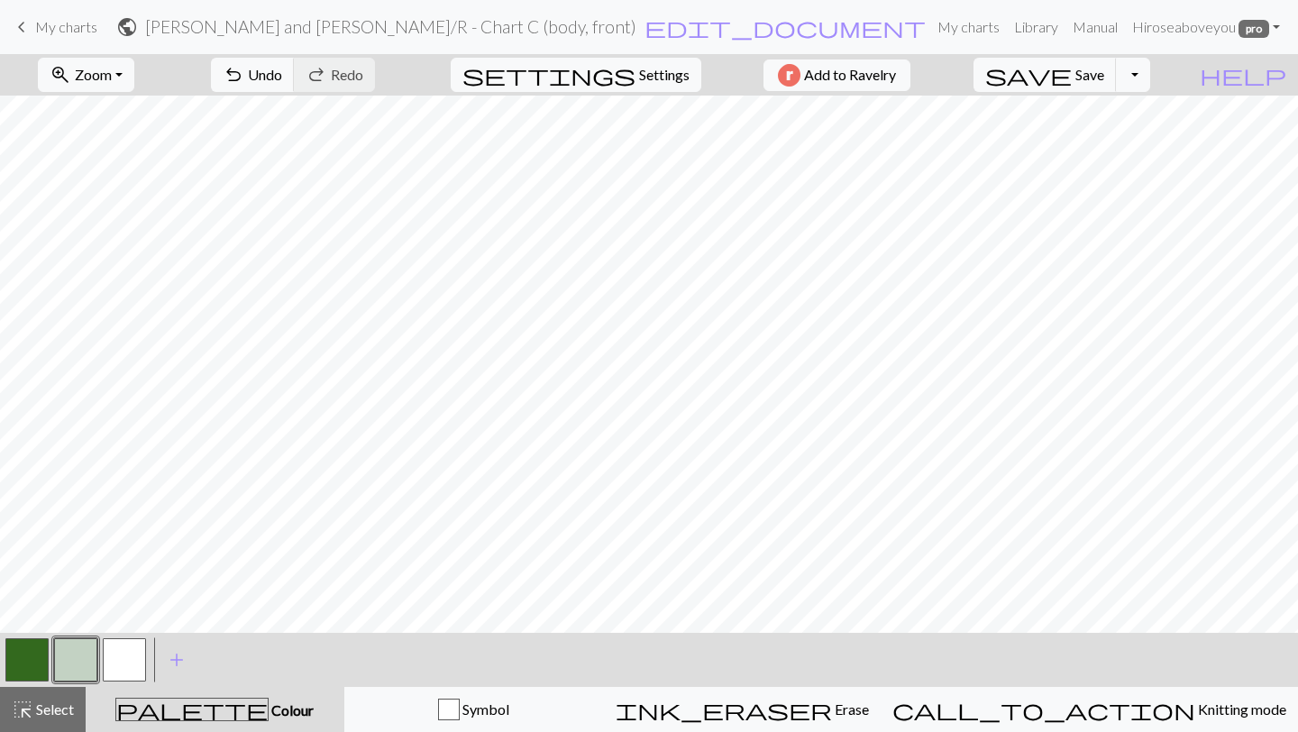
click at [46, 659] on button "button" at bounding box center [26, 659] width 43 height 43
click at [74, 666] on button "button" at bounding box center [75, 659] width 43 height 43
click at [27, 644] on button "button" at bounding box center [26, 659] width 43 height 43
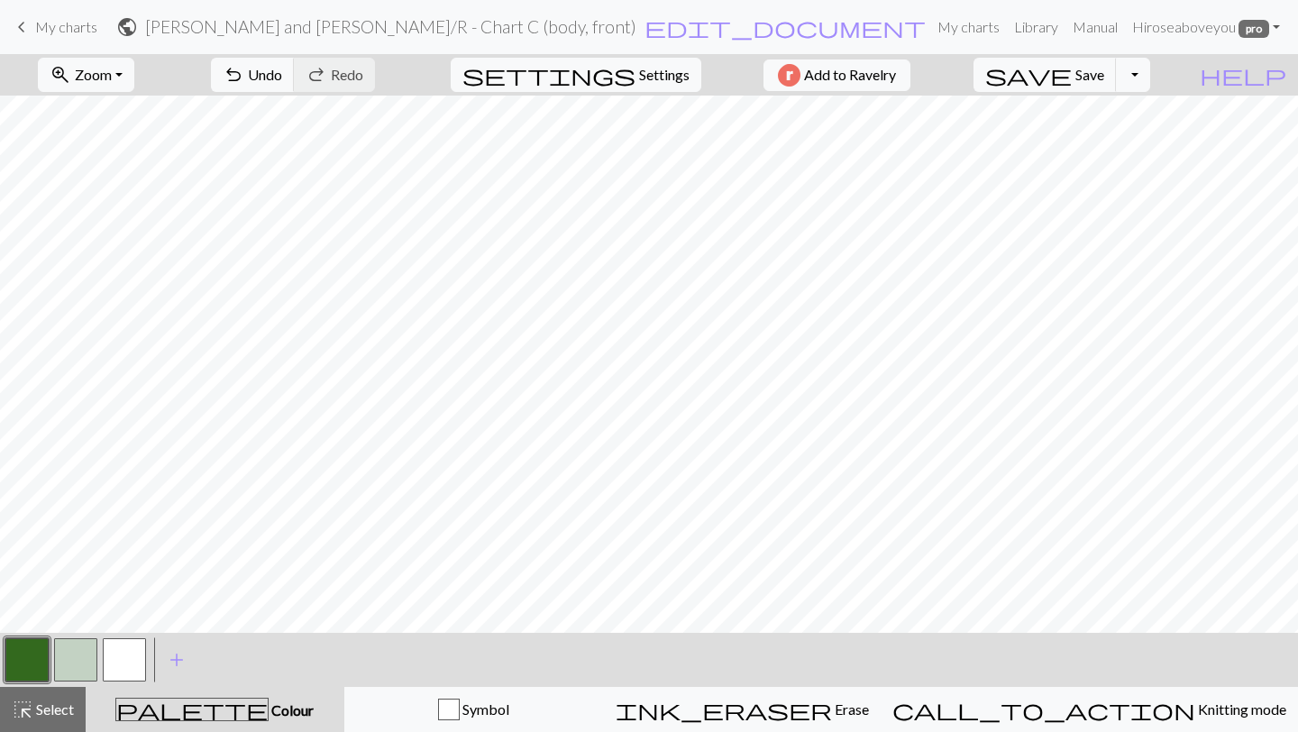
click at [28, 651] on button "button" at bounding box center [26, 659] width 43 height 43
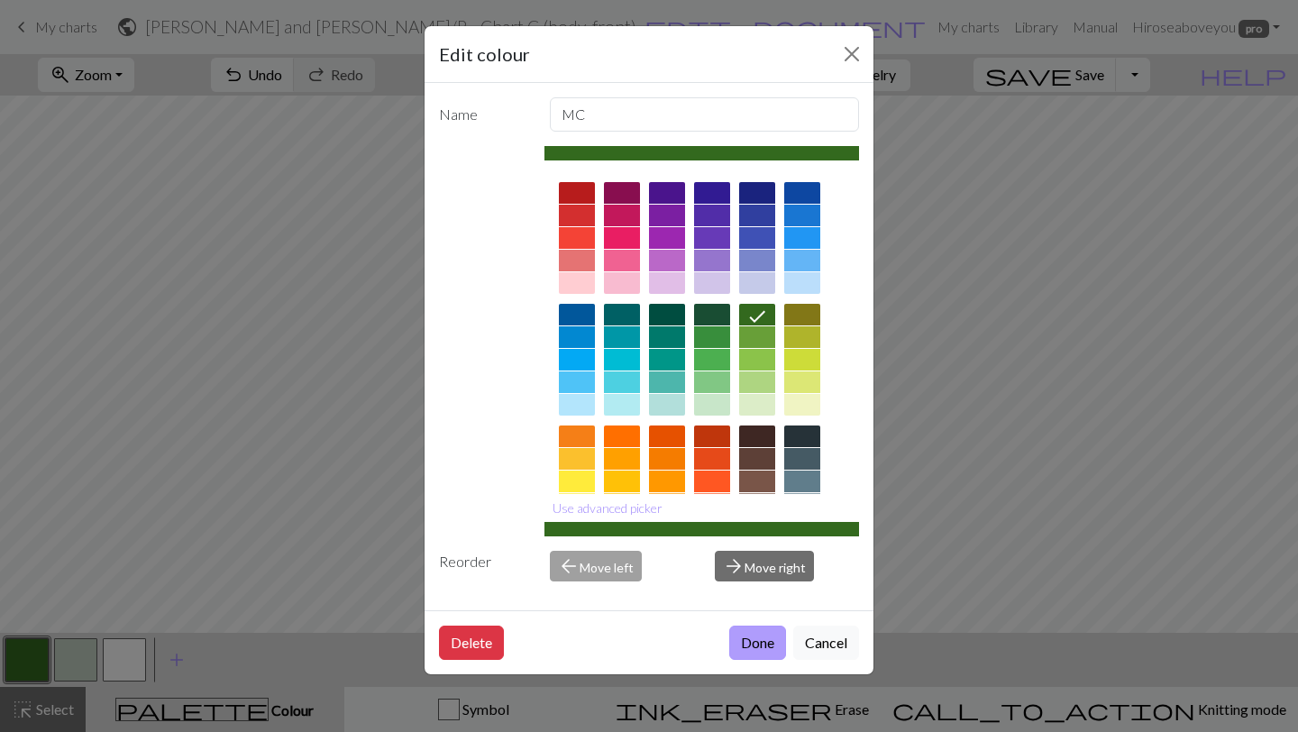
click at [748, 644] on button "Done" at bounding box center [757, 643] width 57 height 34
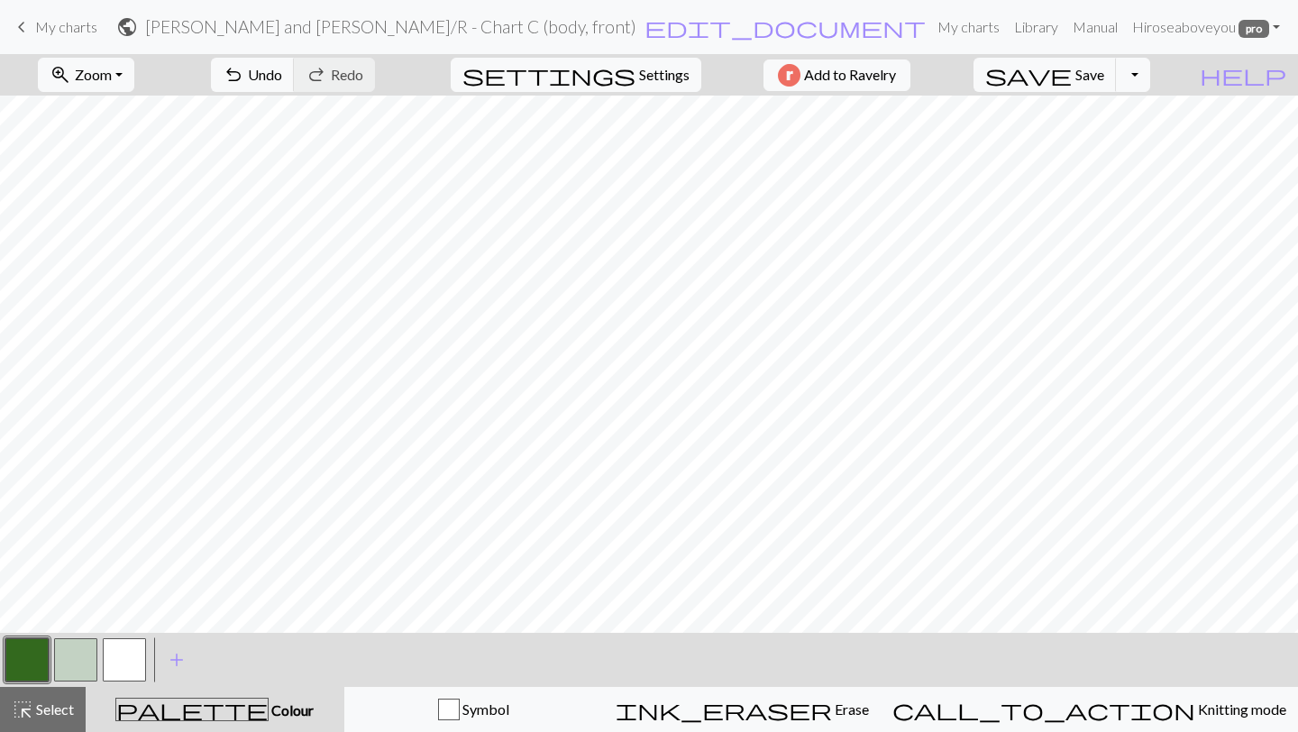
click at [64, 646] on button "button" at bounding box center [75, 659] width 43 height 43
click at [41, 650] on button "button" at bounding box center [26, 659] width 43 height 43
click at [1150, 80] on button "Toggle Dropdown" at bounding box center [1133, 75] width 34 height 34
click at [1124, 108] on button "file_copy Save a copy" at bounding box center [1000, 114] width 297 height 29
click at [1104, 82] on span "Save" at bounding box center [1089, 74] width 29 height 17
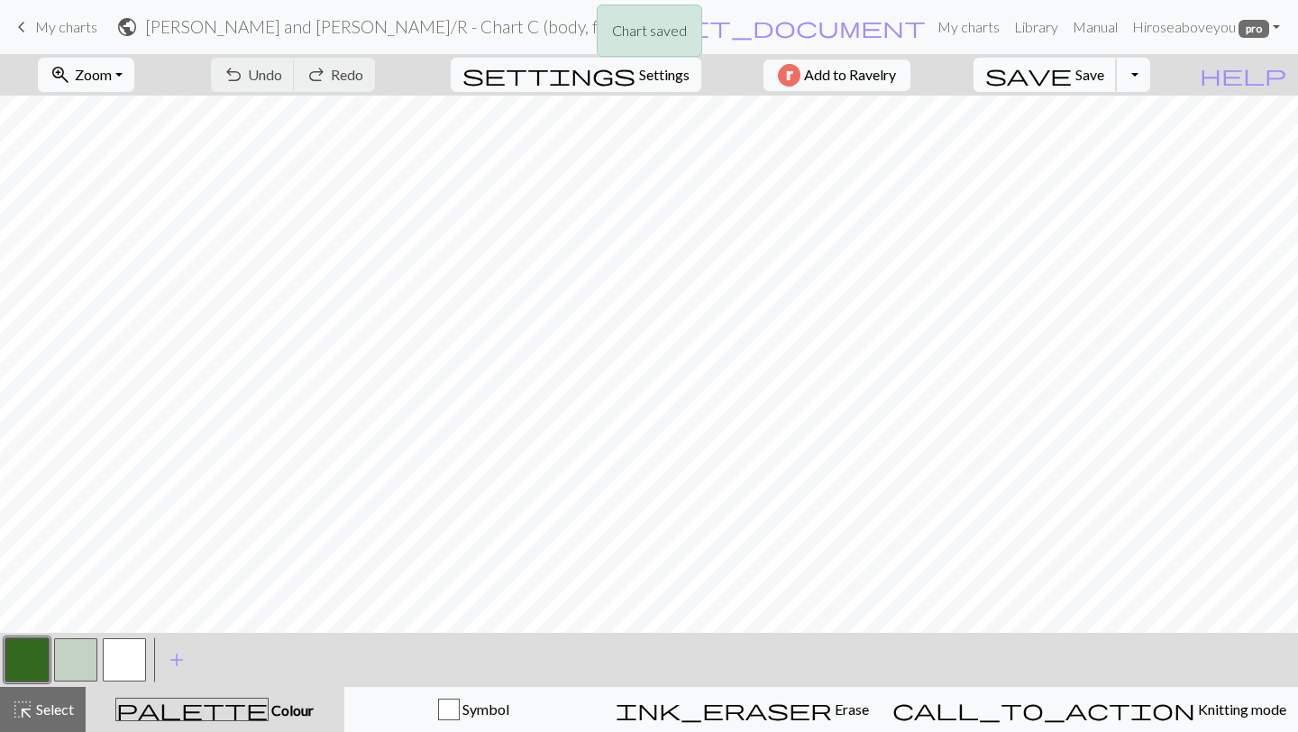
click at [1104, 82] on span "Save" at bounding box center [1089, 74] width 29 height 17
click at [34, 710] on span "Select" at bounding box center [53, 708] width 41 height 17
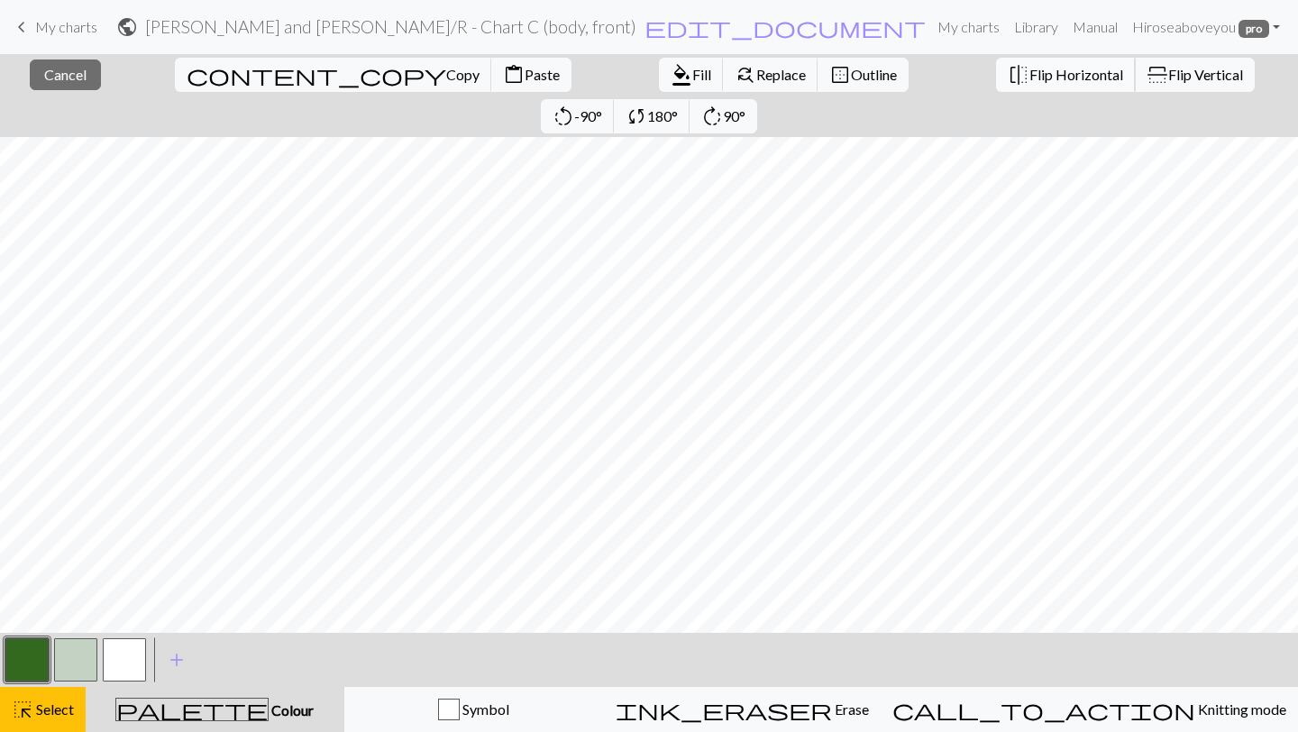
click at [1029, 75] on span "Flip Horizontal" at bounding box center [1076, 74] width 94 height 17
click at [491, 86] on button "content_paste Paste" at bounding box center [531, 75] width 80 height 34
click at [65, 77] on span "Cancel" at bounding box center [65, 74] width 42 height 17
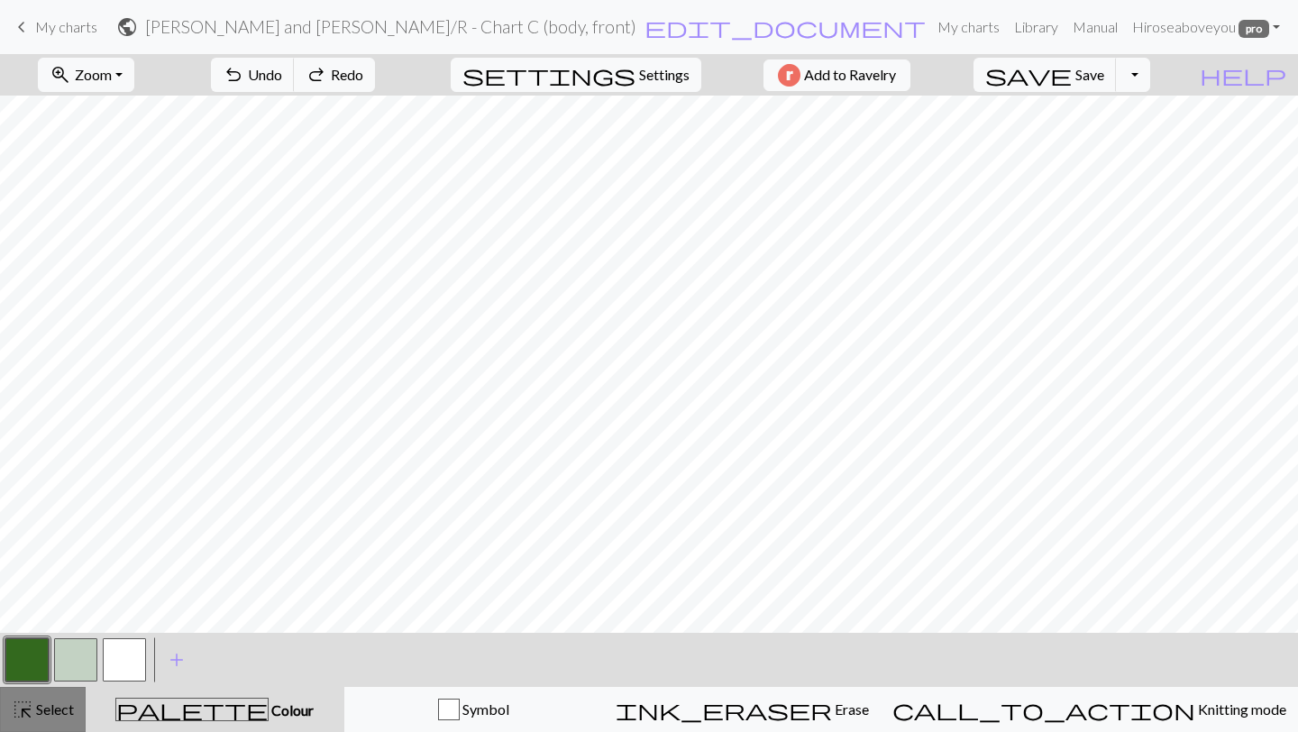
click at [23, 710] on span "highlight_alt" at bounding box center [23, 709] width 22 height 25
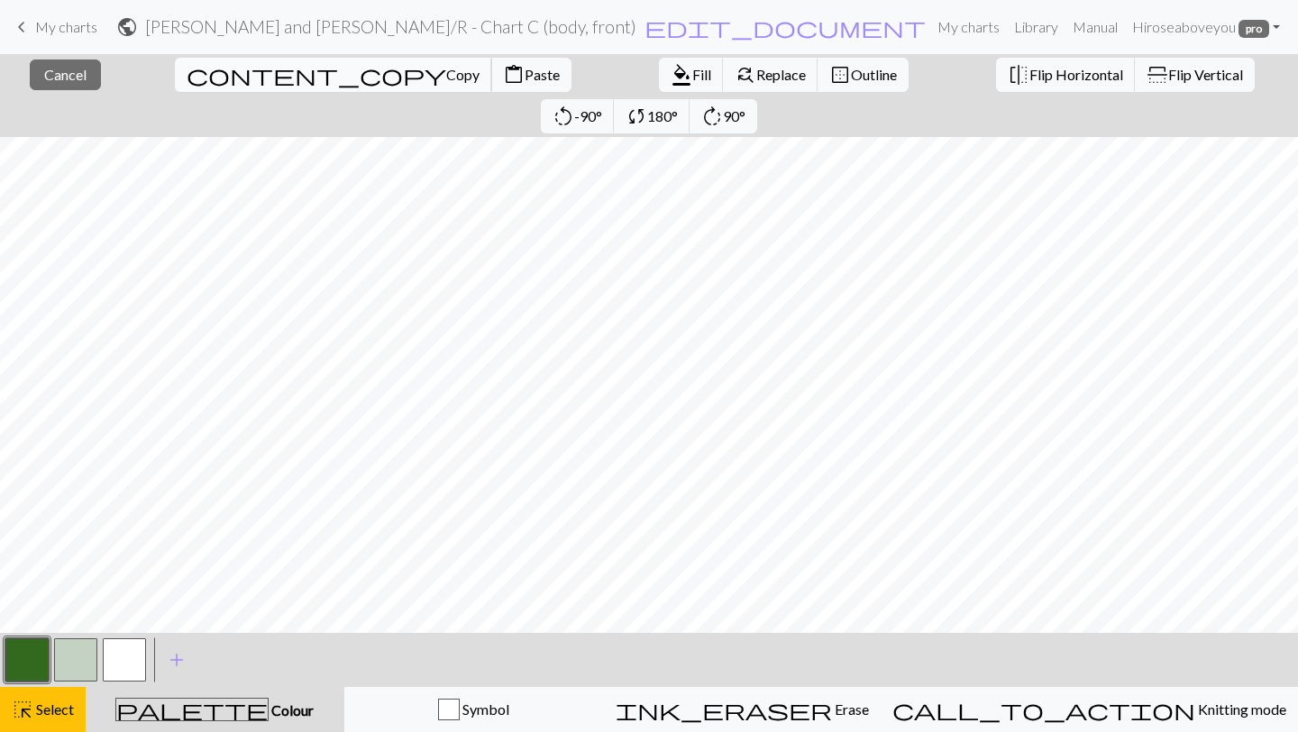
click at [446, 78] on span "Copy" at bounding box center [462, 74] width 33 height 17
click at [1029, 74] on span "Flip Horizontal" at bounding box center [1076, 74] width 94 height 17
click at [1029, 71] on span "Flip Horizontal" at bounding box center [1076, 74] width 94 height 17
click at [491, 80] on button "content_paste Paste" at bounding box center [531, 75] width 80 height 34
click at [25, 645] on button "button" at bounding box center [26, 659] width 43 height 43
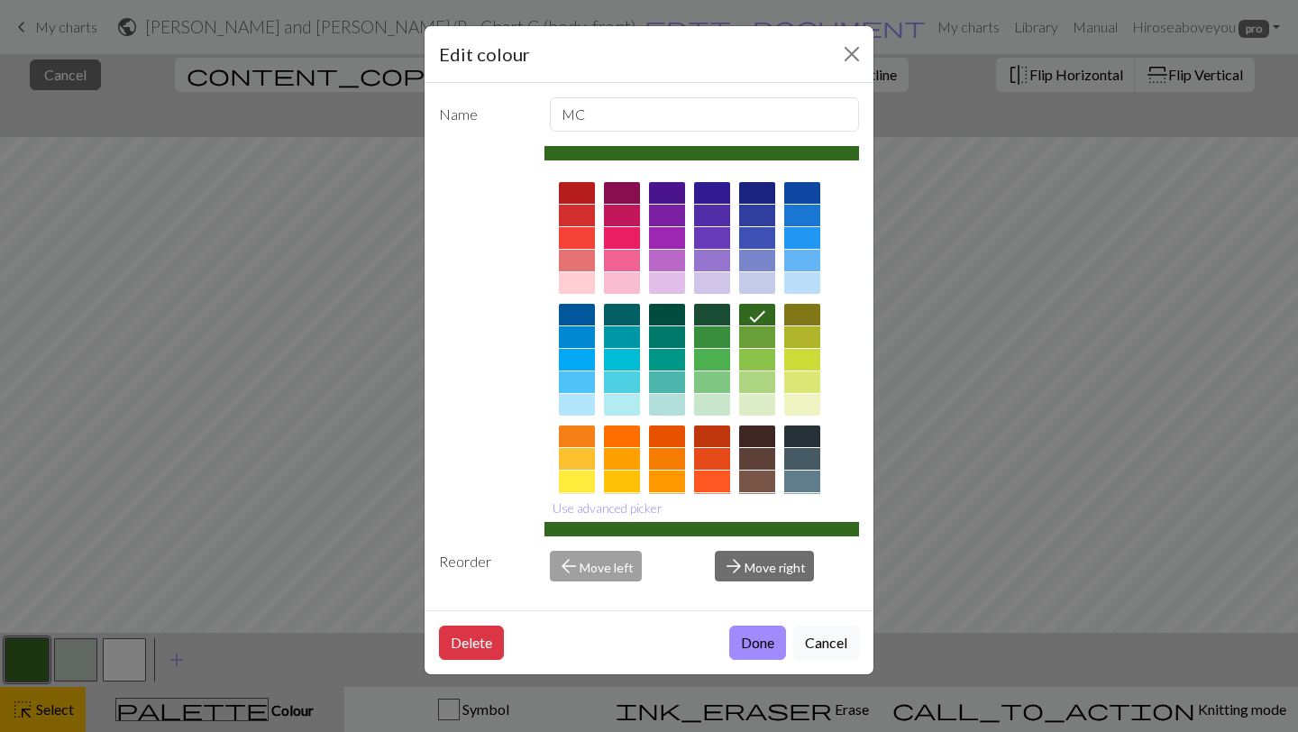
click at [745, 625] on div "Delete Done Cancel" at bounding box center [649, 642] width 449 height 64
click at [733, 645] on button "Done" at bounding box center [757, 643] width 57 height 34
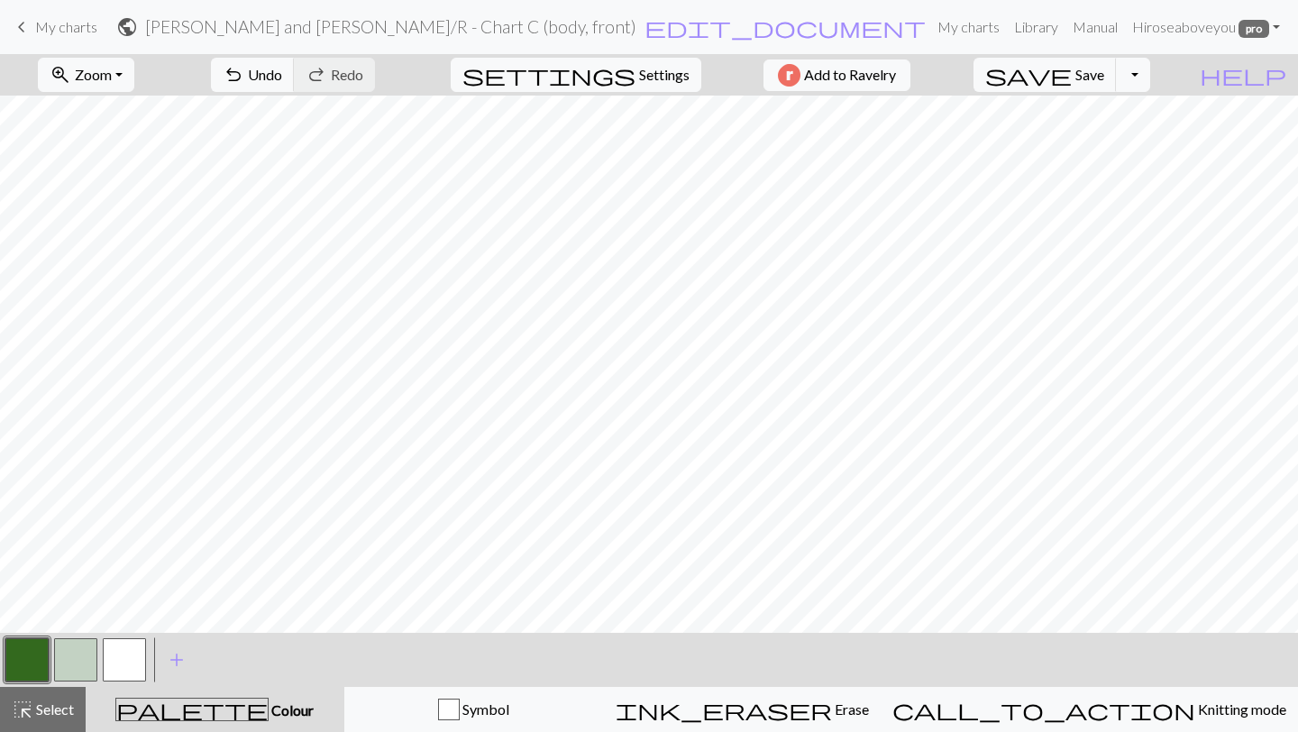
click at [30, 663] on button "button" at bounding box center [26, 659] width 43 height 43
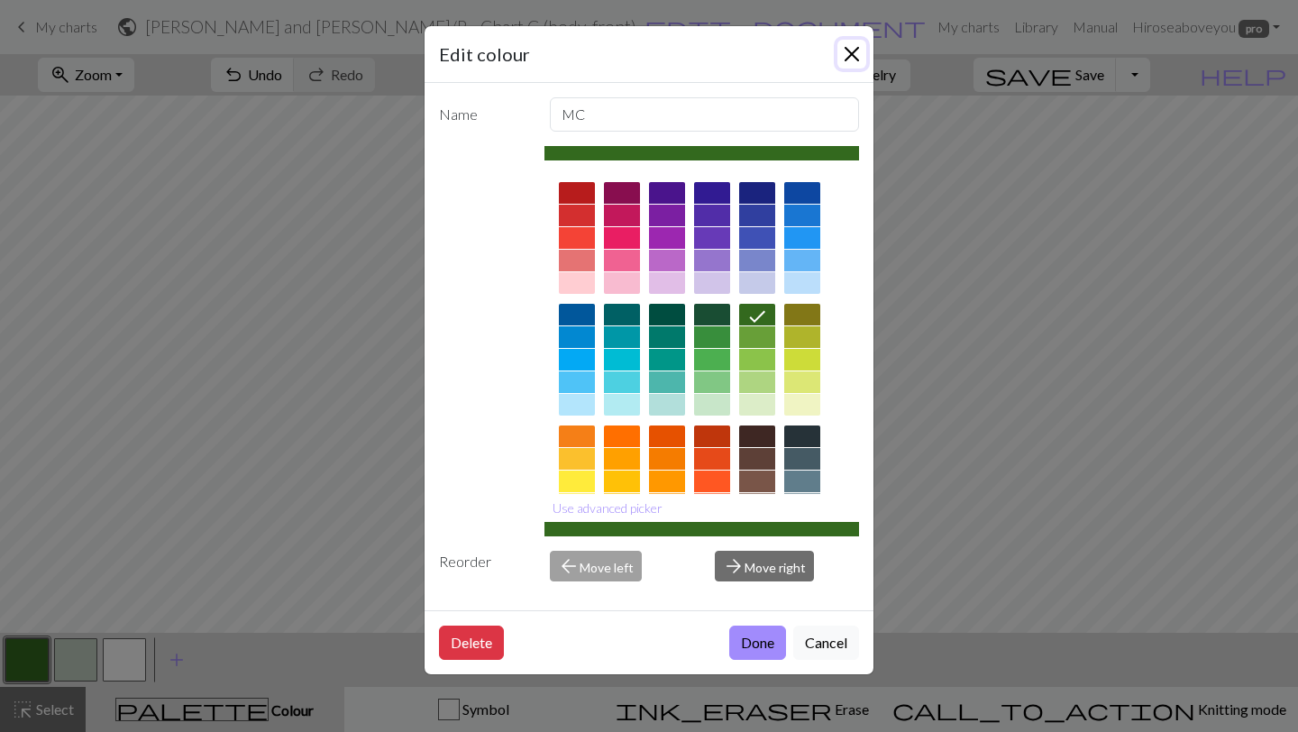
click at [859, 60] on button "Close" at bounding box center [851, 54] width 29 height 29
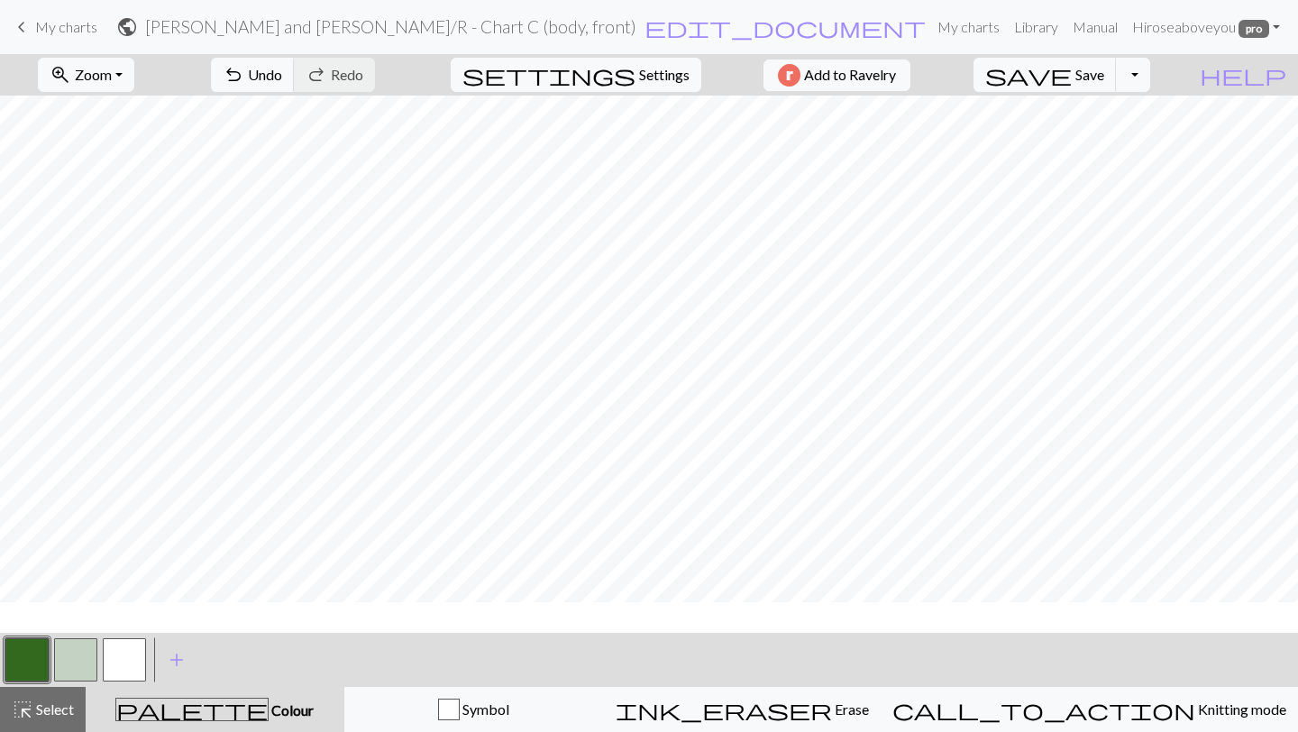
scroll to position [691, 0]
click at [1082, 74] on button "save Save Save" at bounding box center [1045, 75] width 143 height 34
click at [67, 709] on span "Select" at bounding box center [53, 708] width 41 height 17
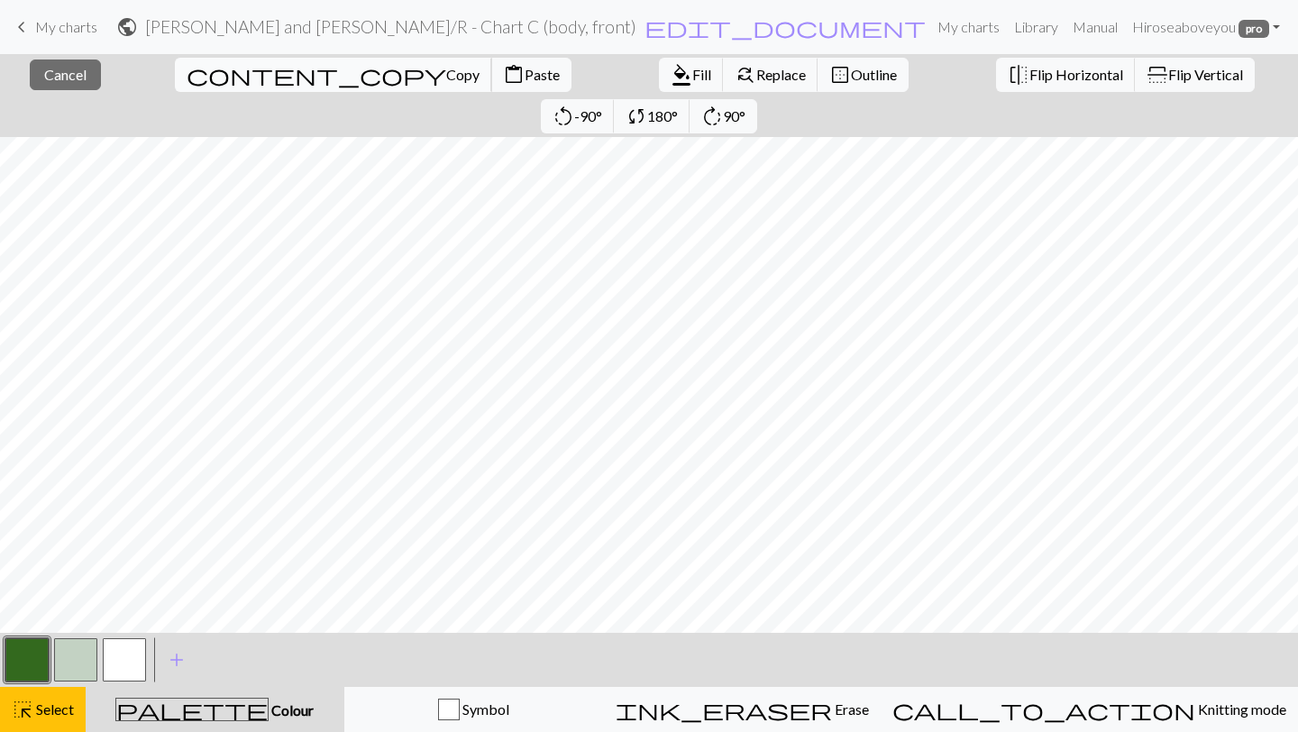
click at [446, 77] on span "Copy" at bounding box center [462, 74] width 33 height 17
click at [525, 69] on span "Paste" at bounding box center [542, 74] width 35 height 17
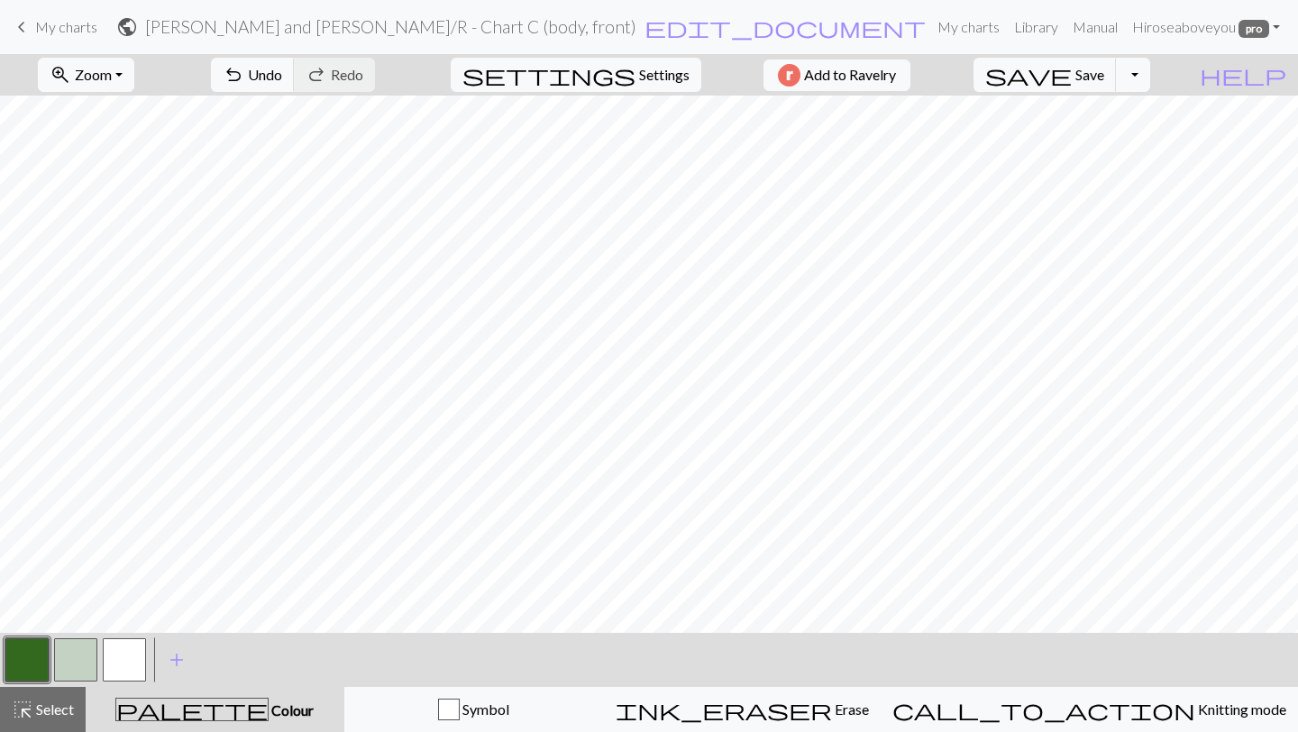
click at [28, 645] on button "button" at bounding box center [26, 659] width 43 height 43
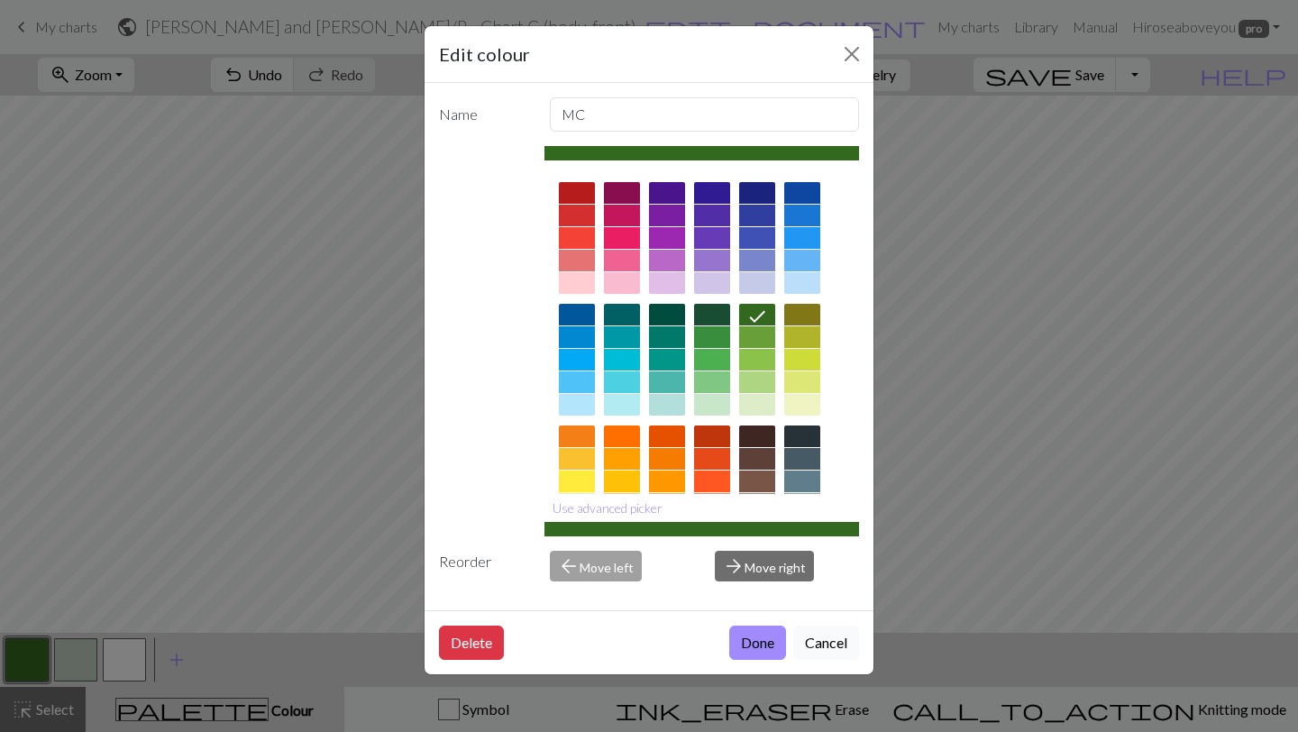
click at [827, 648] on button "Cancel" at bounding box center [826, 643] width 66 height 34
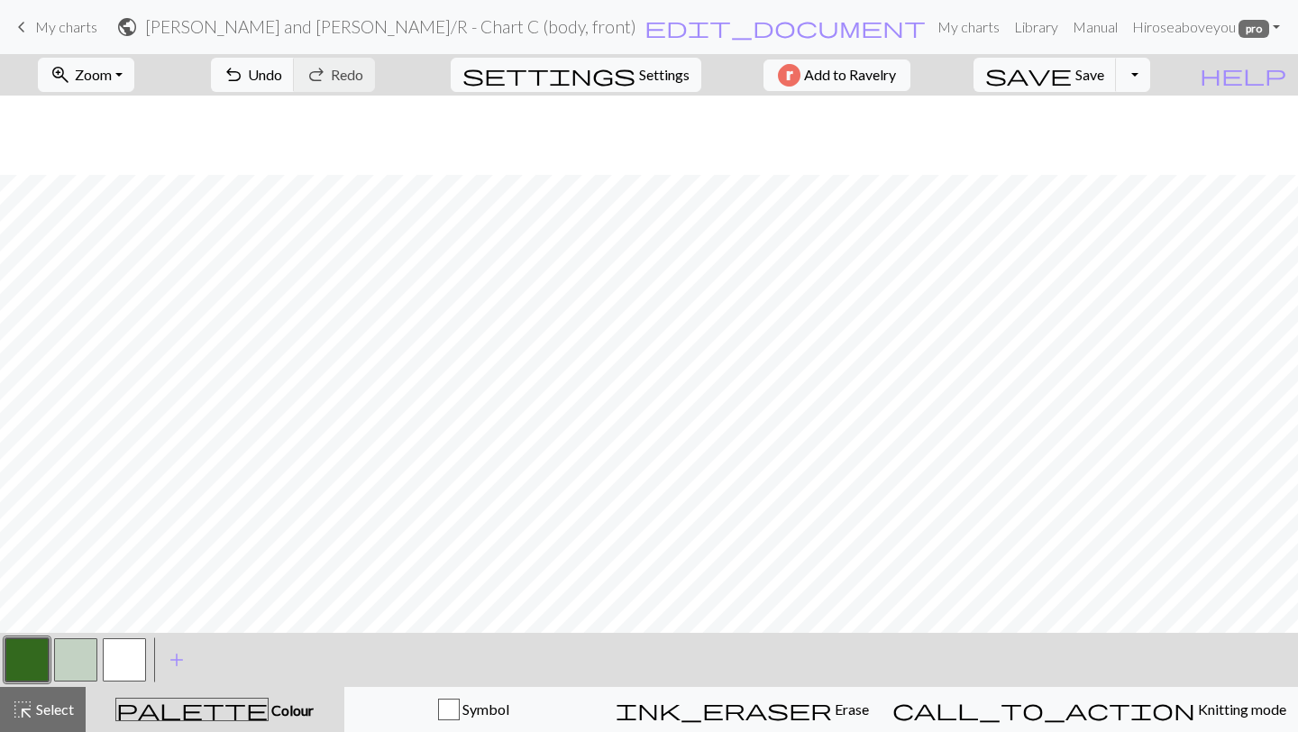
scroll to position [835, 0]
click at [75, 656] on button "button" at bounding box center [75, 659] width 43 height 43
click at [23, 648] on button "button" at bounding box center [26, 659] width 43 height 43
click at [18, 656] on button "button" at bounding box center [26, 659] width 43 height 43
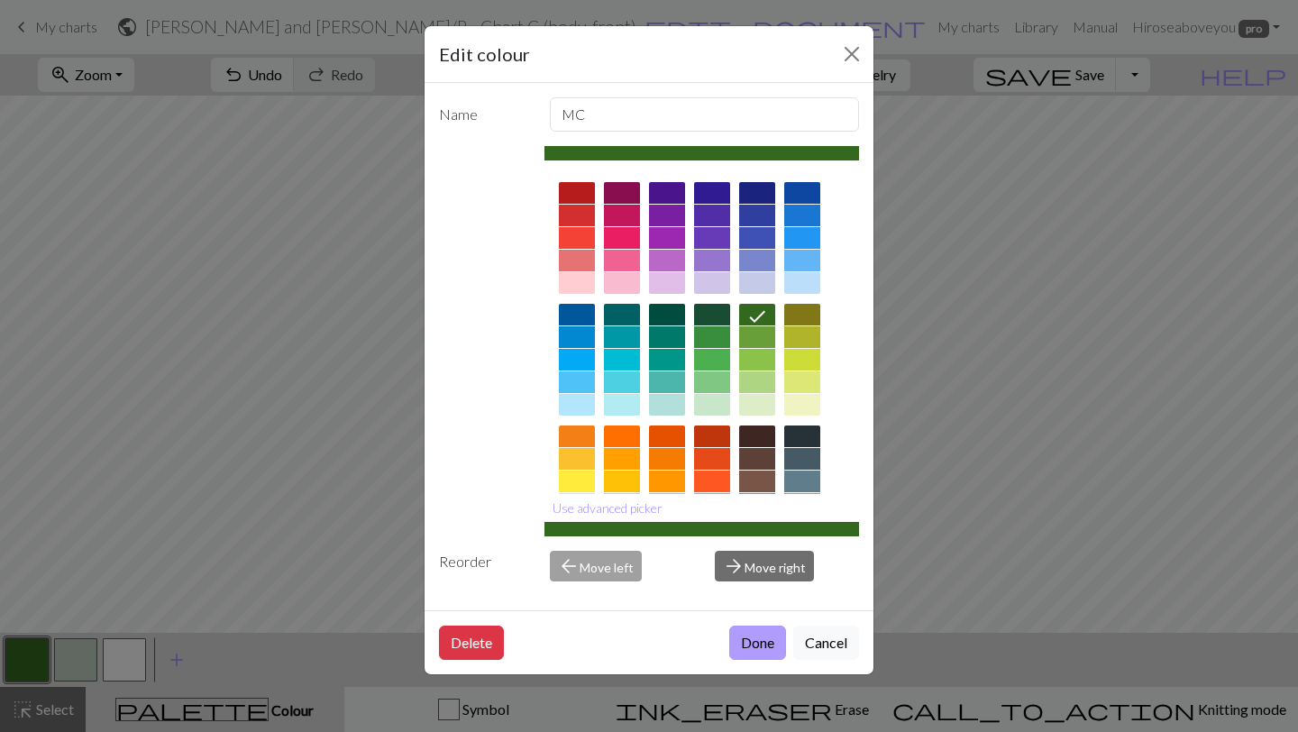
click at [742, 637] on button "Done" at bounding box center [757, 643] width 57 height 34
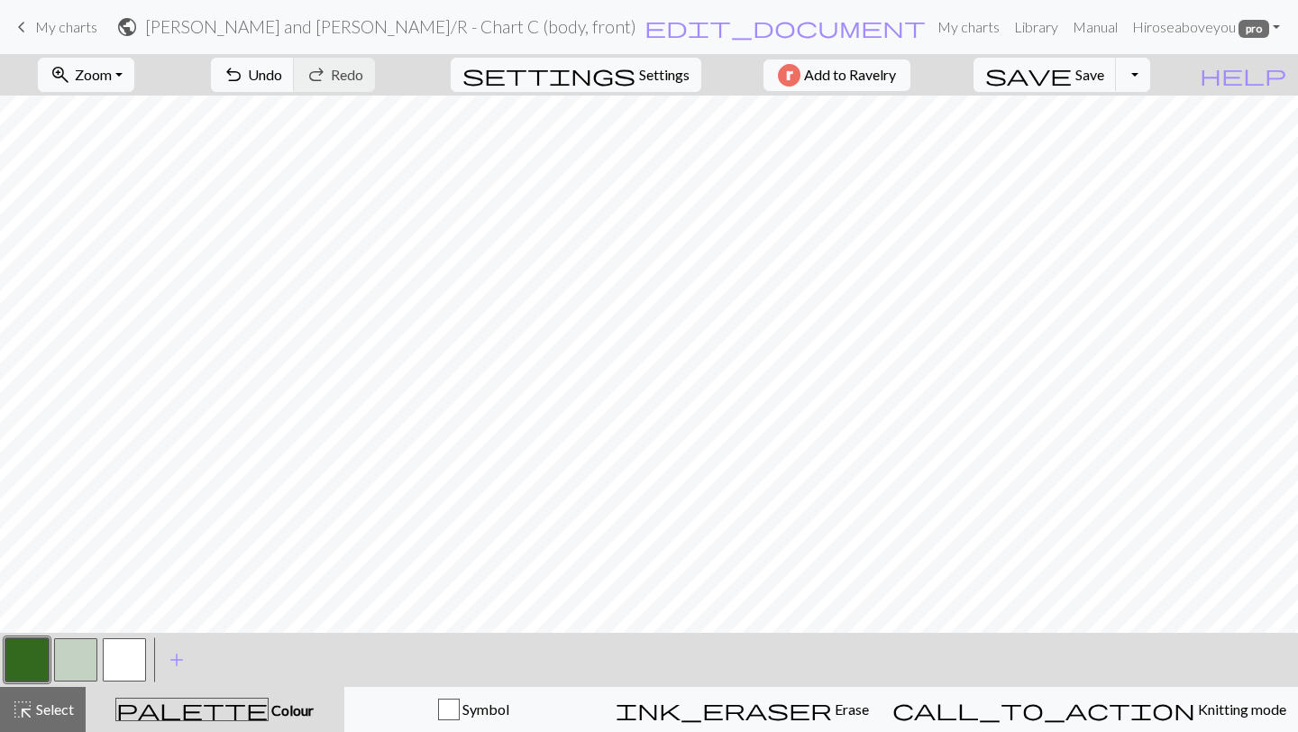
click at [89, 652] on button "button" at bounding box center [75, 659] width 43 height 43
click at [25, 655] on button "button" at bounding box center [26, 659] width 43 height 43
click at [121, 664] on button "button" at bounding box center [124, 659] width 43 height 43
click at [87, 659] on button "button" at bounding box center [75, 659] width 43 height 43
click at [30, 666] on button "button" at bounding box center [26, 659] width 43 height 43
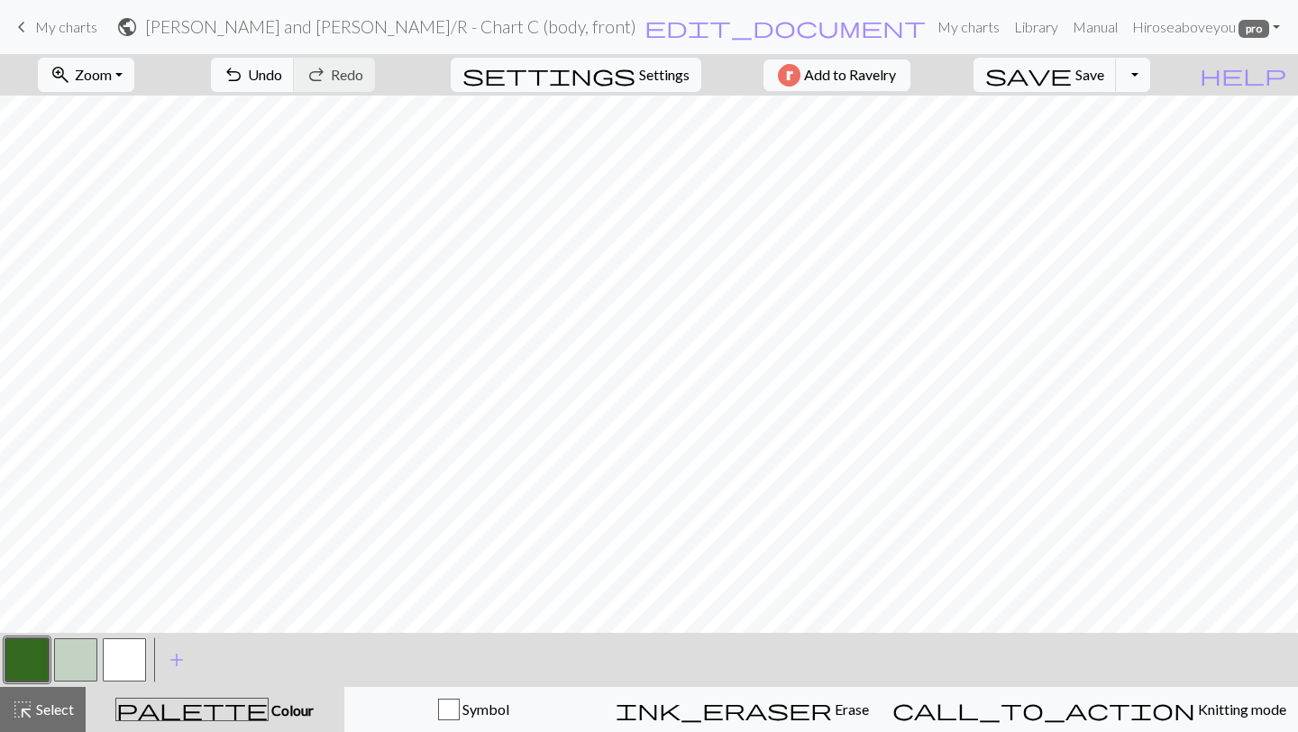
click at [31, 645] on button "button" at bounding box center [26, 659] width 43 height 43
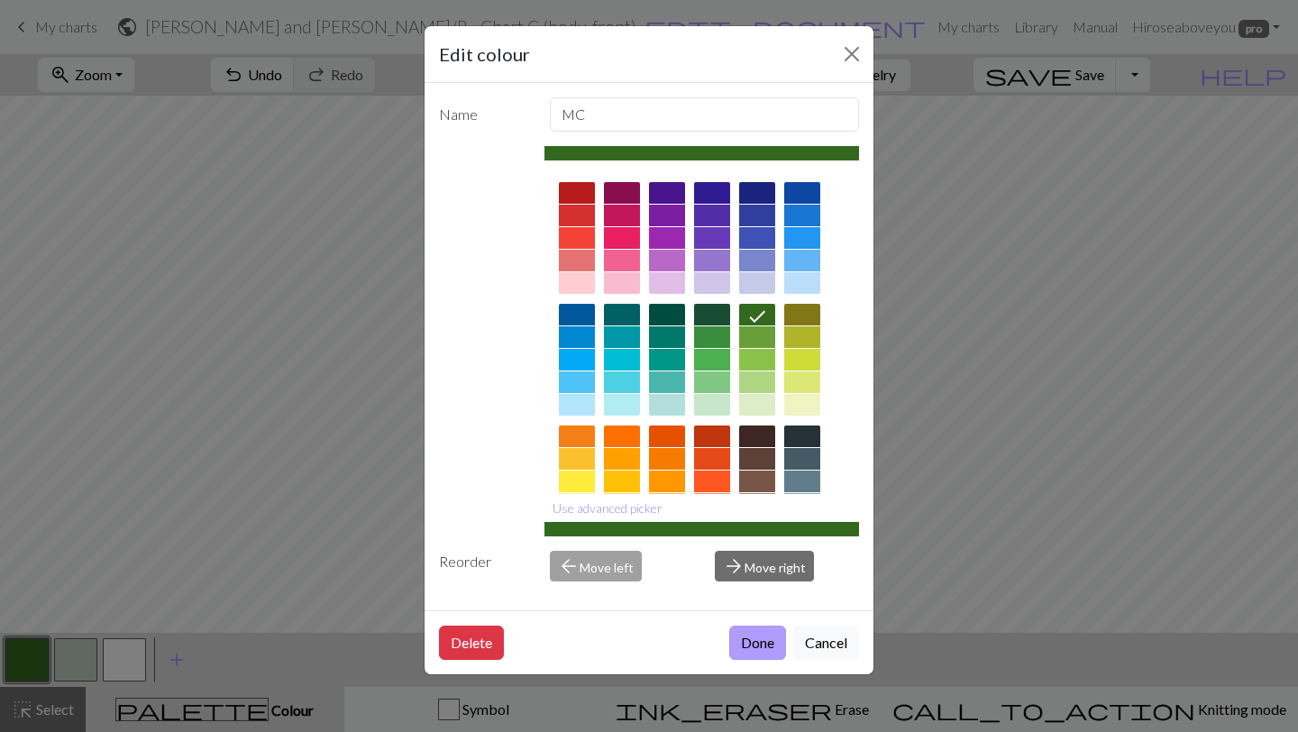
click at [753, 651] on button "Done" at bounding box center [757, 643] width 57 height 34
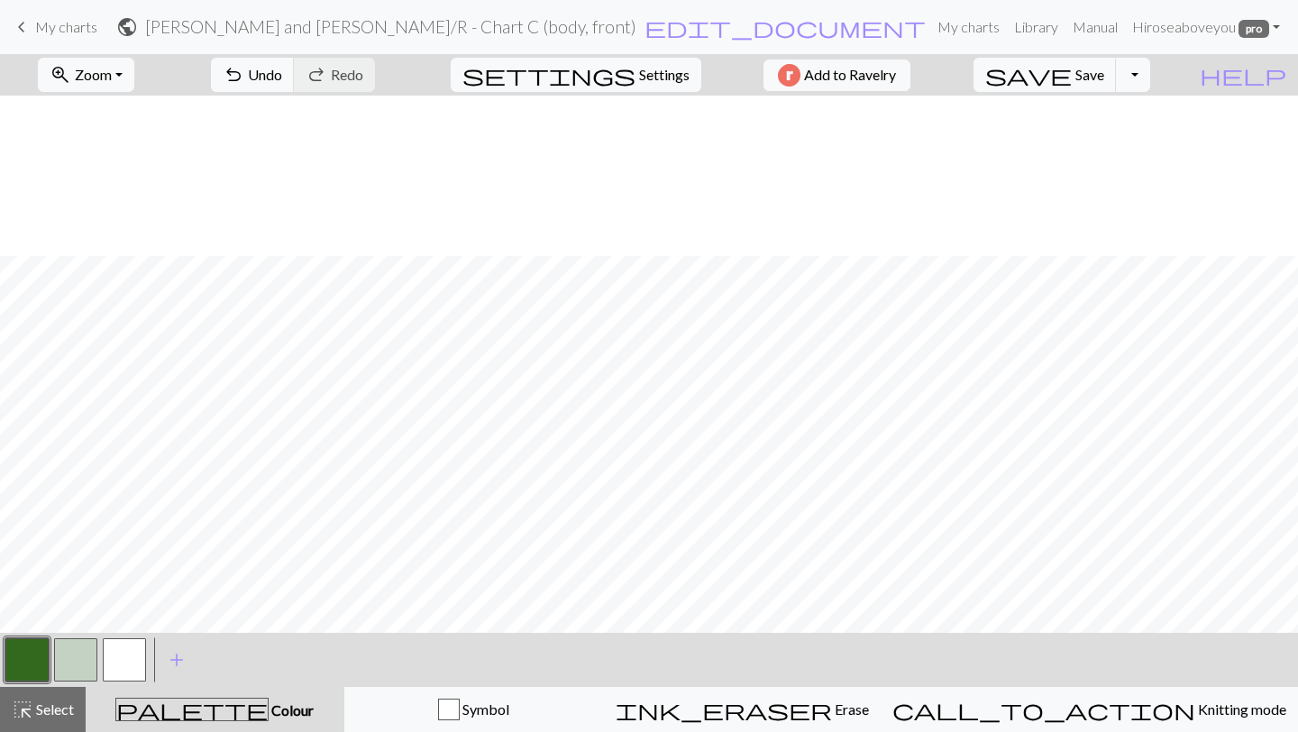
scroll to position [822, 0]
click at [131, 654] on button "button" at bounding box center [124, 659] width 43 height 43
click at [59, 661] on button "button" at bounding box center [75, 659] width 43 height 43
click at [57, 663] on button "button" at bounding box center [75, 659] width 43 height 43
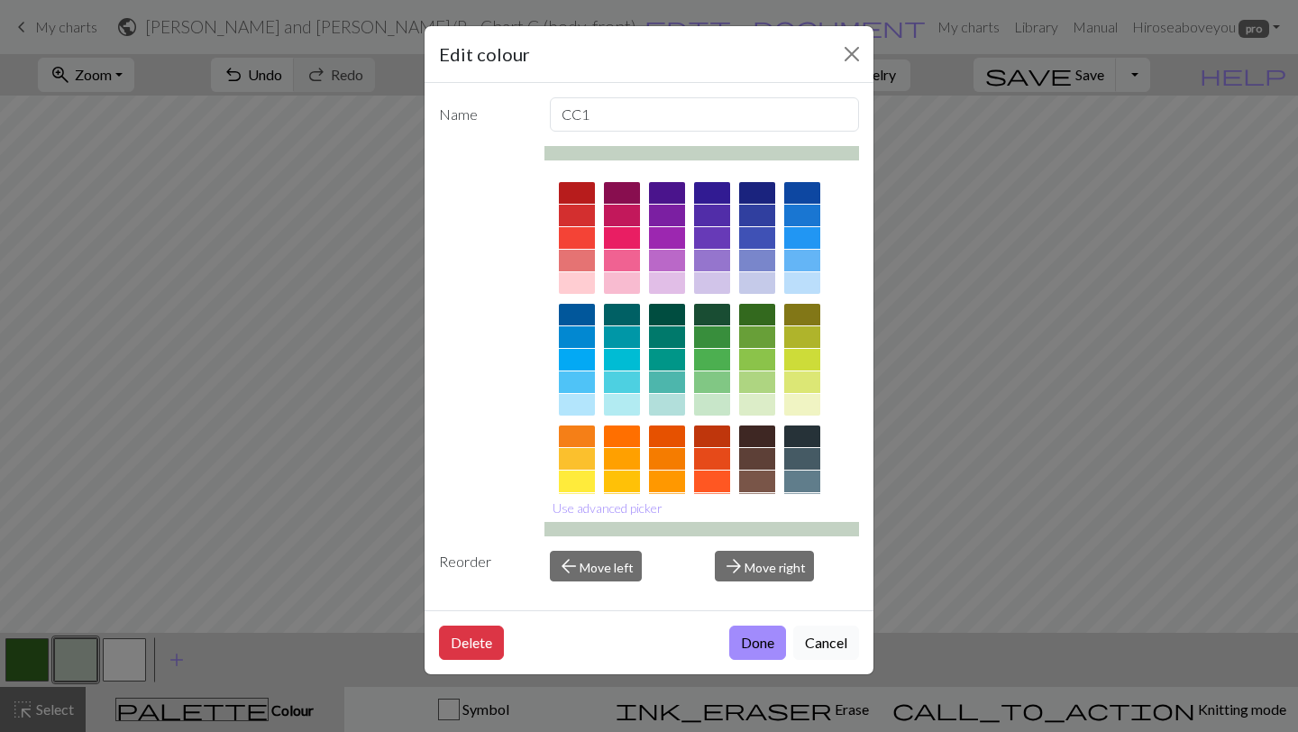
click at [824, 654] on button "Cancel" at bounding box center [826, 643] width 66 height 34
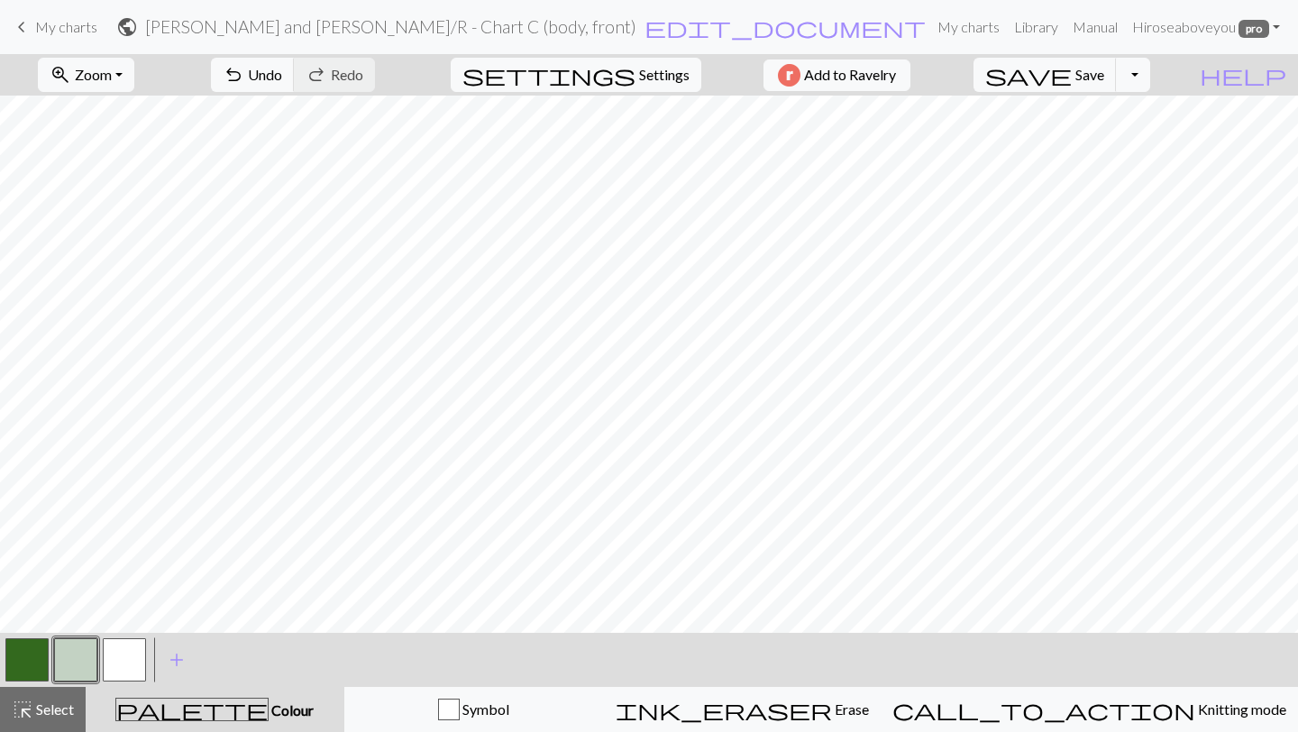
click at [34, 654] on button "button" at bounding box center [26, 659] width 43 height 43
click at [81, 650] on button "button" at bounding box center [75, 659] width 43 height 43
click at [90, 658] on button "button" at bounding box center [75, 659] width 43 height 43
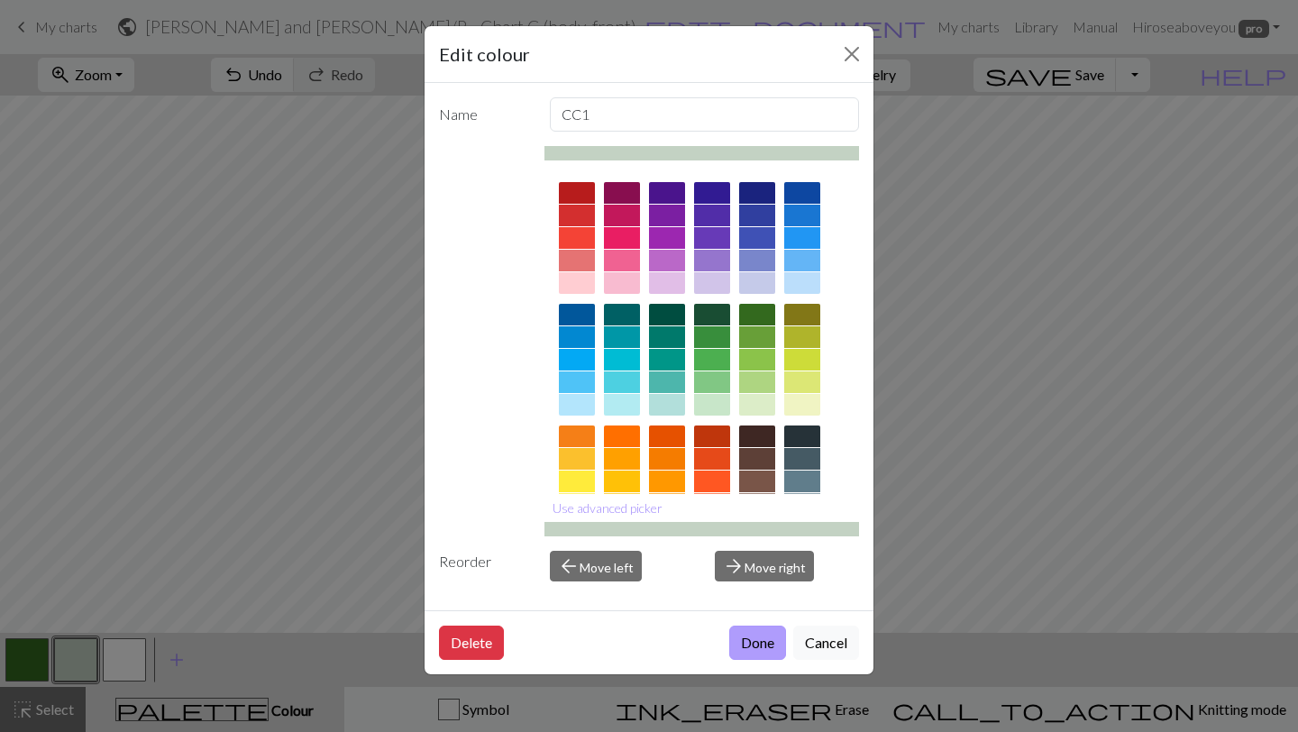
click at [745, 631] on button "Done" at bounding box center [757, 643] width 57 height 34
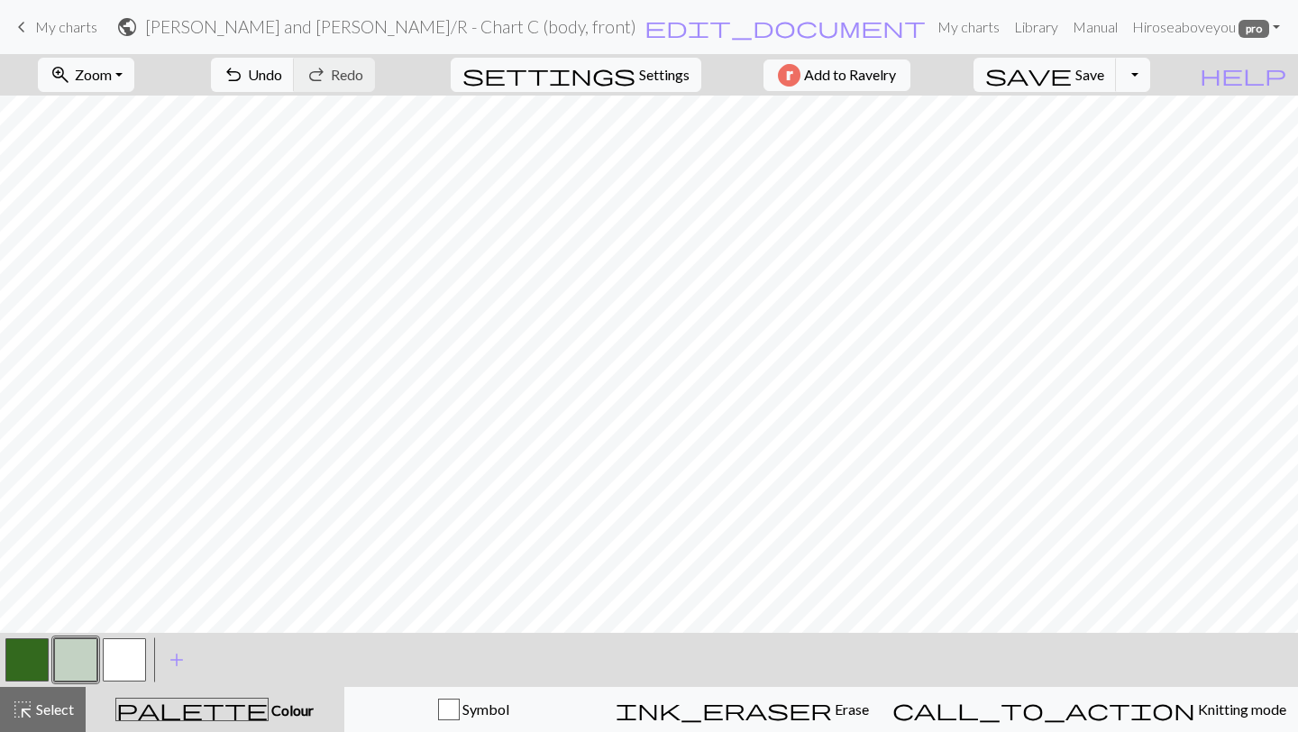
click at [32, 657] on button "button" at bounding box center [26, 659] width 43 height 43
click at [25, 653] on button "button" at bounding box center [26, 659] width 43 height 43
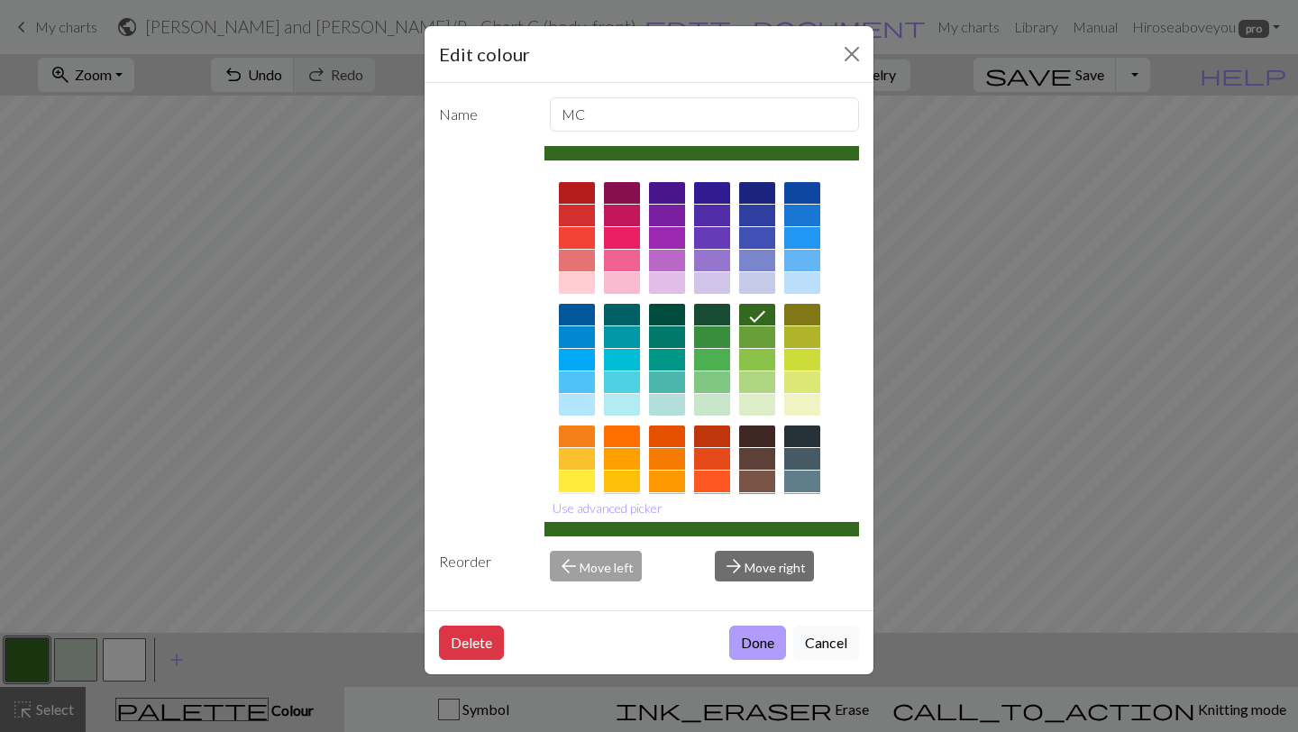
click at [762, 643] on button "Done" at bounding box center [757, 643] width 57 height 34
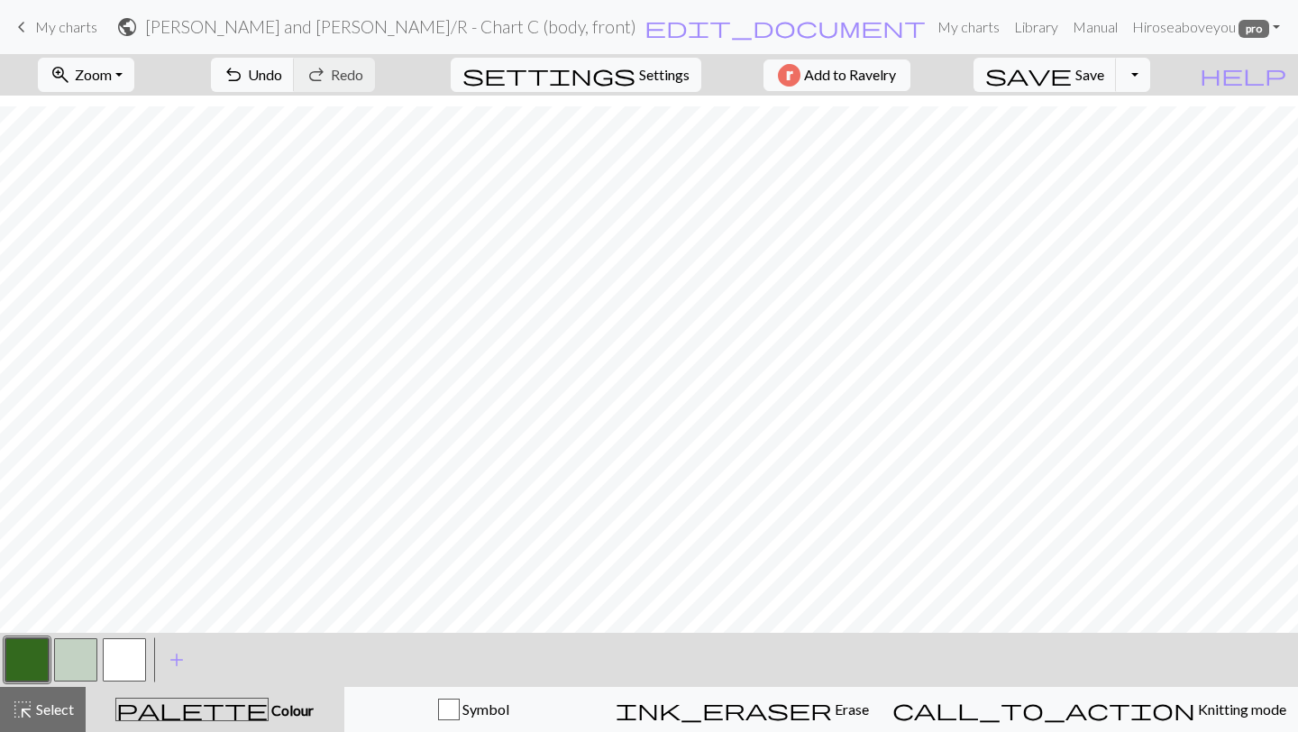
scroll to position [819, 0]
click at [87, 663] on button "button" at bounding box center [75, 659] width 43 height 43
click at [23, 662] on button "button" at bounding box center [26, 659] width 43 height 43
click at [78, 656] on button "button" at bounding box center [75, 659] width 43 height 43
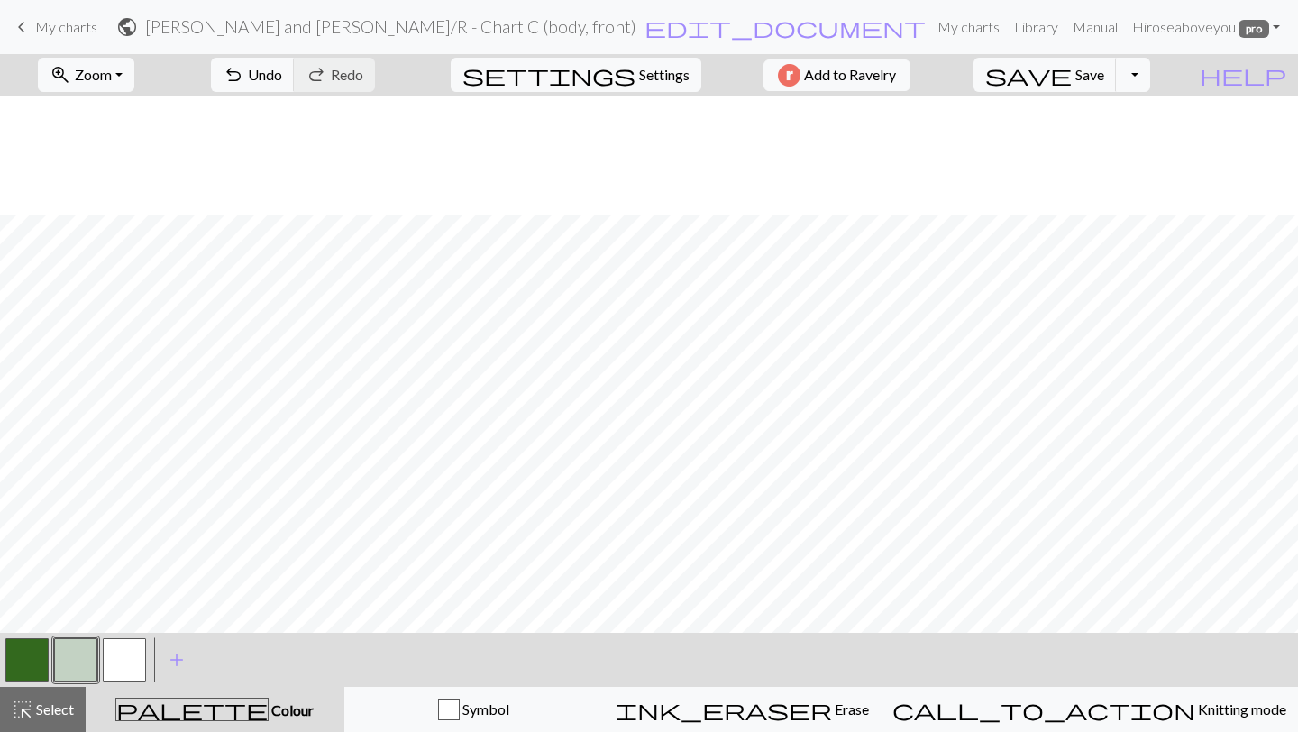
scroll to position [836, 0]
click at [23, 662] on button "button" at bounding box center [26, 659] width 43 height 43
click at [78, 663] on button "button" at bounding box center [75, 659] width 43 height 43
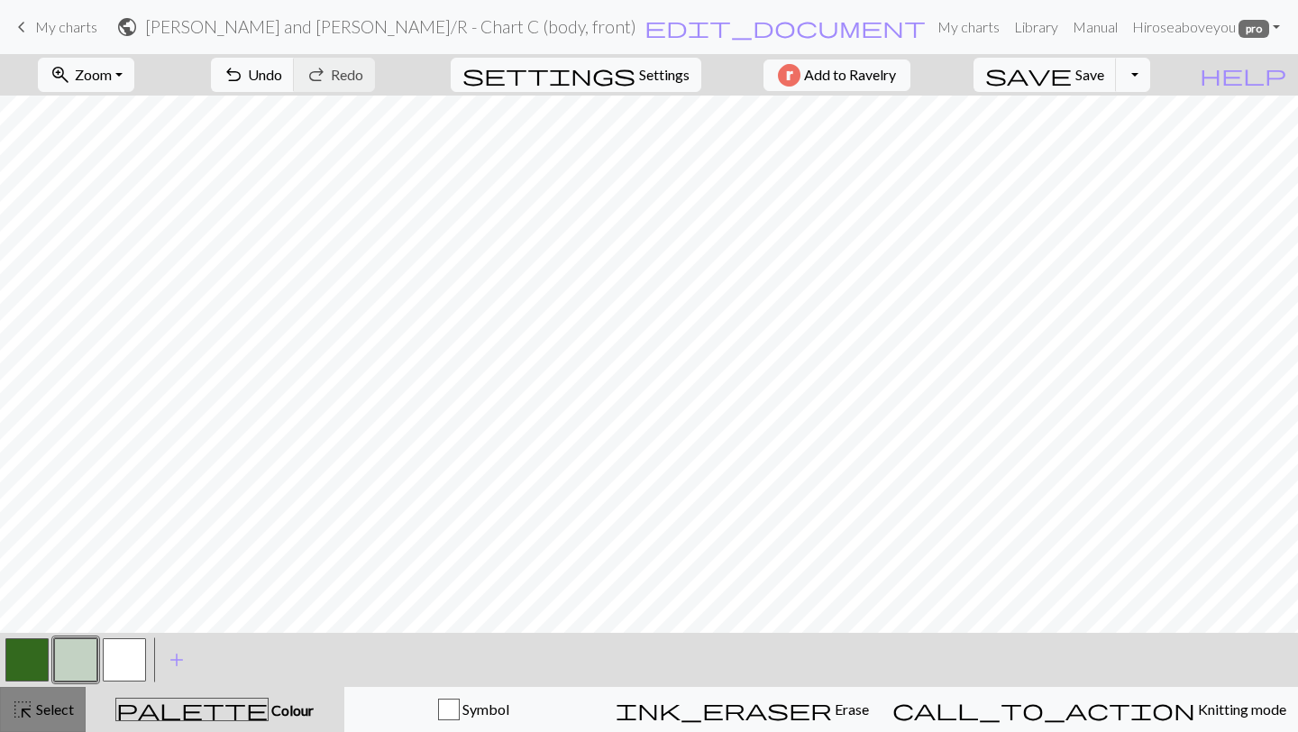
click at [54, 710] on span "Select" at bounding box center [53, 708] width 41 height 17
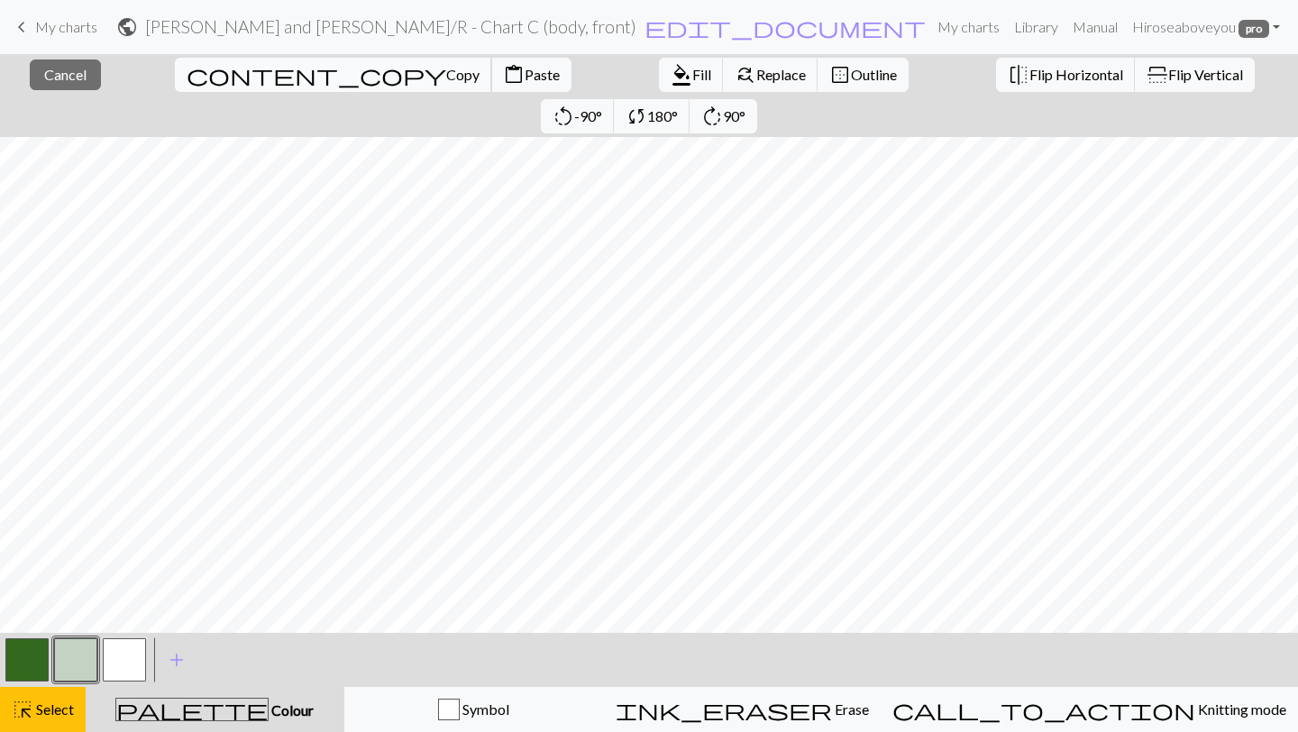
click at [180, 64] on button "content_copy Copy" at bounding box center [333, 75] width 317 height 34
click at [491, 85] on button "content_paste Paste" at bounding box center [531, 75] width 80 height 34
click at [22, 669] on button "button" at bounding box center [26, 659] width 43 height 43
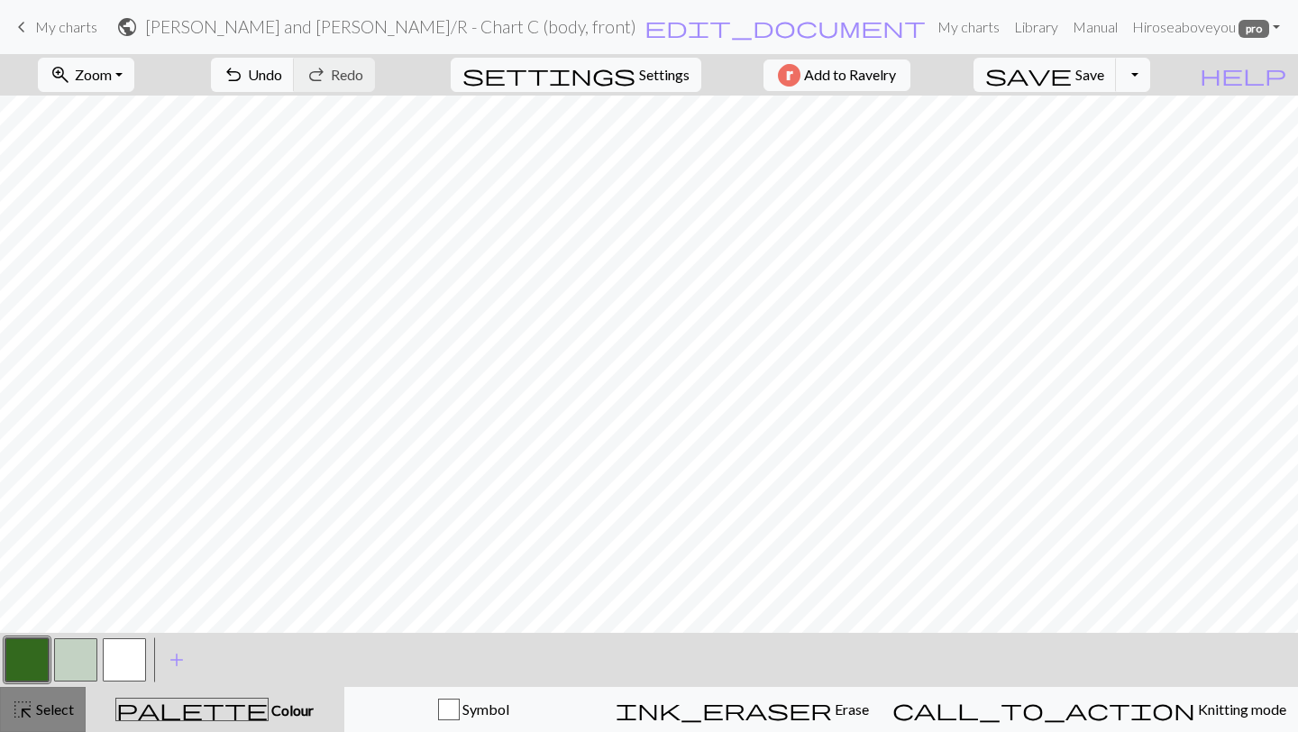
click at [52, 712] on span "Select" at bounding box center [53, 708] width 41 height 17
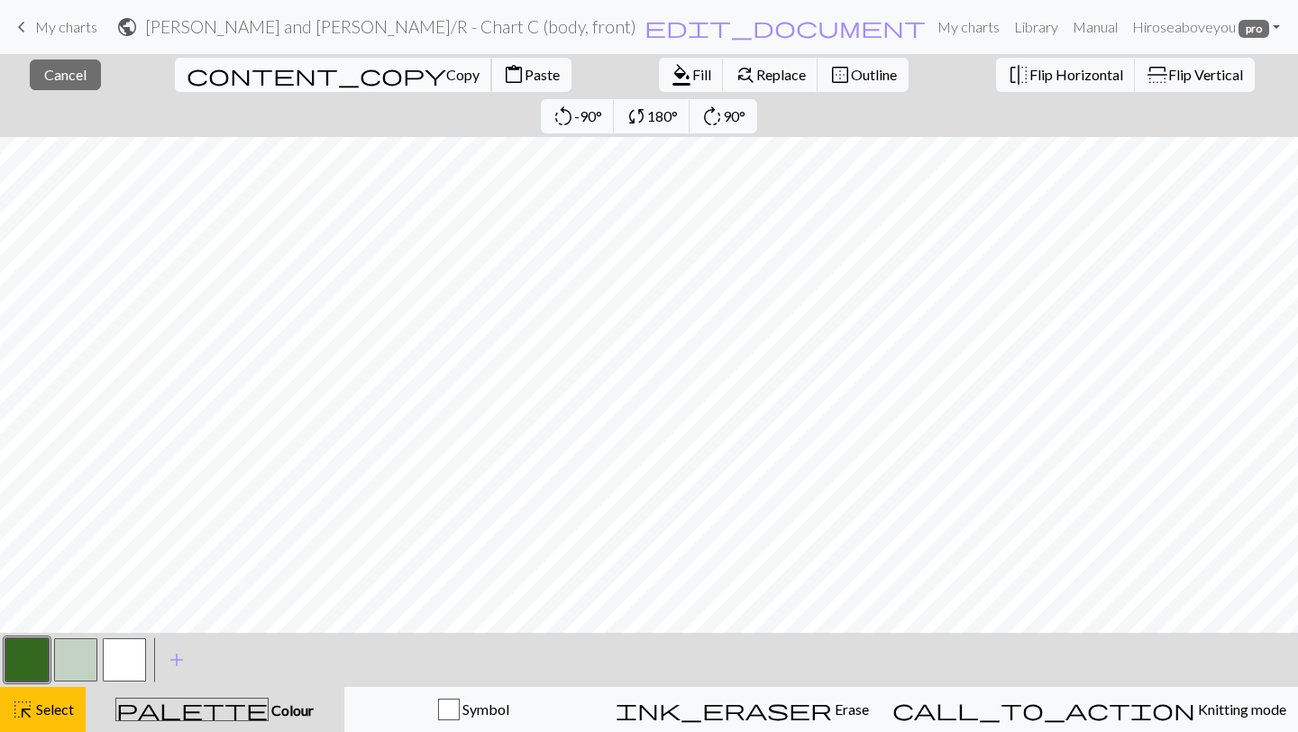
click at [446, 73] on span "Copy" at bounding box center [462, 74] width 33 height 17
click at [491, 74] on button "content_paste Paste" at bounding box center [531, 75] width 80 height 34
click at [19, 662] on button "button" at bounding box center [26, 659] width 43 height 43
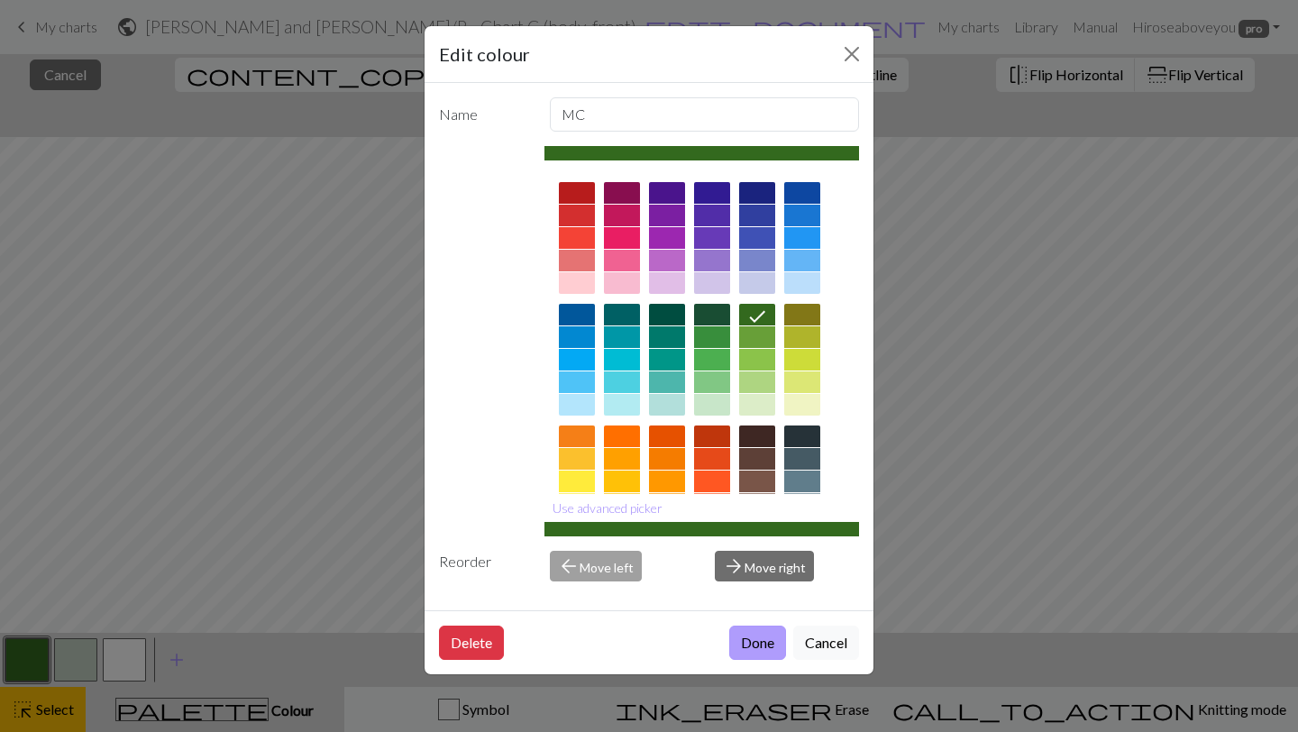
click at [751, 645] on button "Done" at bounding box center [757, 643] width 57 height 34
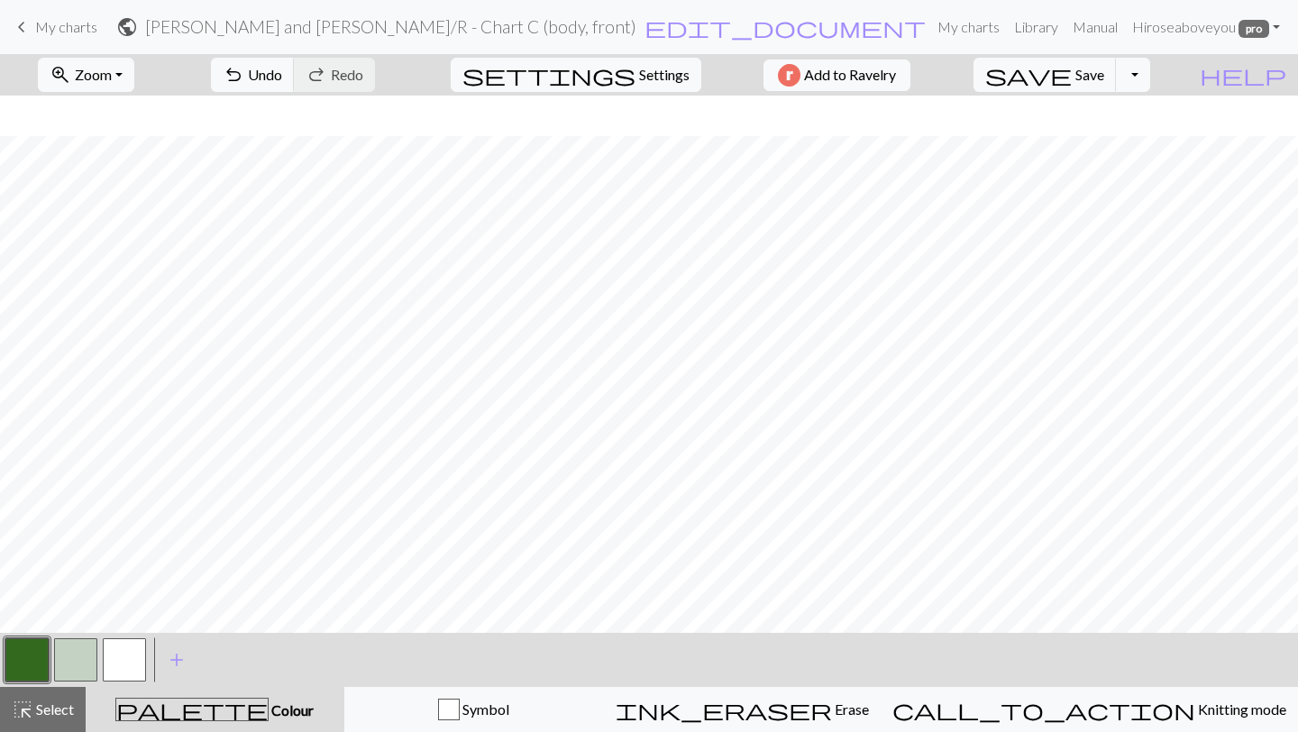
scroll to position [572, 0]
click at [44, 700] on span "Select" at bounding box center [53, 708] width 41 height 17
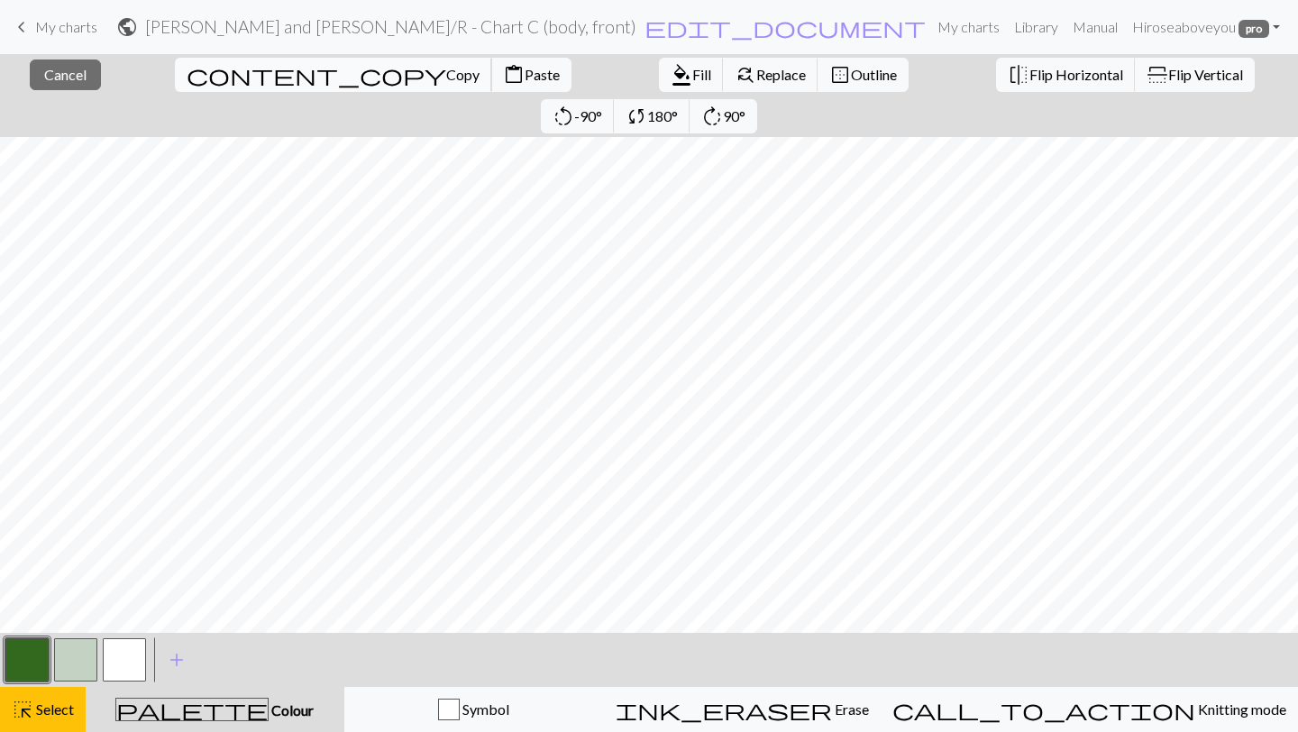
click at [182, 85] on button "content_copy Copy" at bounding box center [333, 75] width 317 height 34
click at [525, 72] on span "Paste" at bounding box center [542, 74] width 35 height 17
click at [20, 664] on button "button" at bounding box center [26, 659] width 43 height 43
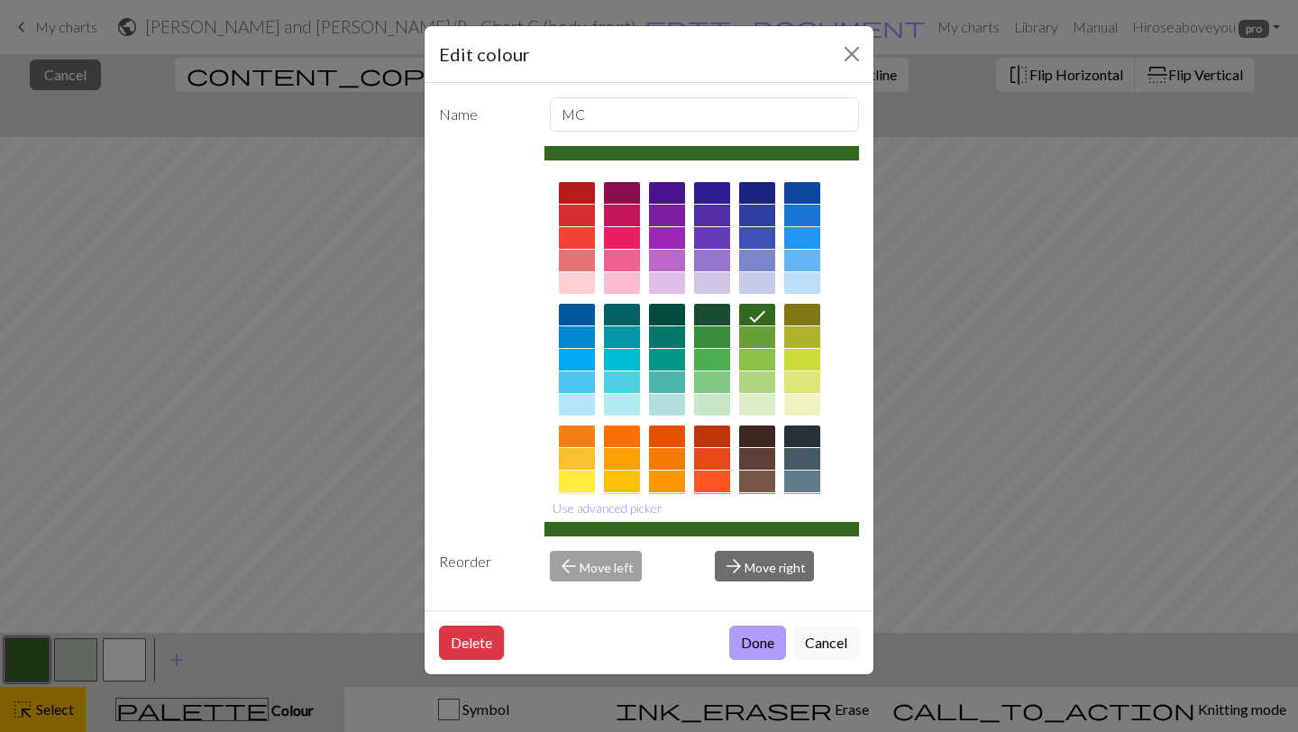
click at [758, 659] on button "Done" at bounding box center [757, 643] width 57 height 34
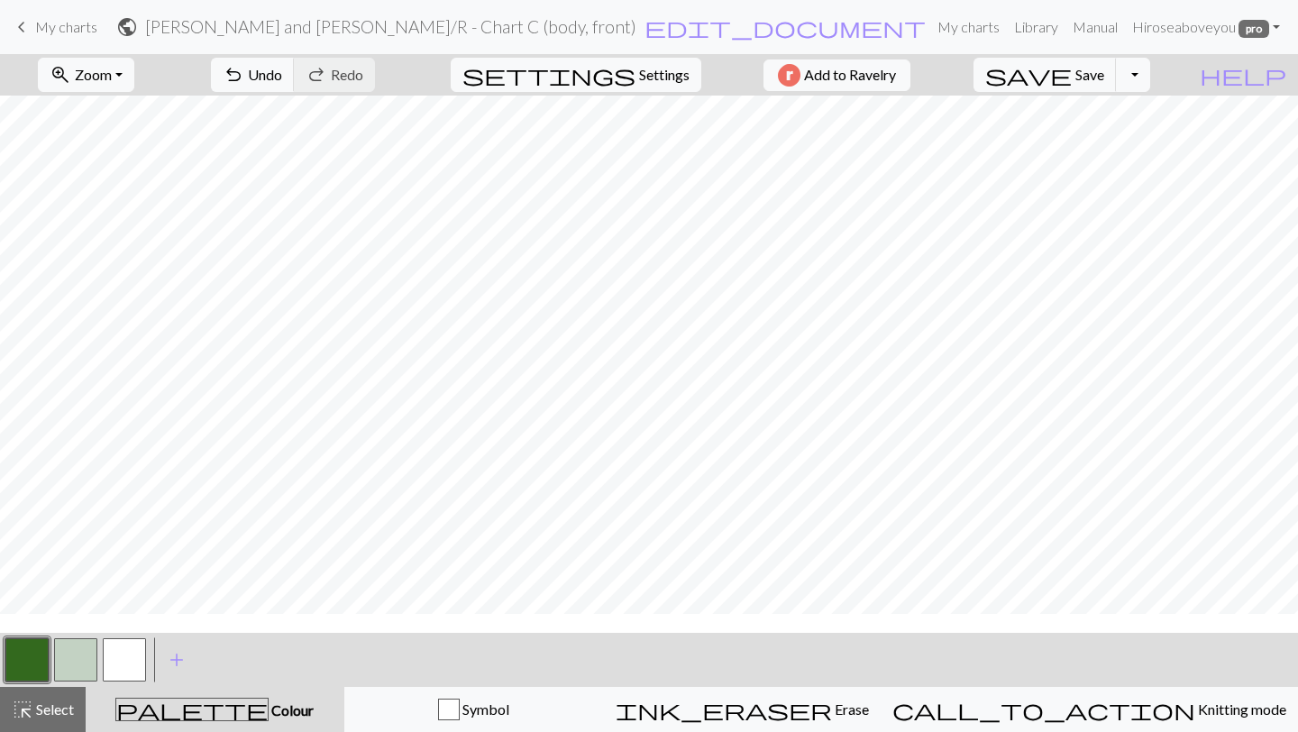
scroll to position [535, 0]
click at [82, 663] on button "button" at bounding box center [75, 659] width 43 height 43
click at [21, 663] on button "button" at bounding box center [26, 659] width 43 height 43
click at [78, 658] on button "button" at bounding box center [75, 659] width 43 height 43
